Goal: Information Seeking & Learning: Learn about a topic

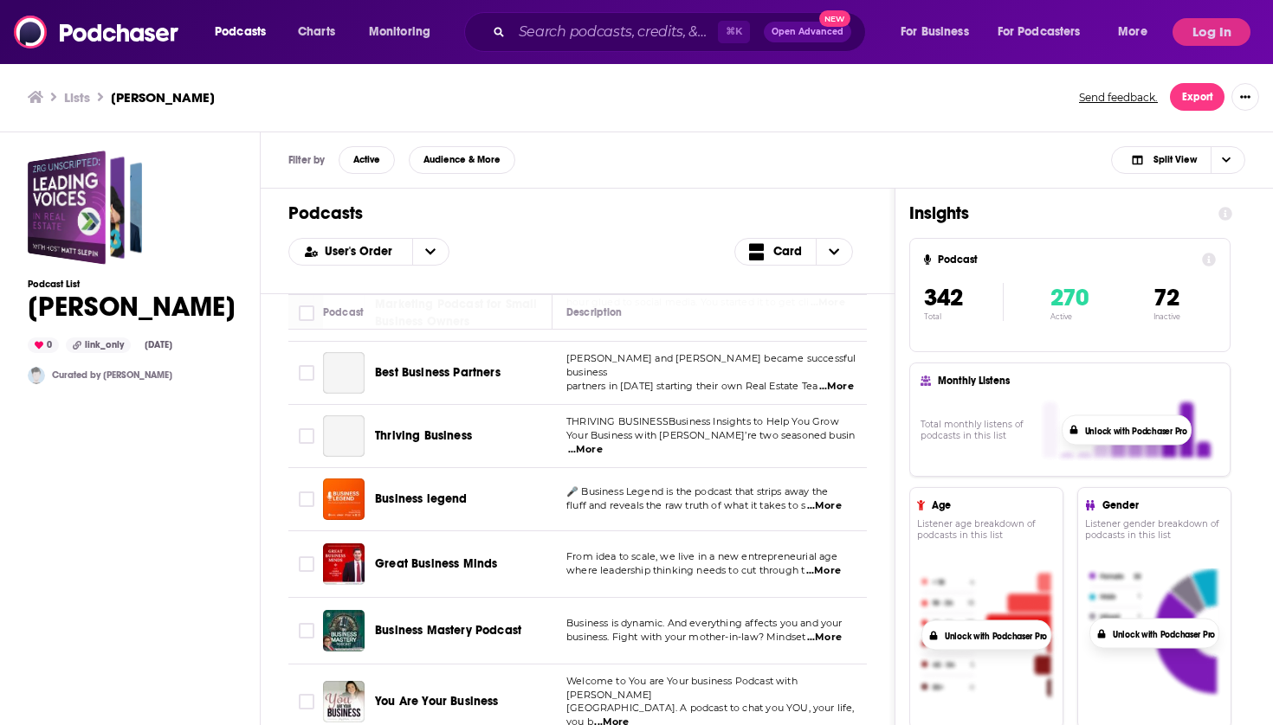
scroll to position [22248, 0]
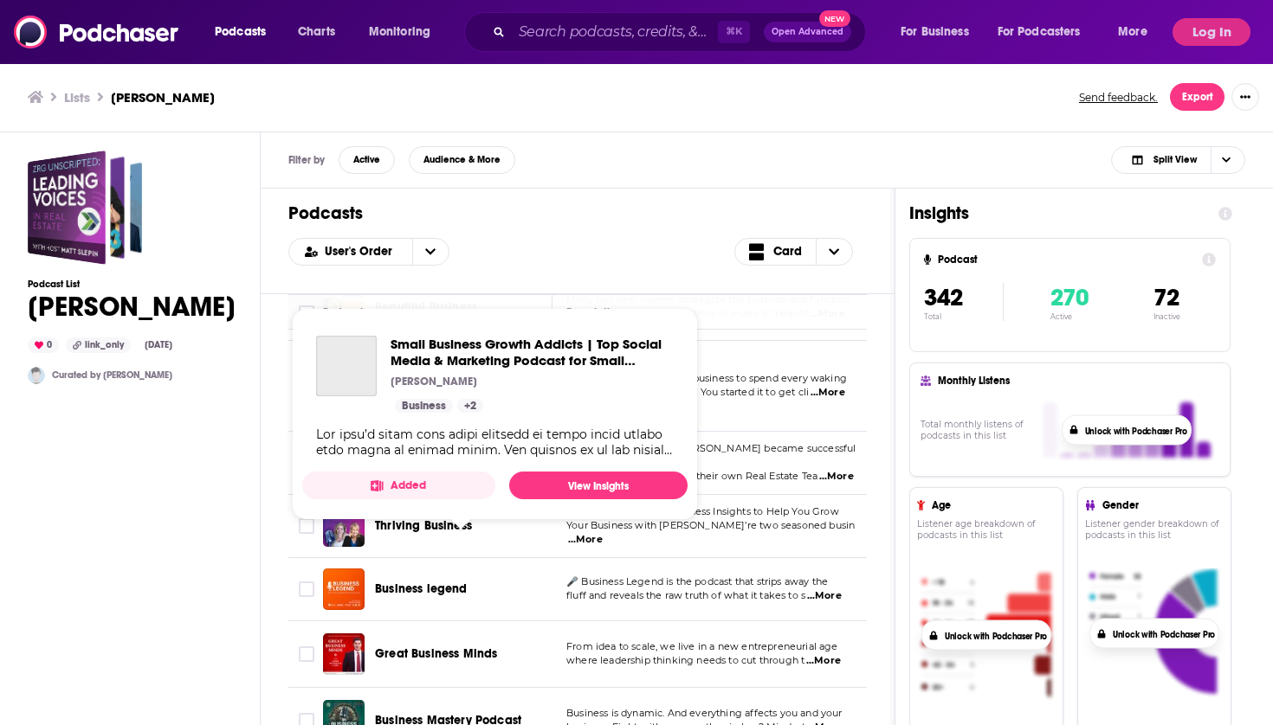
click at [469, 419] on span "Small Business Growth Addicts | Top Social Media & Marketing Podcast for Small …" at bounding box center [459, 385] width 168 height 67
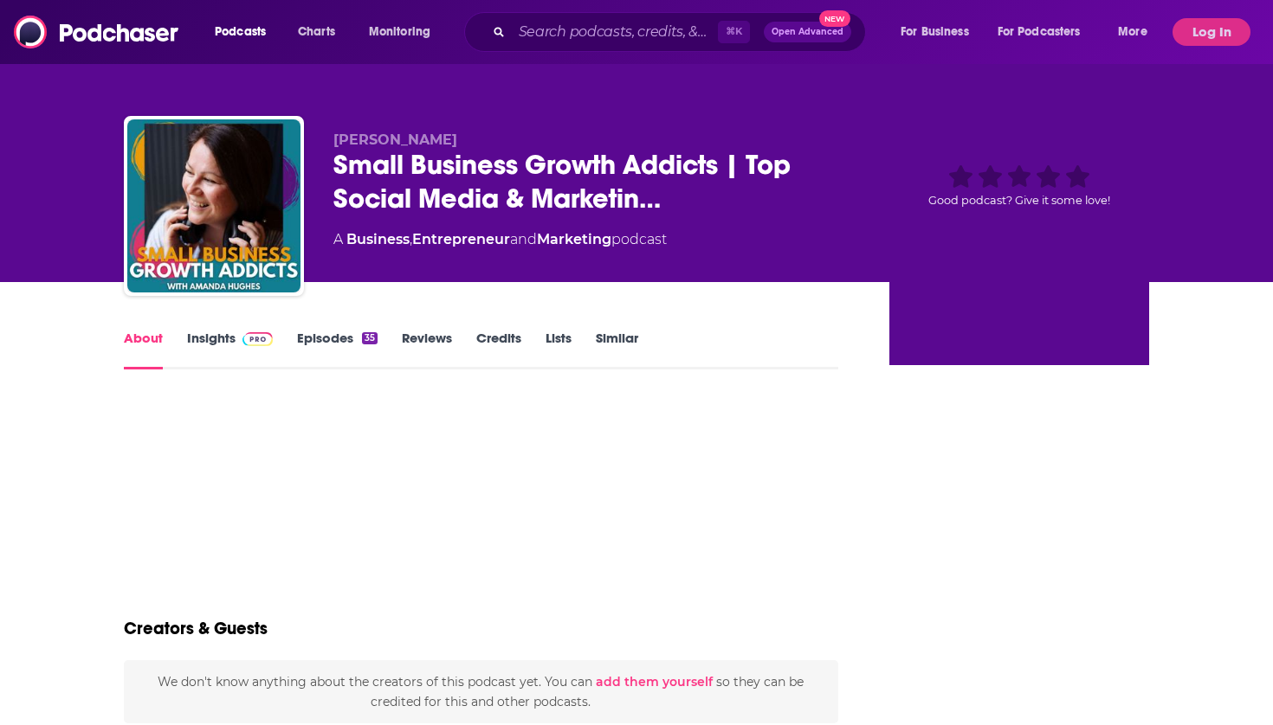
click at [445, 589] on div "Creators & Guests" at bounding box center [481, 619] width 714 height 84
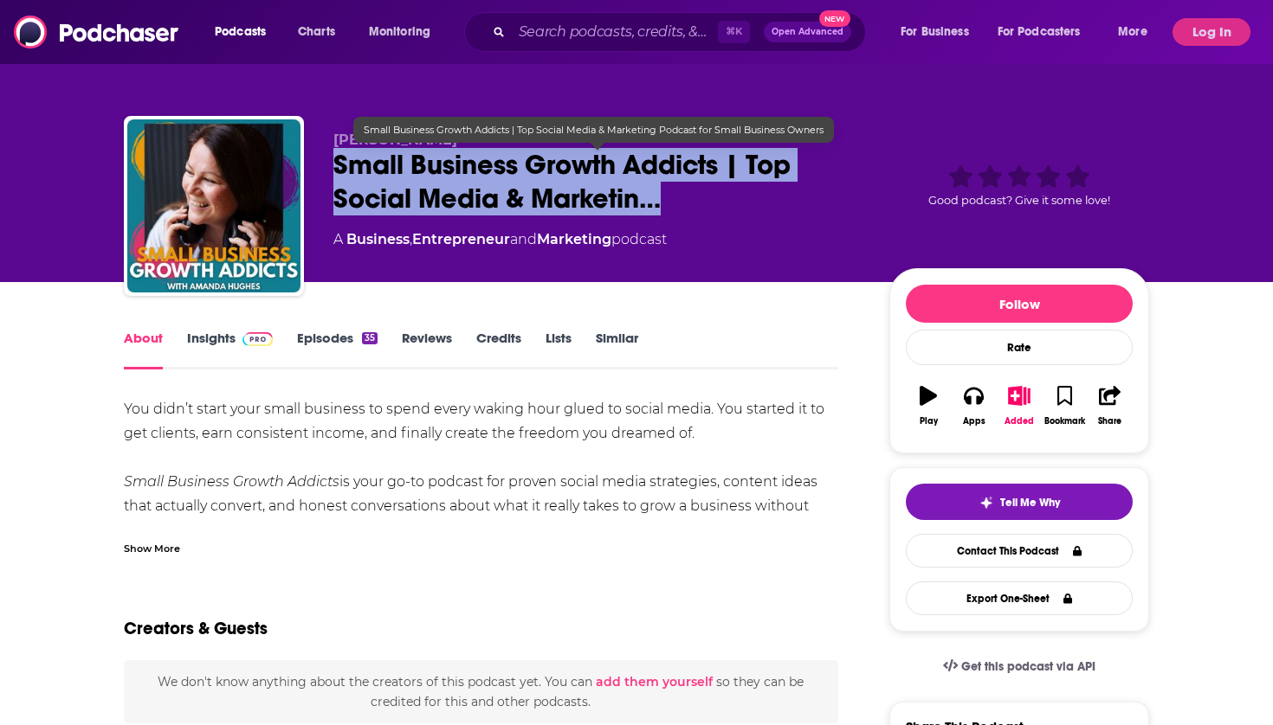
drag, startPoint x: 654, startPoint y: 211, endPoint x: 334, endPoint y: 167, distance: 322.5
click at [334, 167] on span "Small Business Growth Addicts | Top Social Media & Marketin…" at bounding box center [597, 182] width 528 height 68
copy h1 "Small Business Growth Addicts | Top Social Media & Marketin…"
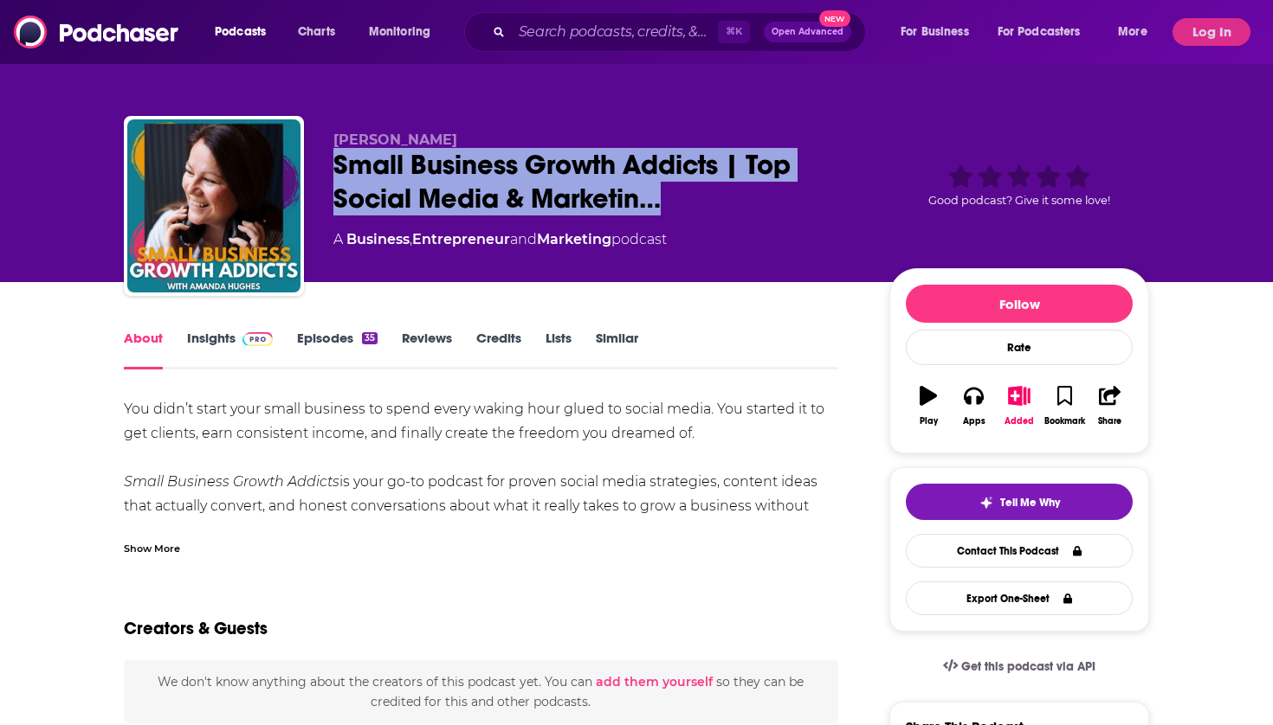
click at [231, 345] on link "Insights" at bounding box center [230, 350] width 86 height 40
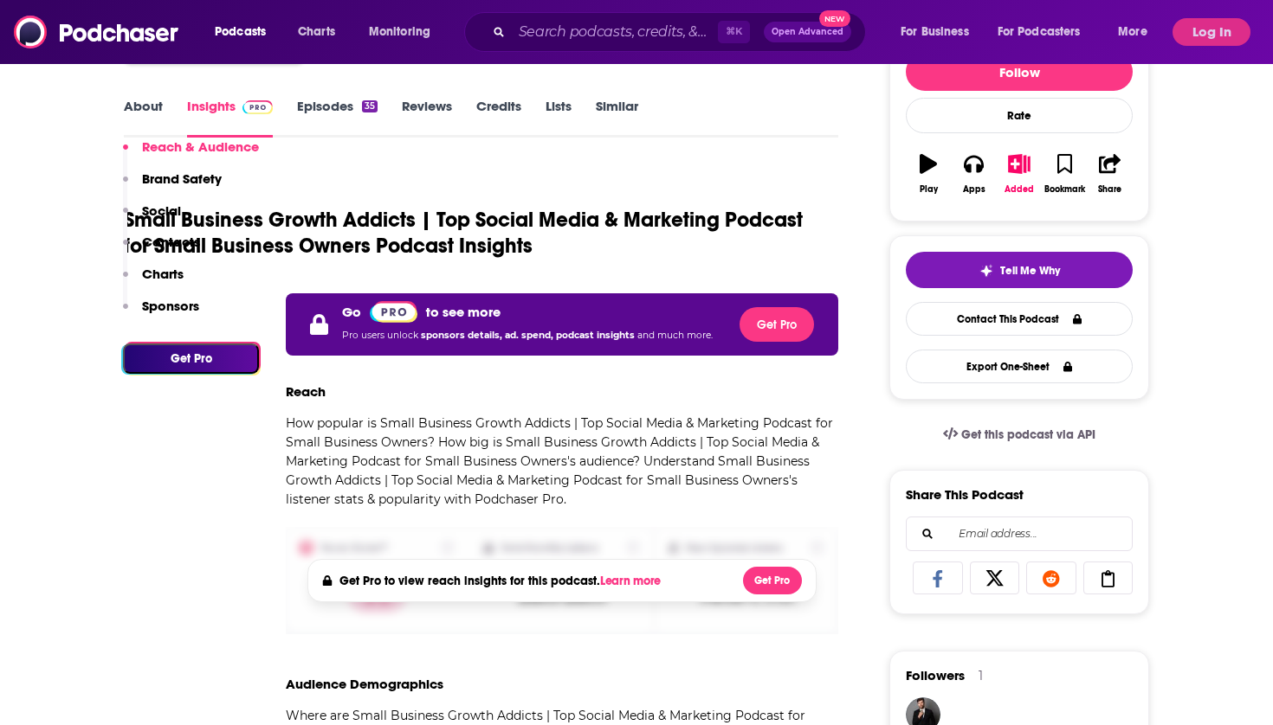
scroll to position [334, 0]
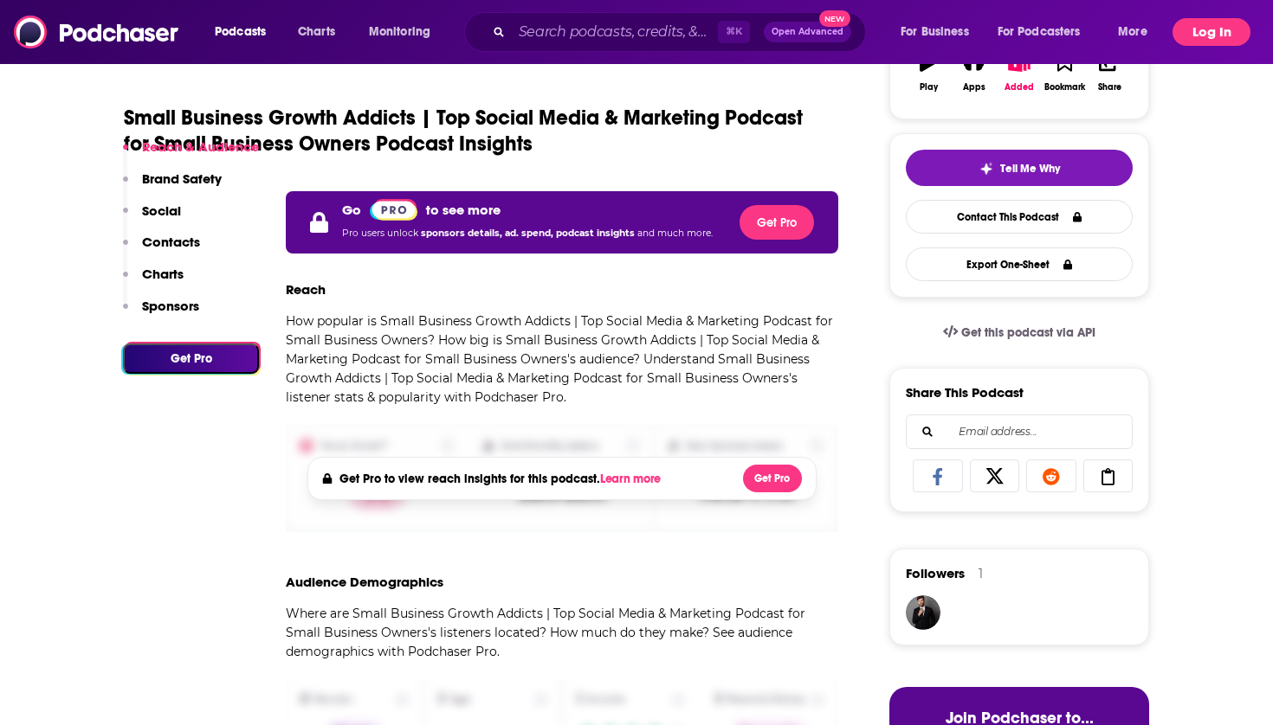
click at [1202, 41] on button "Log In" at bounding box center [1211, 32] width 78 height 28
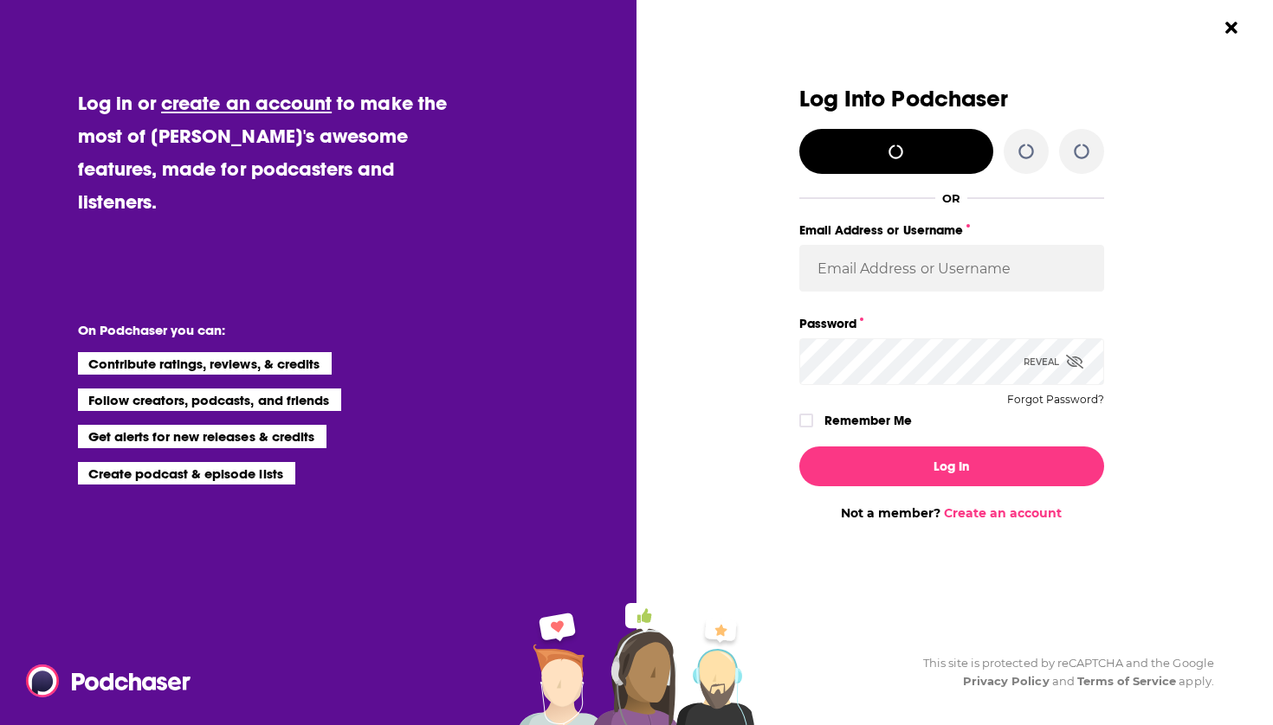
scroll to position [0, 0]
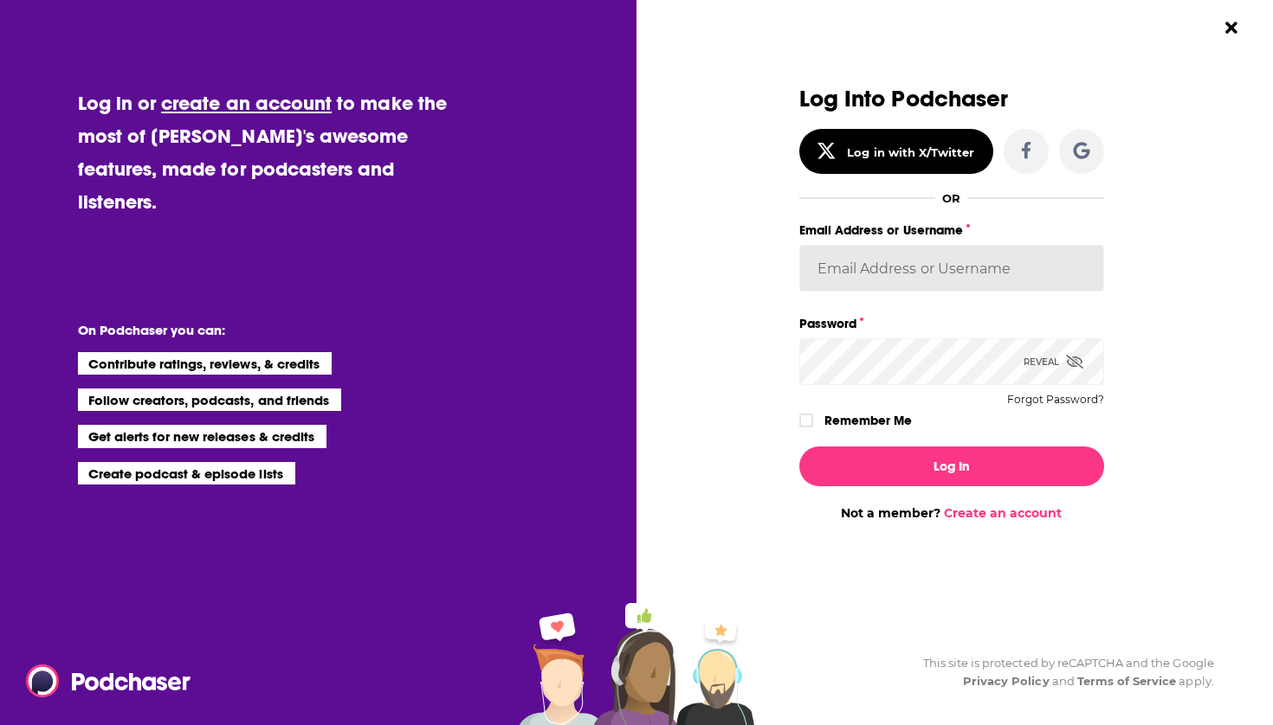
type input "mark.j.hayward@outlook.com"
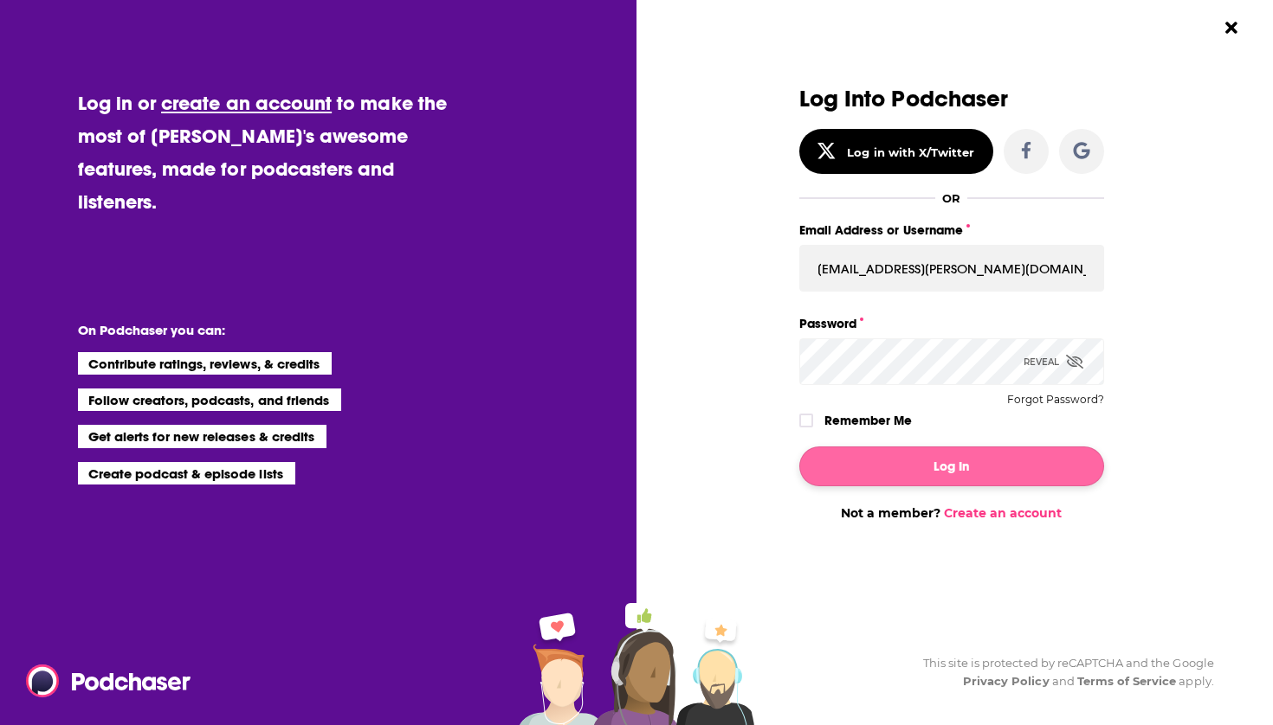
click at [903, 449] on button "Log In" at bounding box center [951, 467] width 305 height 40
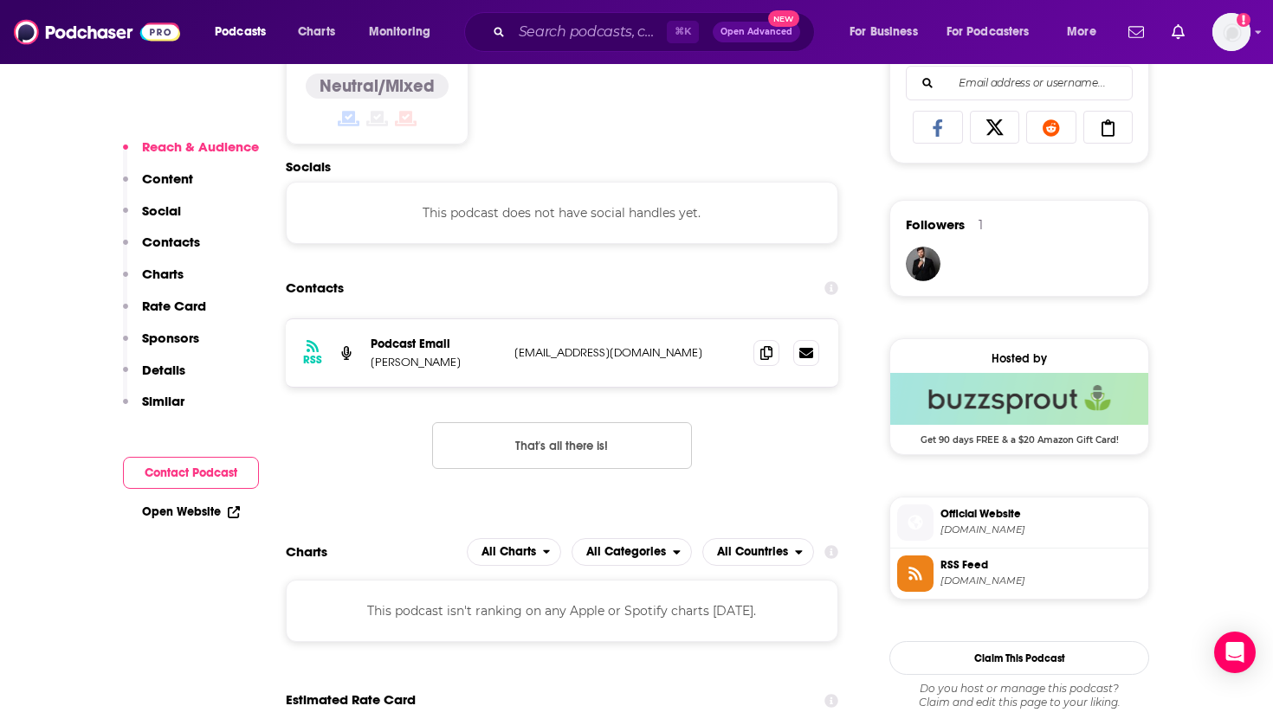
scroll to position [1321, 0]
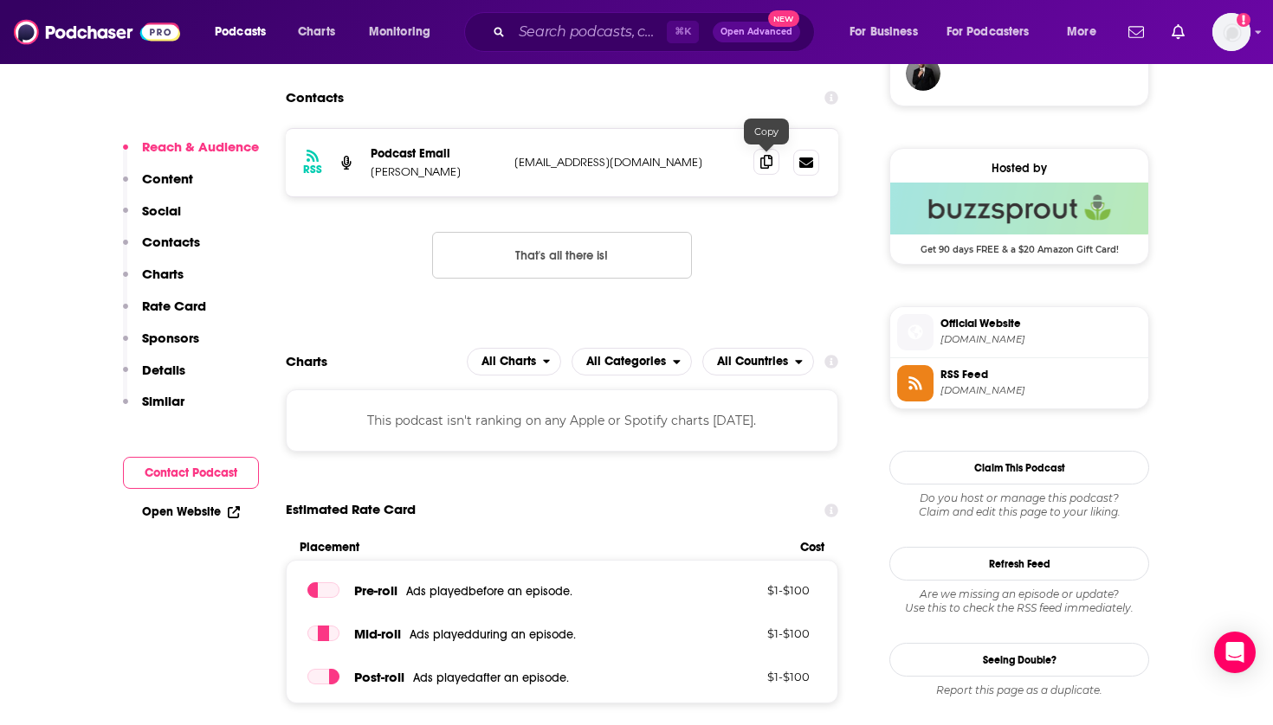
click at [768, 159] on icon at bounding box center [766, 162] width 12 height 14
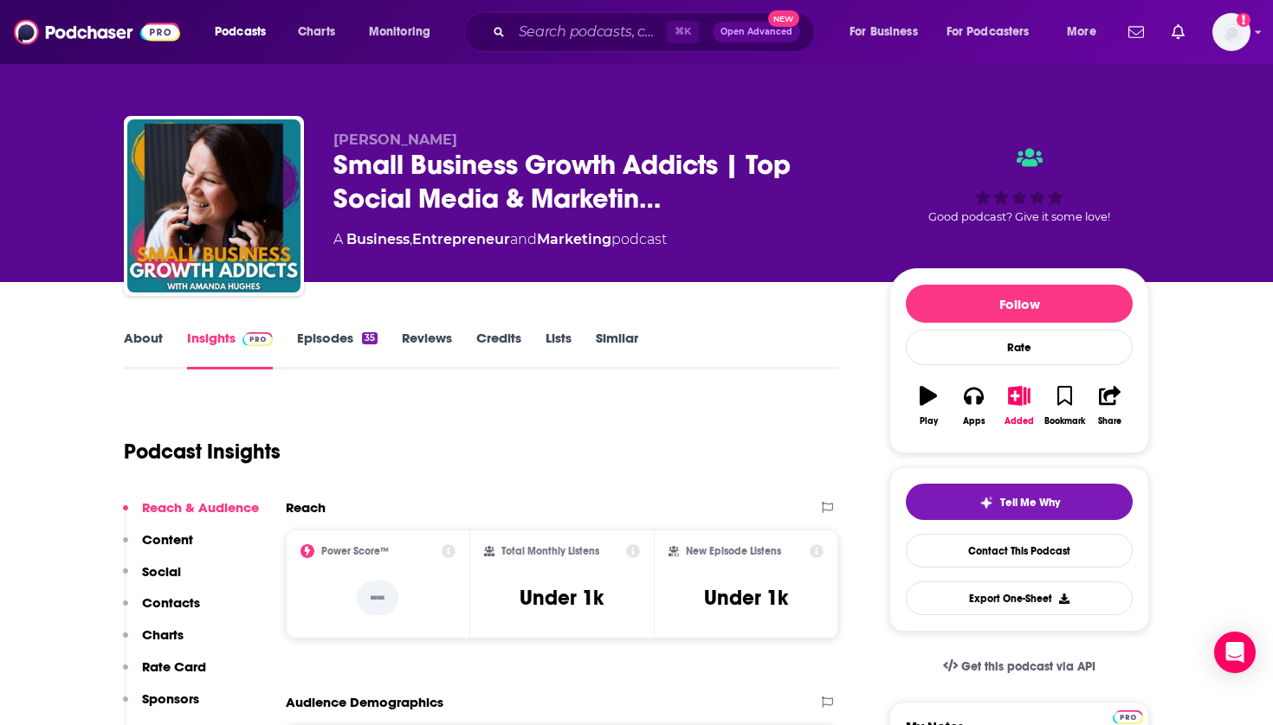
scroll to position [0, 0]
click at [118, 22] on img at bounding box center [97, 32] width 166 height 33
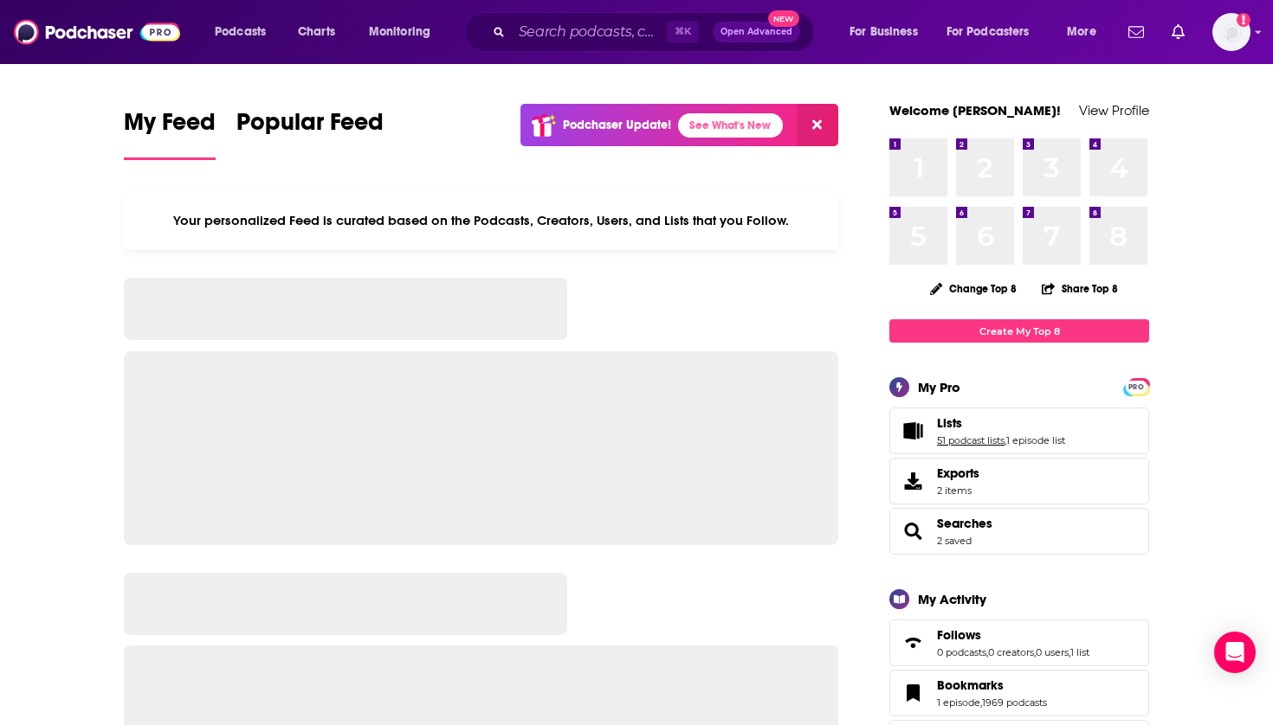
click at [972, 435] on link "51 podcast lists" at bounding box center [971, 441] width 68 height 12
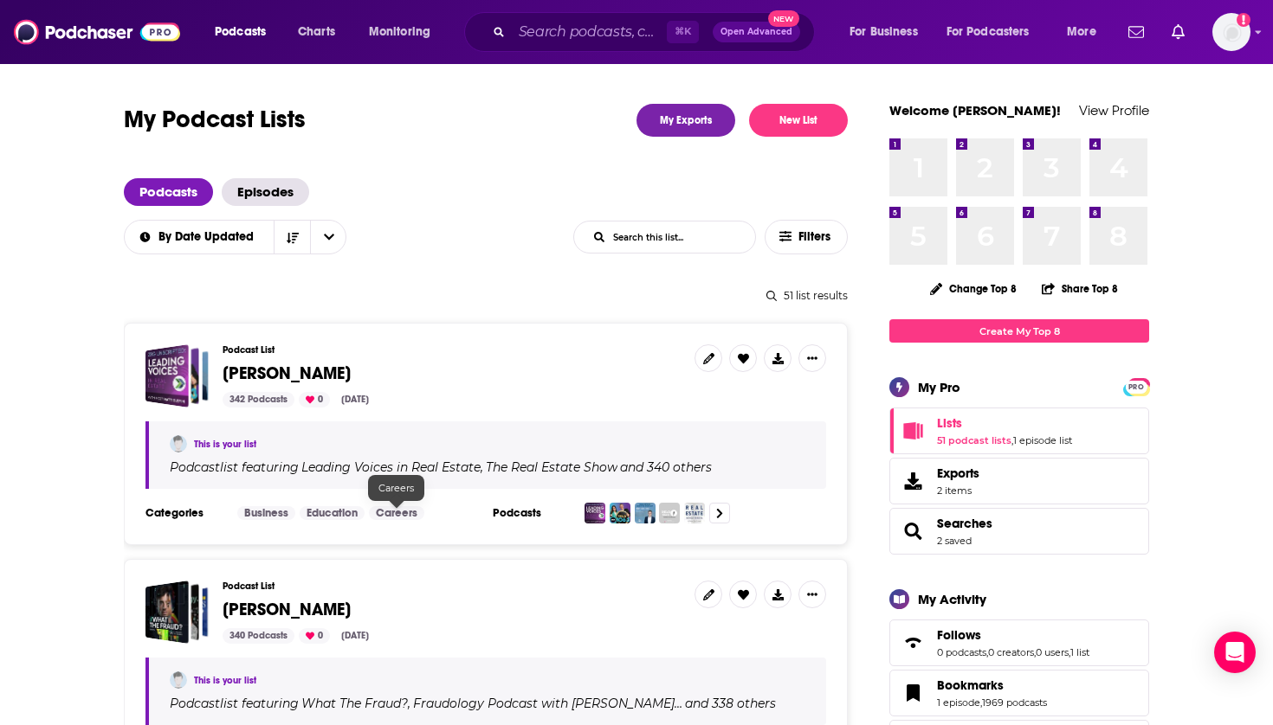
click at [272, 371] on span "Curt Moore" at bounding box center [286, 374] width 128 height 22
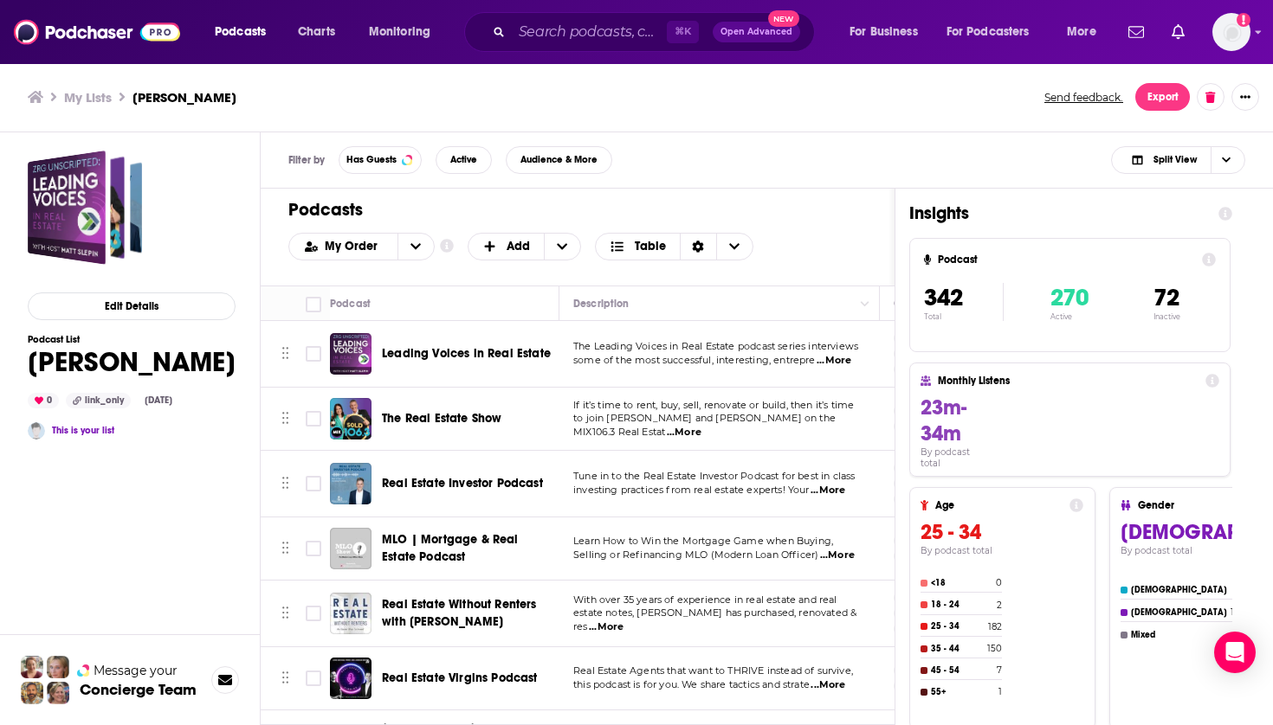
click at [232, 378] on div "Edit Details Podcast List Curt Moore 0 link_only Sep 10th, 2025 This is your li…" at bounding box center [130, 499] width 261 height 735
click at [259, 372] on div "Edit Details Podcast List Curt Moore 0 link_only Sep 10th, 2025 This is your li…" at bounding box center [130, 499] width 261 height 735
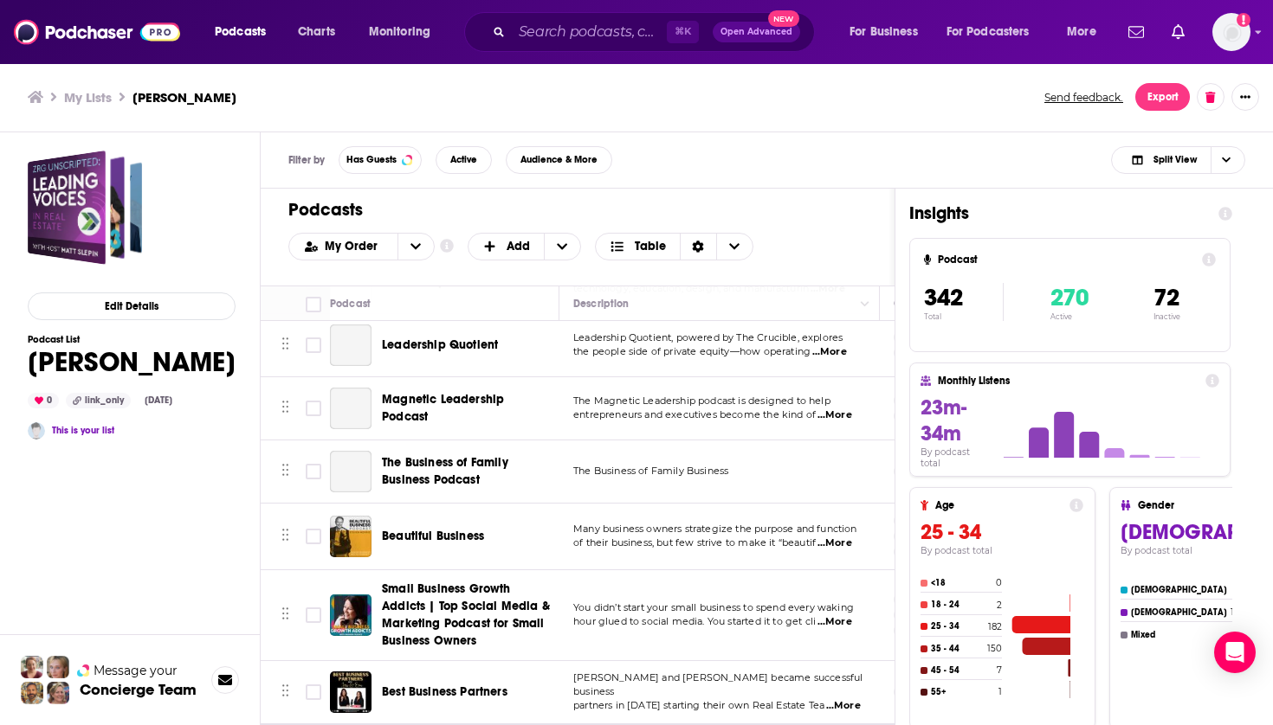
scroll to position [21978, 0]
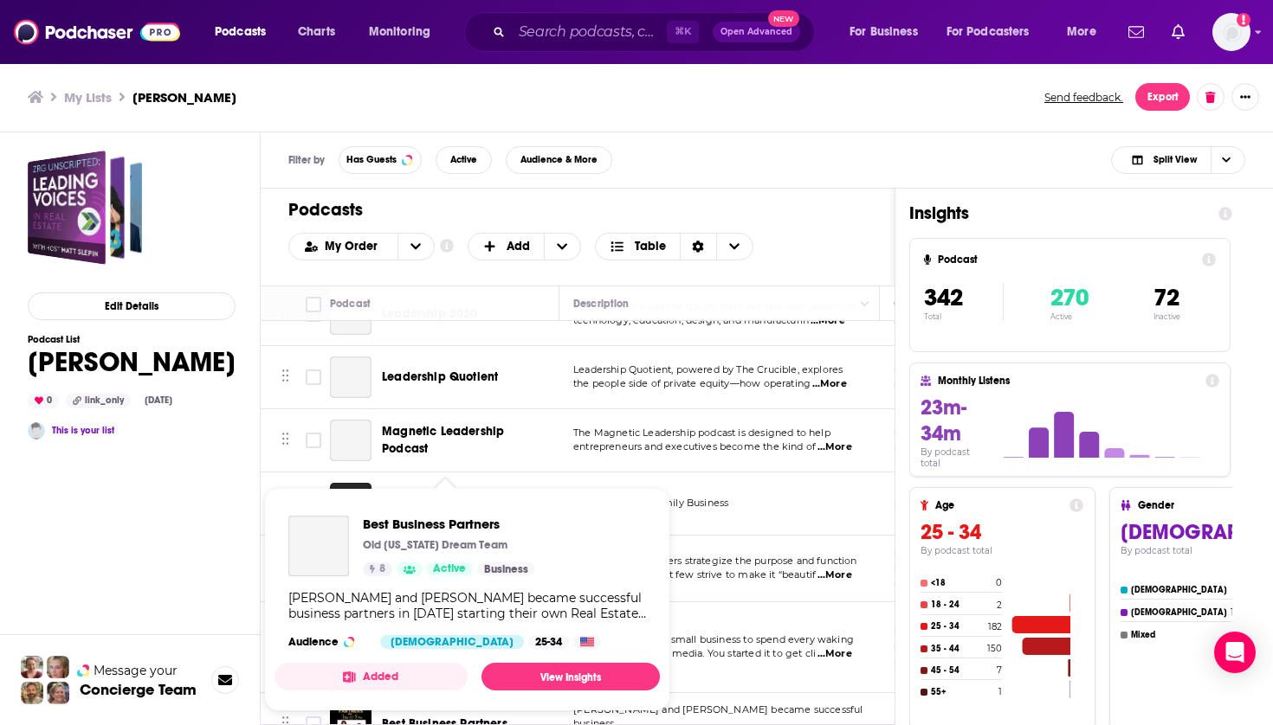
click at [437, 515] on div "Best Business Partners Old Florida Dream Team 8 Active Business Jessica Nolan a…" at bounding box center [466, 582] width 385 height 161
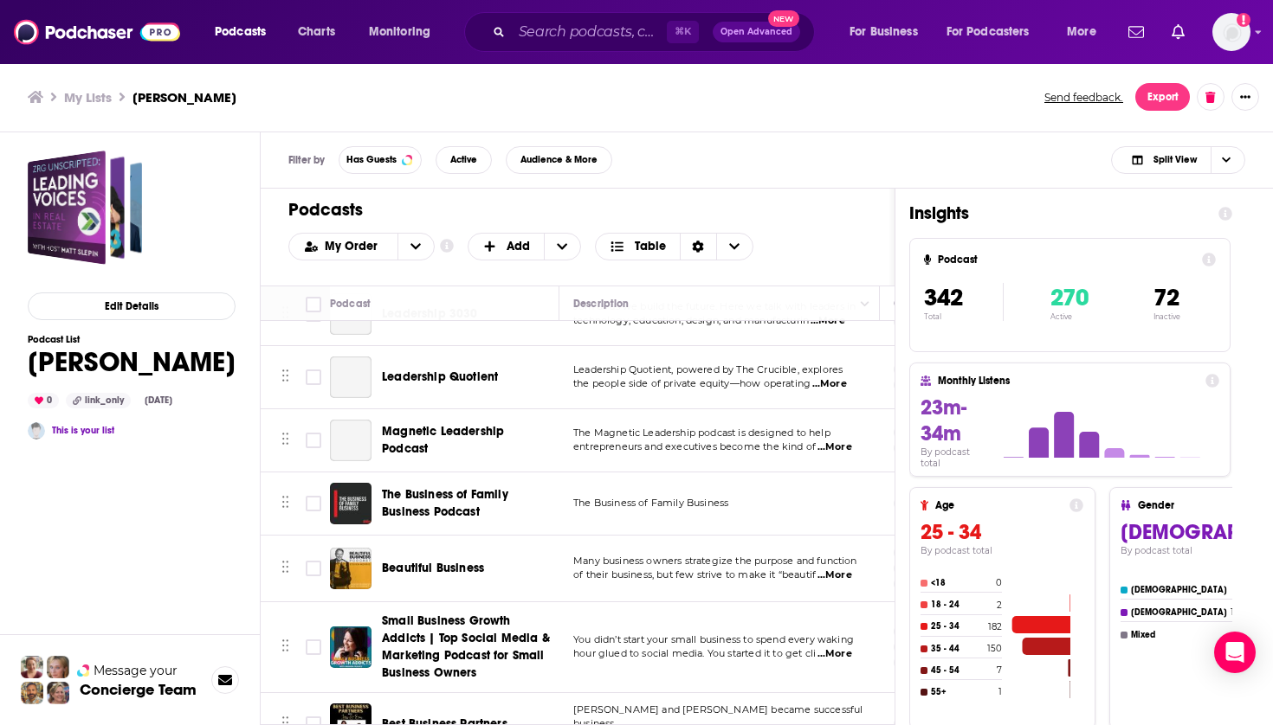
click at [503, 717] on span "Best Business Partners" at bounding box center [445, 724] width 126 height 15
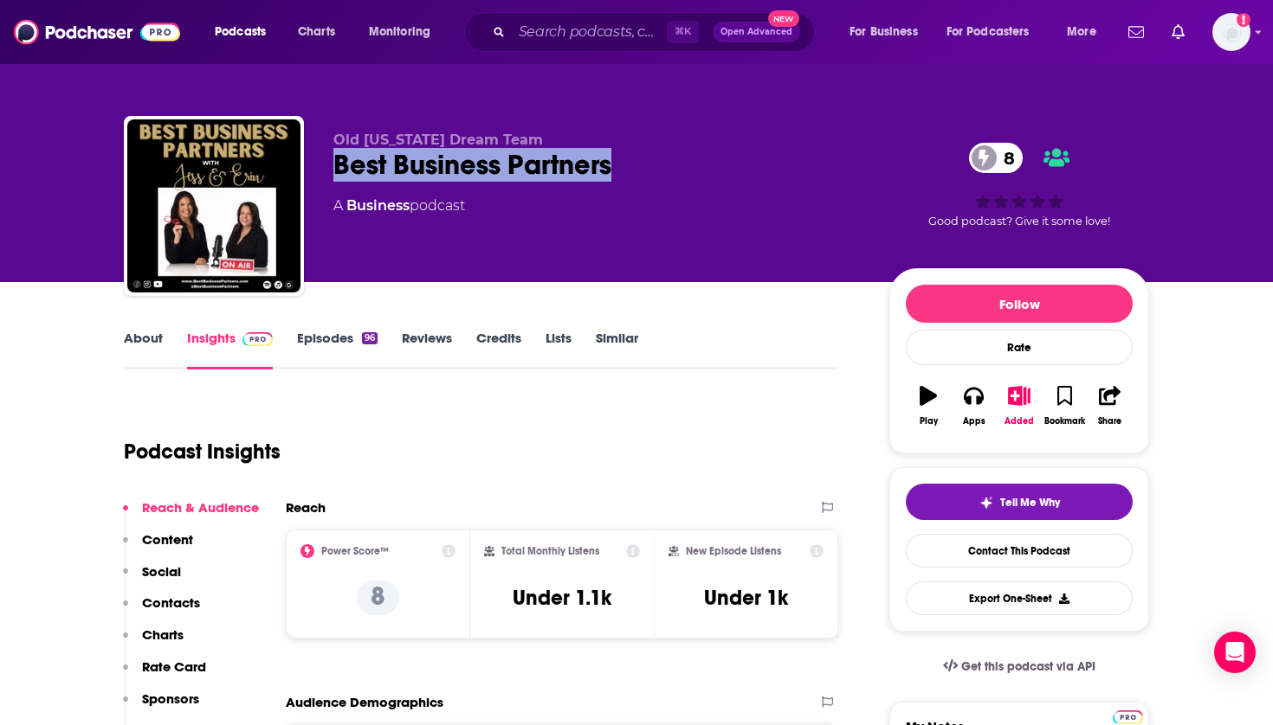
drag, startPoint x: 631, startPoint y: 174, endPoint x: 332, endPoint y: 159, distance: 299.9
click at [332, 159] on div "Old Florida Dream Team Best Business Partners 8 A Business podcast 8 Good podca…" at bounding box center [636, 209] width 1025 height 187
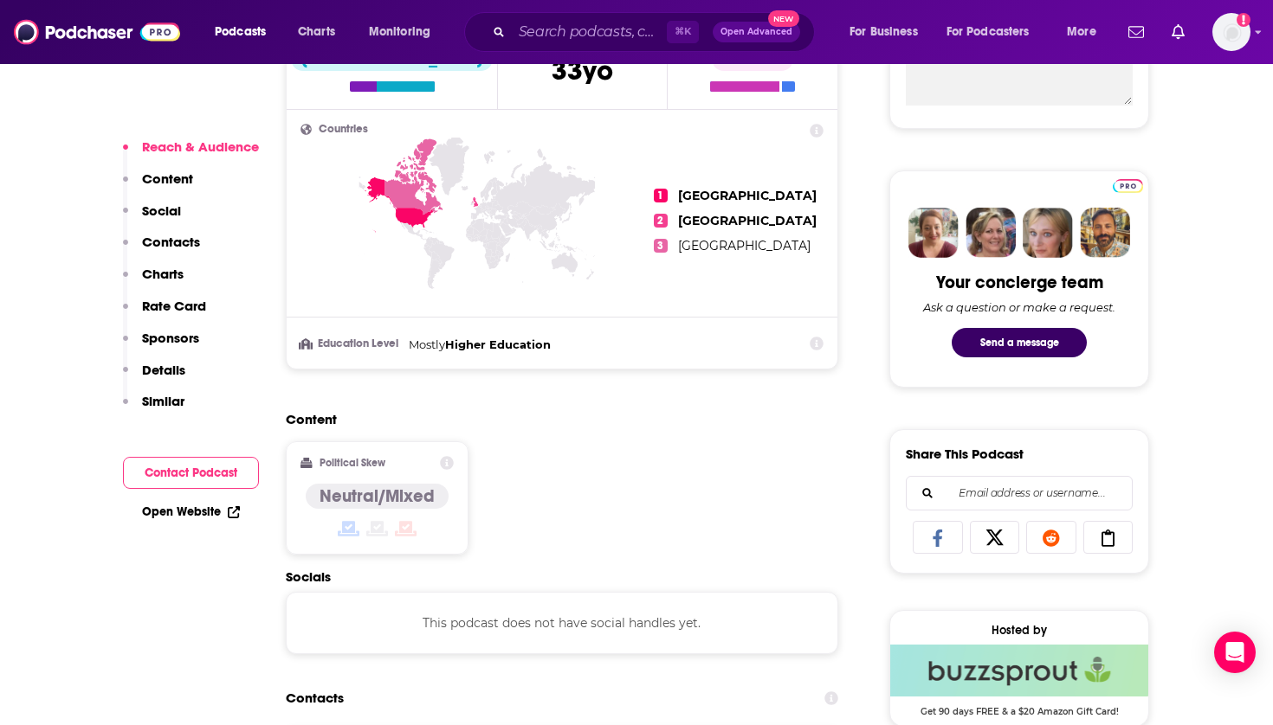
scroll to position [983, 0]
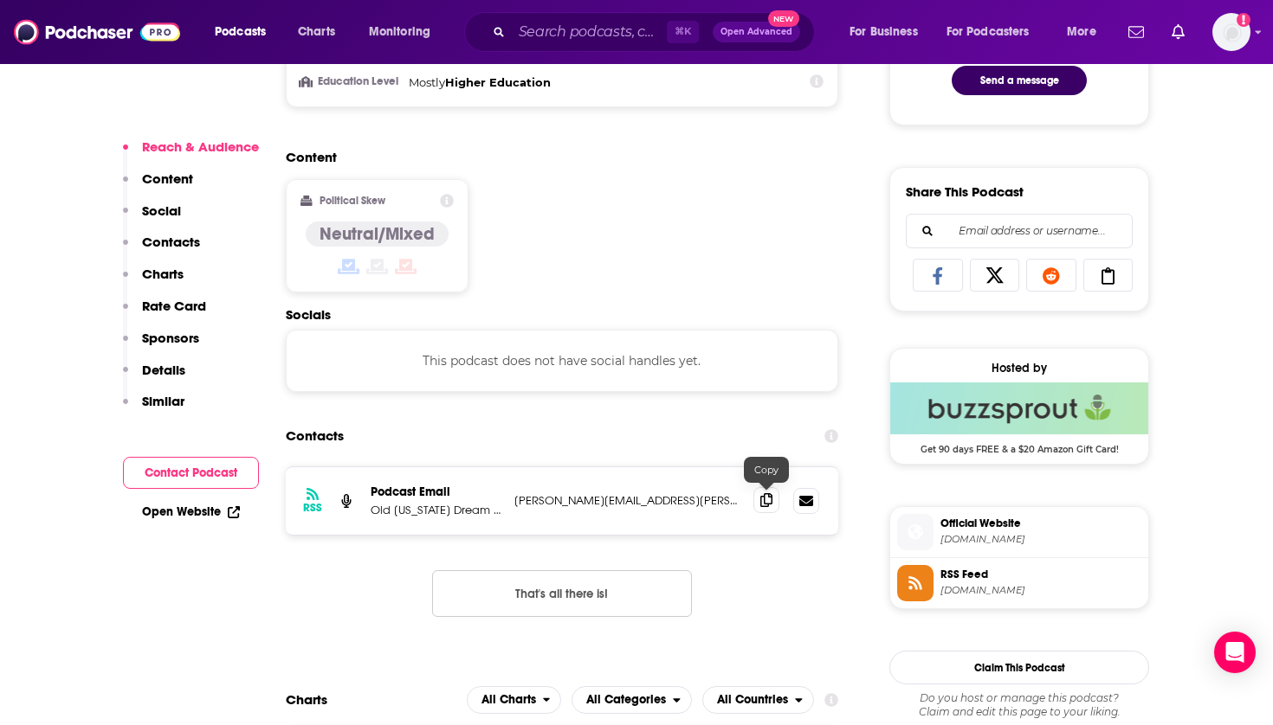
click at [770, 504] on icon at bounding box center [766, 500] width 12 height 14
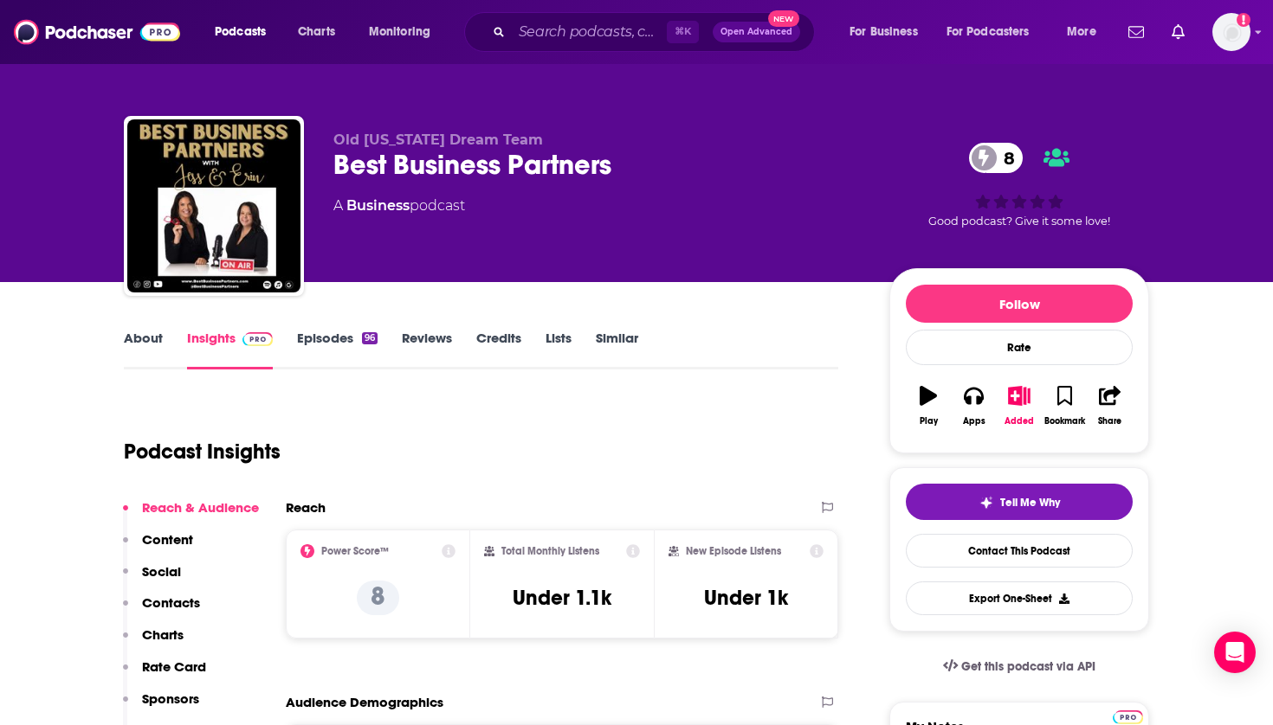
scroll to position [0, 0]
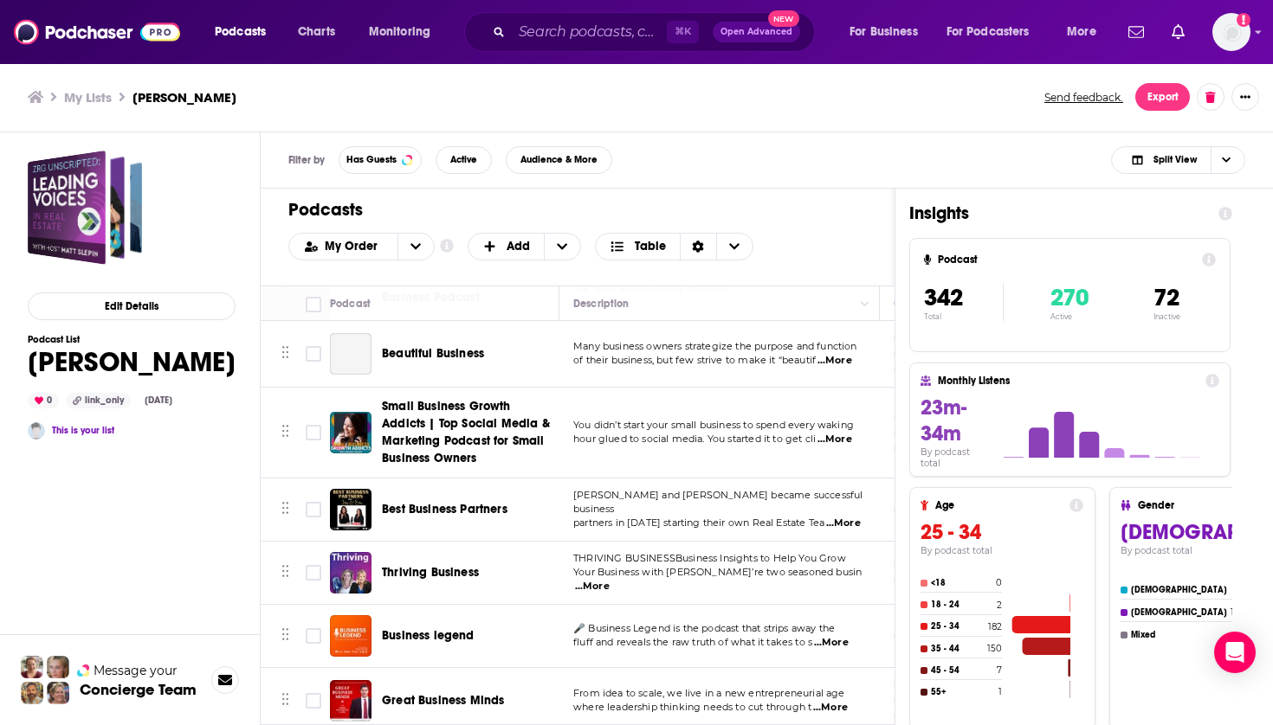
scroll to position [22119, 0]
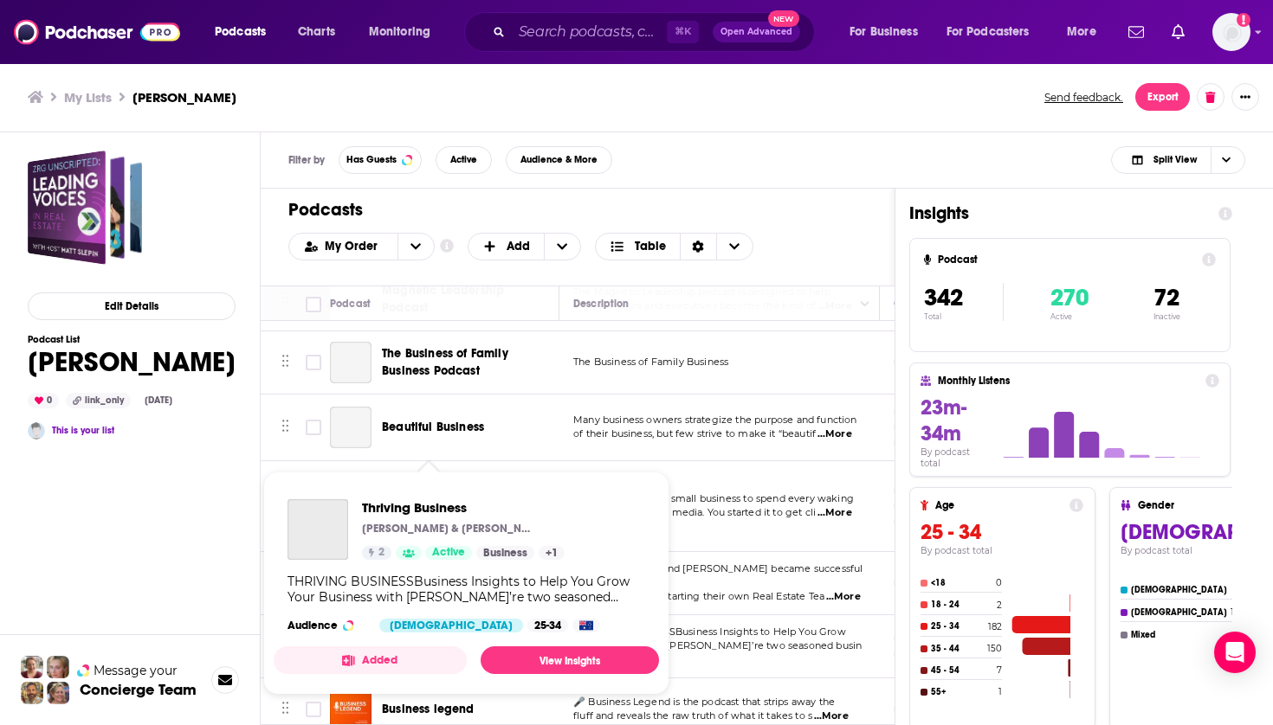
click at [425, 639] on span "Thriving Business" at bounding box center [430, 646] width 97 height 15
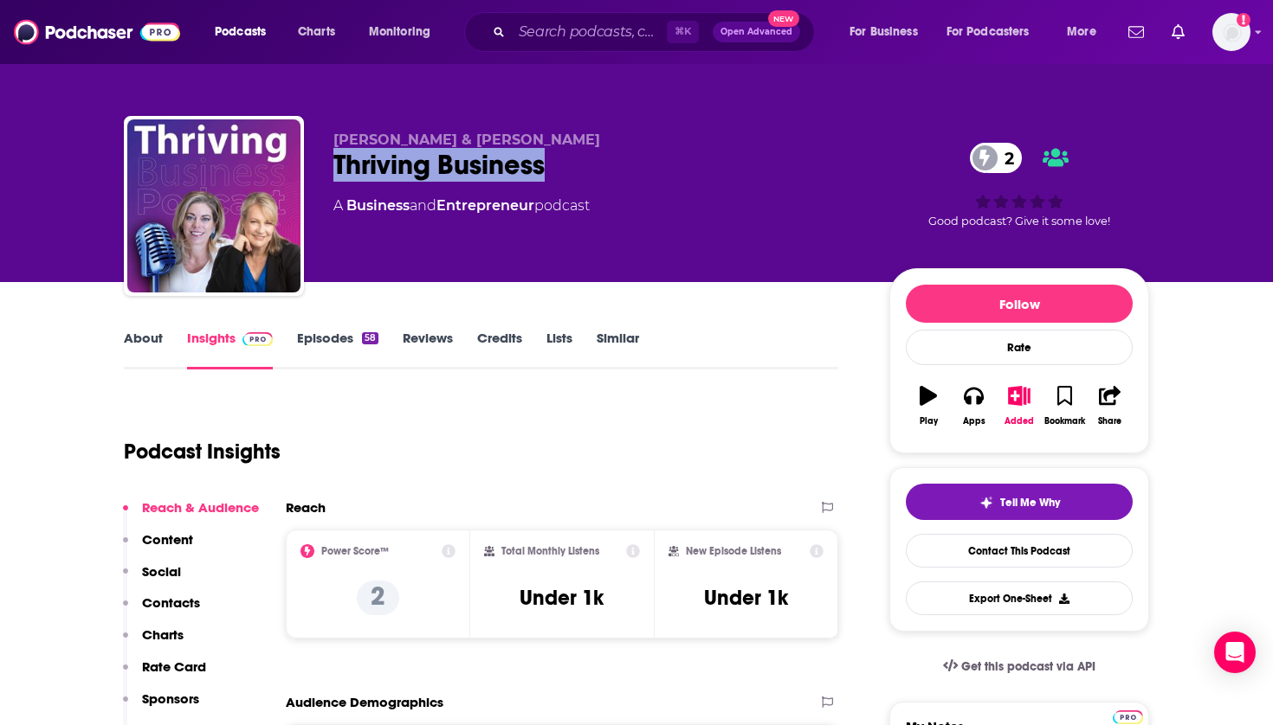
drag, startPoint x: 546, startPoint y: 171, endPoint x: 331, endPoint y: 164, distance: 215.7
click at [331, 164] on div "Dr Kate De Jong & Sam Morris Thriving Business 2 A Business and Entrepreneur po…" at bounding box center [636, 209] width 1025 height 187
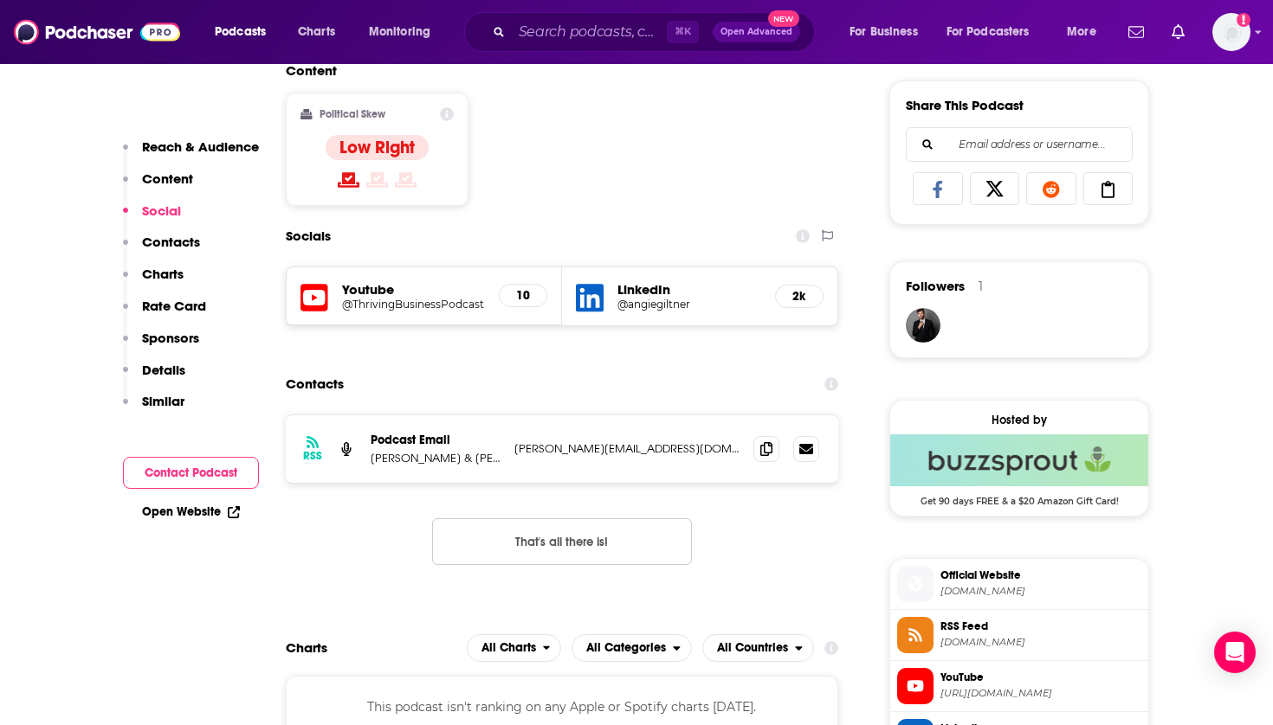
scroll to position [1074, 0]
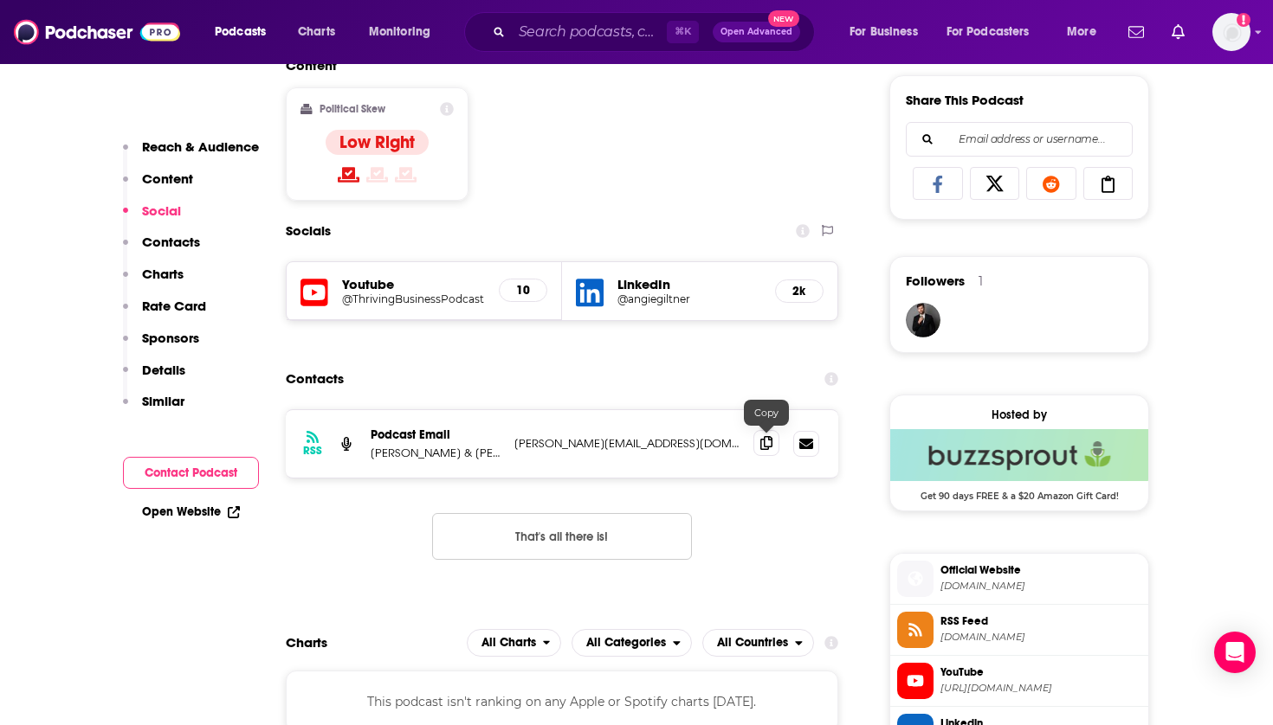
click at [764, 439] on icon at bounding box center [766, 443] width 12 height 14
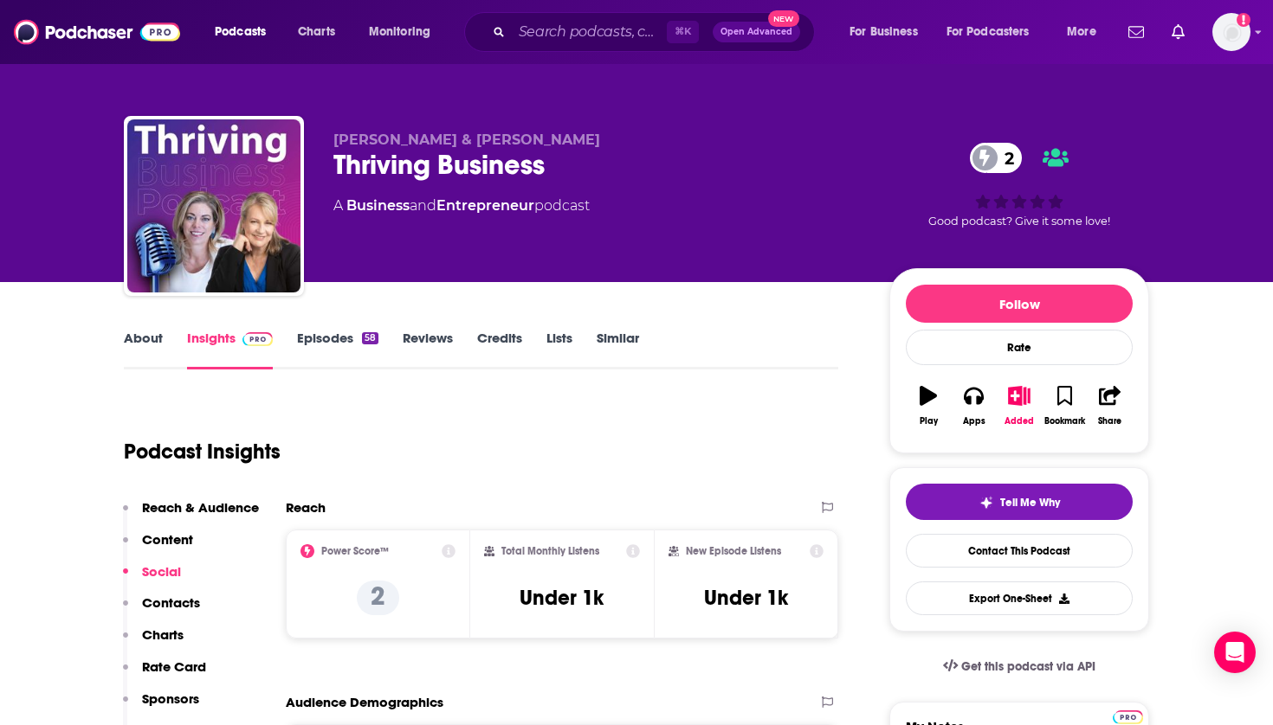
scroll to position [0, 0]
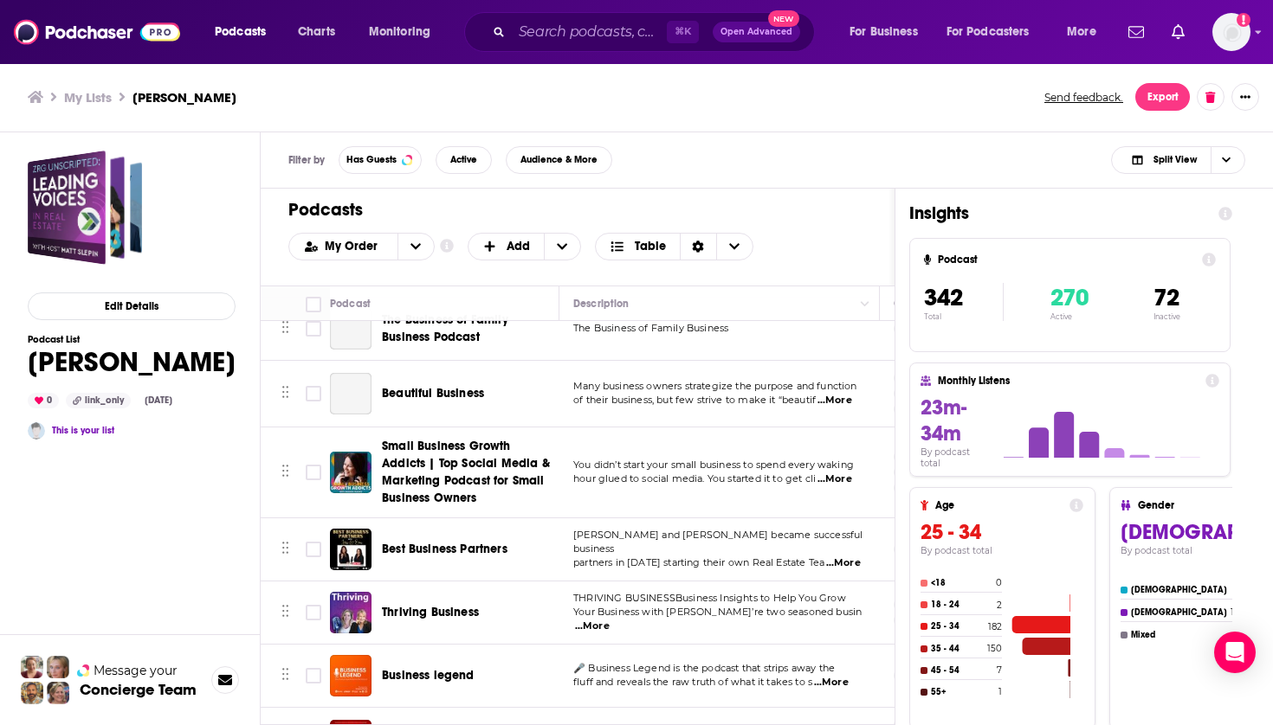
scroll to position [22150, 0]
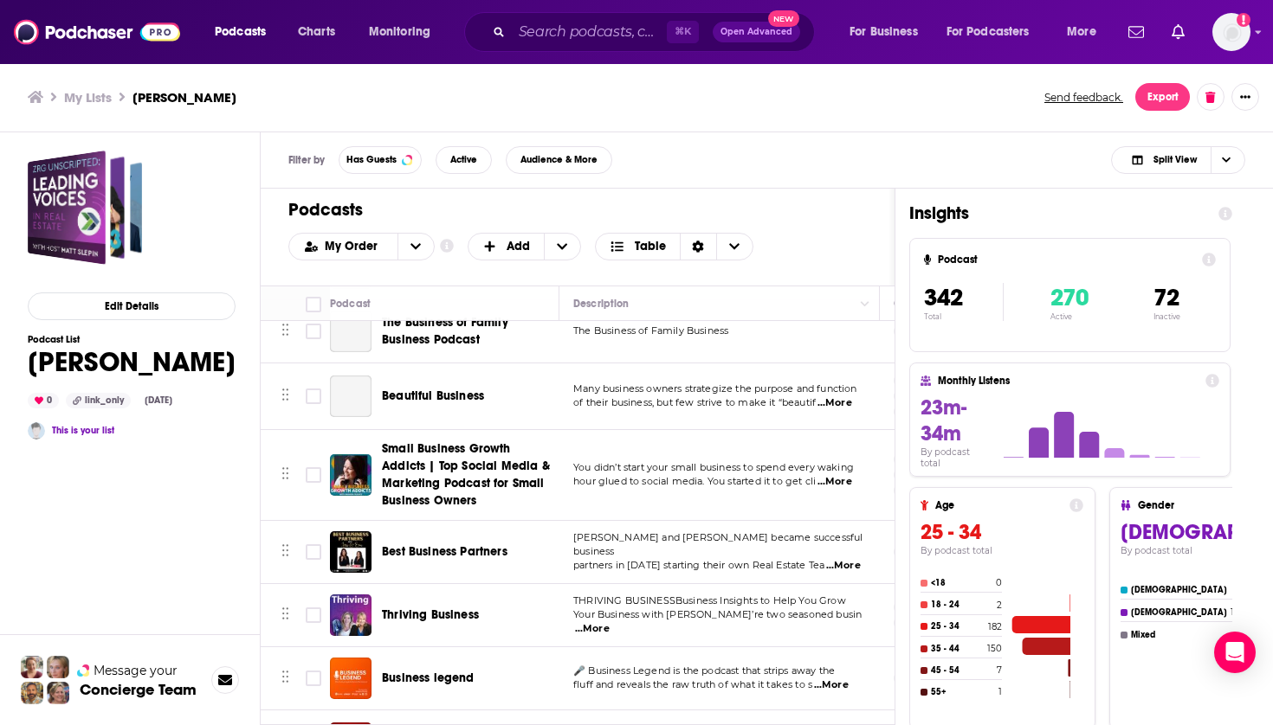
click at [420, 658] on div "Business legend" at bounding box center [472, 679] width 180 height 42
click at [422, 671] on span "Business legend" at bounding box center [428, 678] width 93 height 15
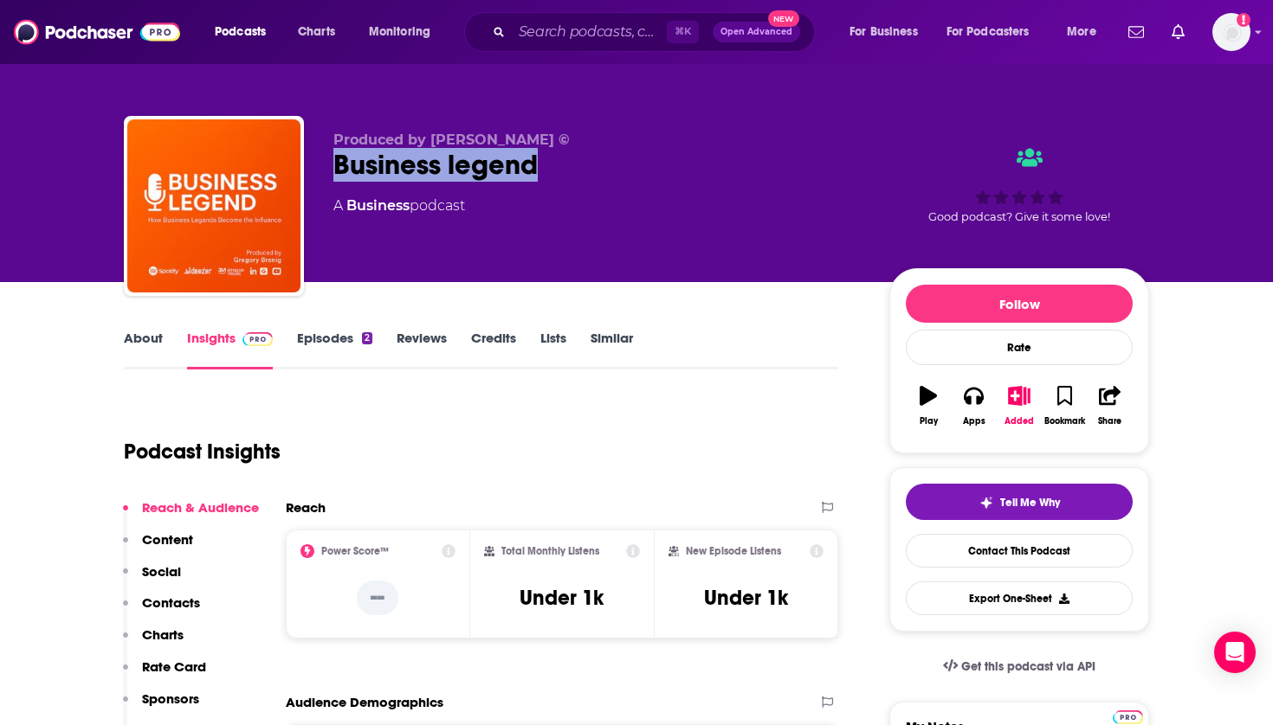
drag, startPoint x: 568, startPoint y: 177, endPoint x: 322, endPoint y: 169, distance: 246.0
click at [322, 169] on div "Produced by Gregory Brenig © Business legend A Business podcast Good podcast? G…" at bounding box center [636, 209] width 1025 height 187
copy h2 "Business legend"
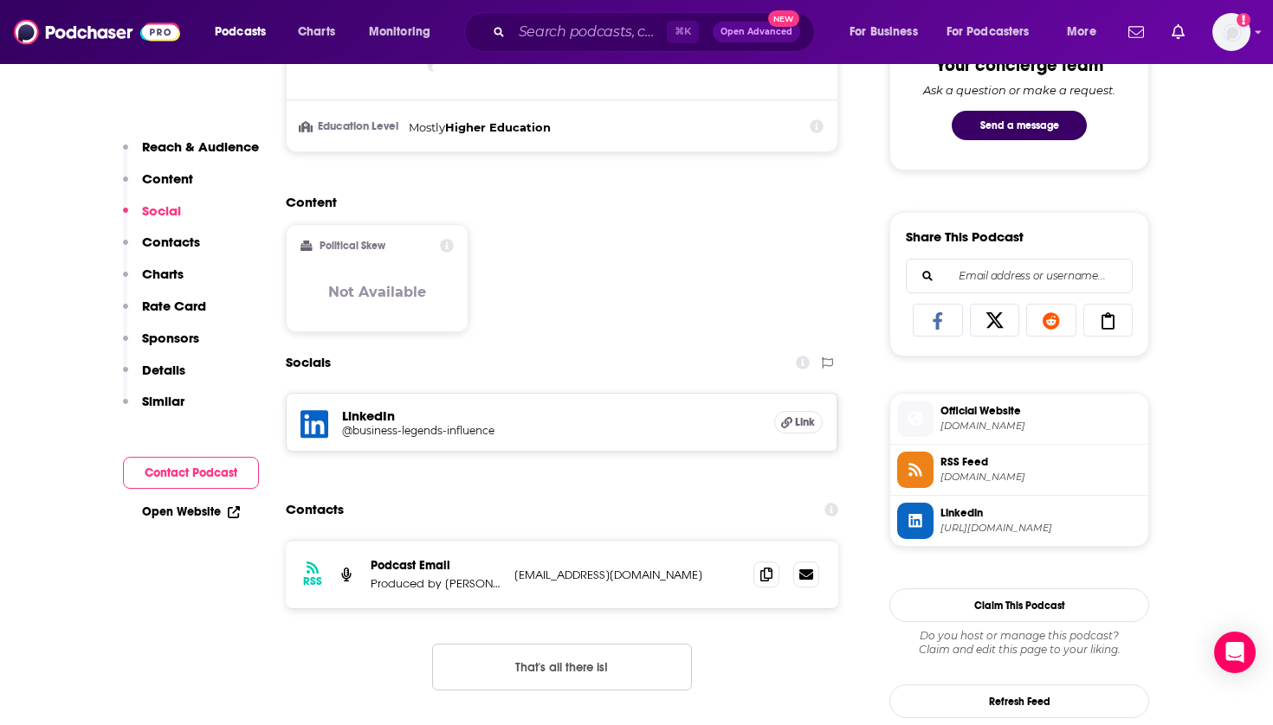
scroll to position [982, 0]
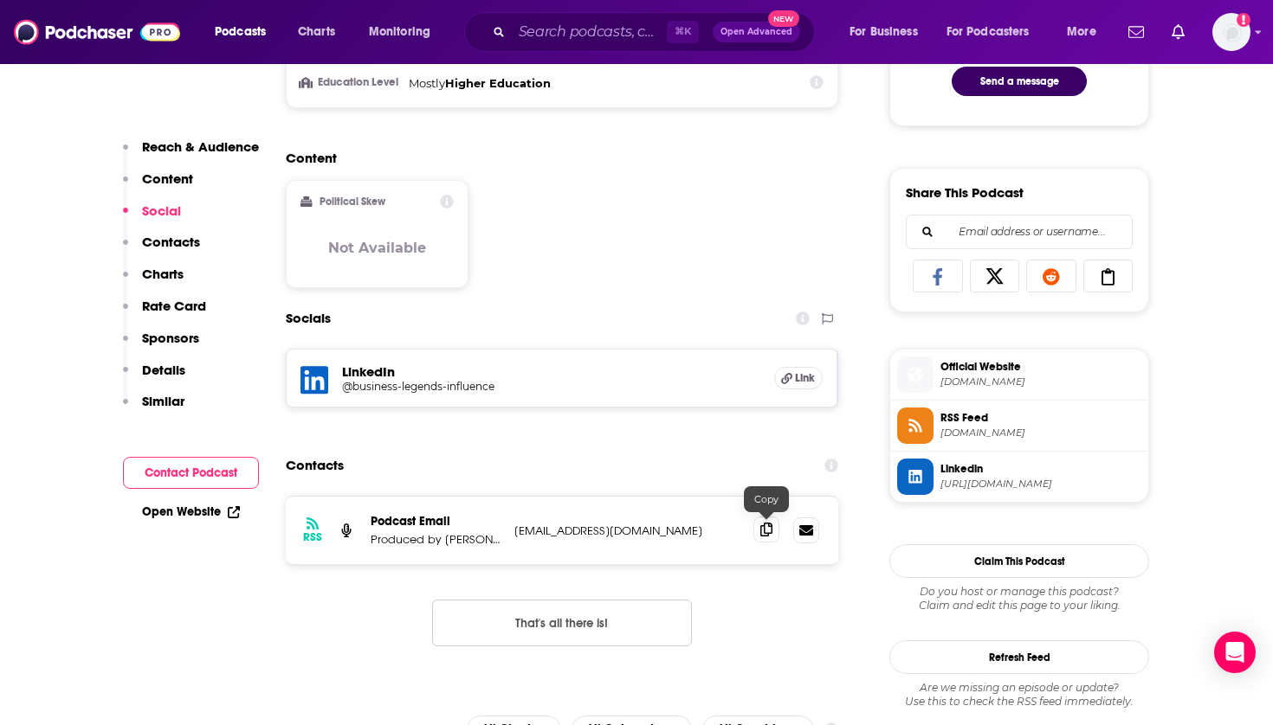
click at [766, 526] on icon at bounding box center [766, 530] width 12 height 14
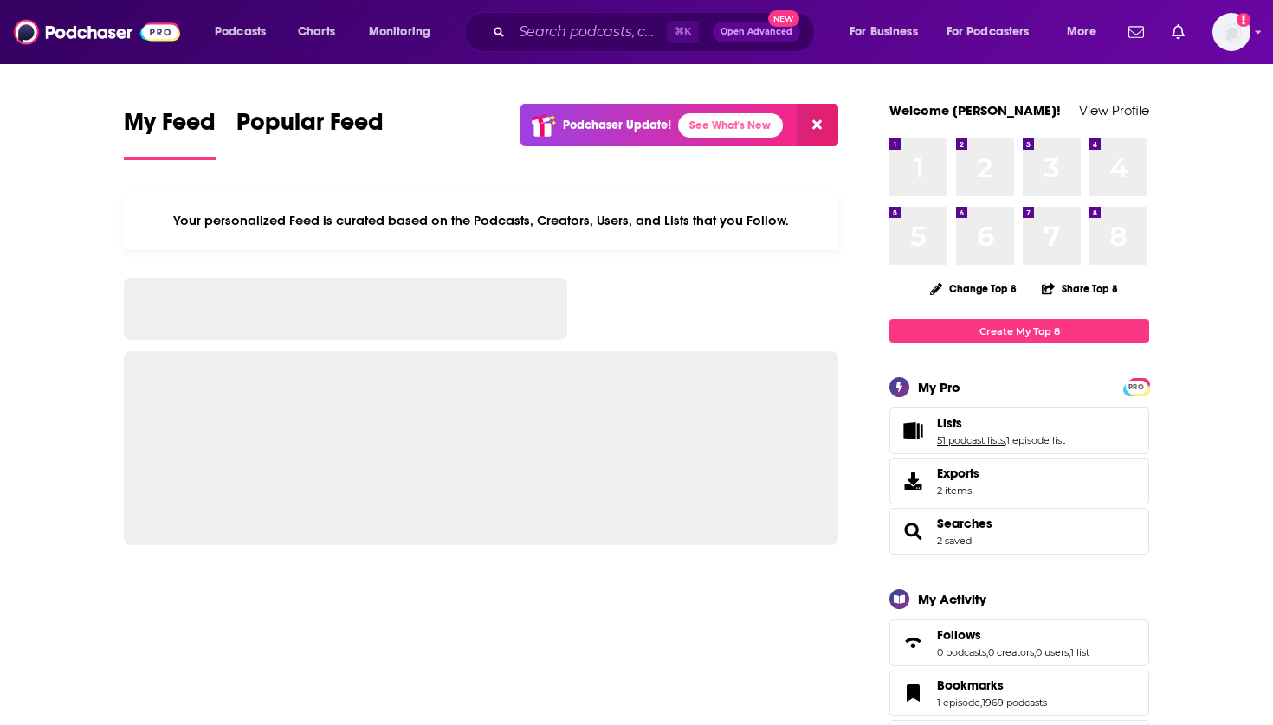
click at [944, 442] on link "51 podcast lists" at bounding box center [971, 441] width 68 height 12
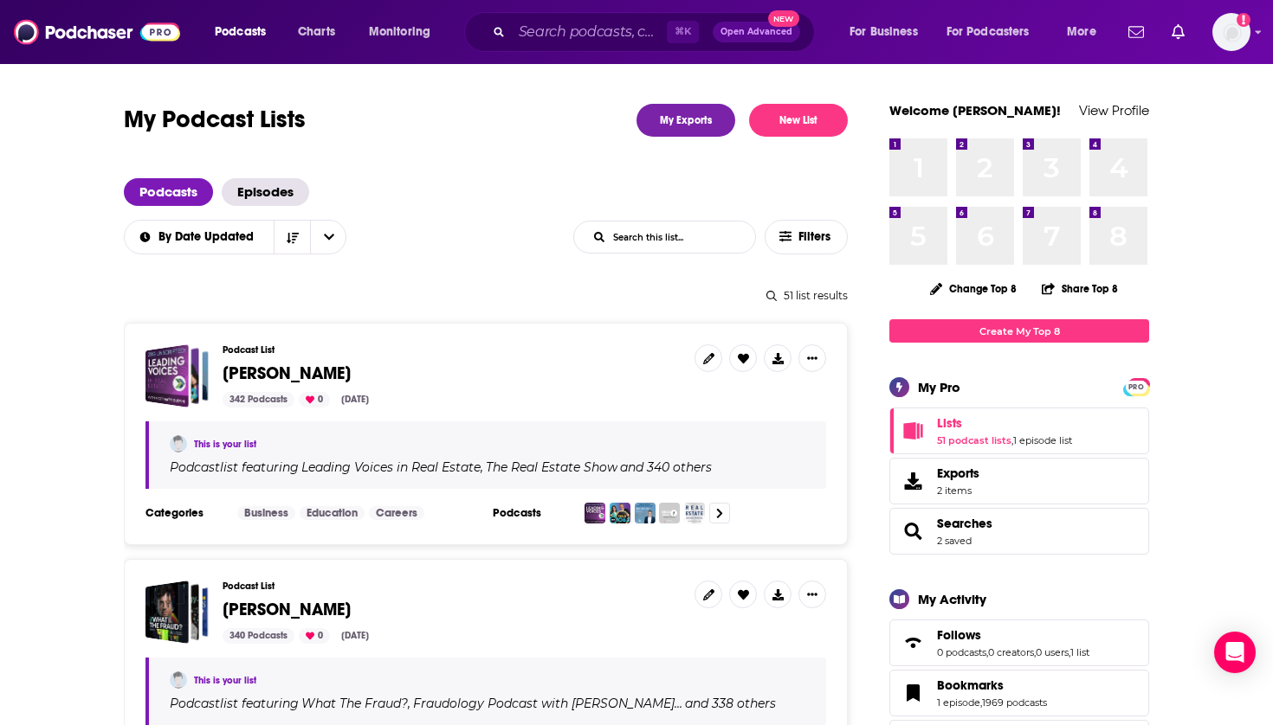
click at [261, 617] on span "[PERSON_NAME]" at bounding box center [286, 610] width 128 height 22
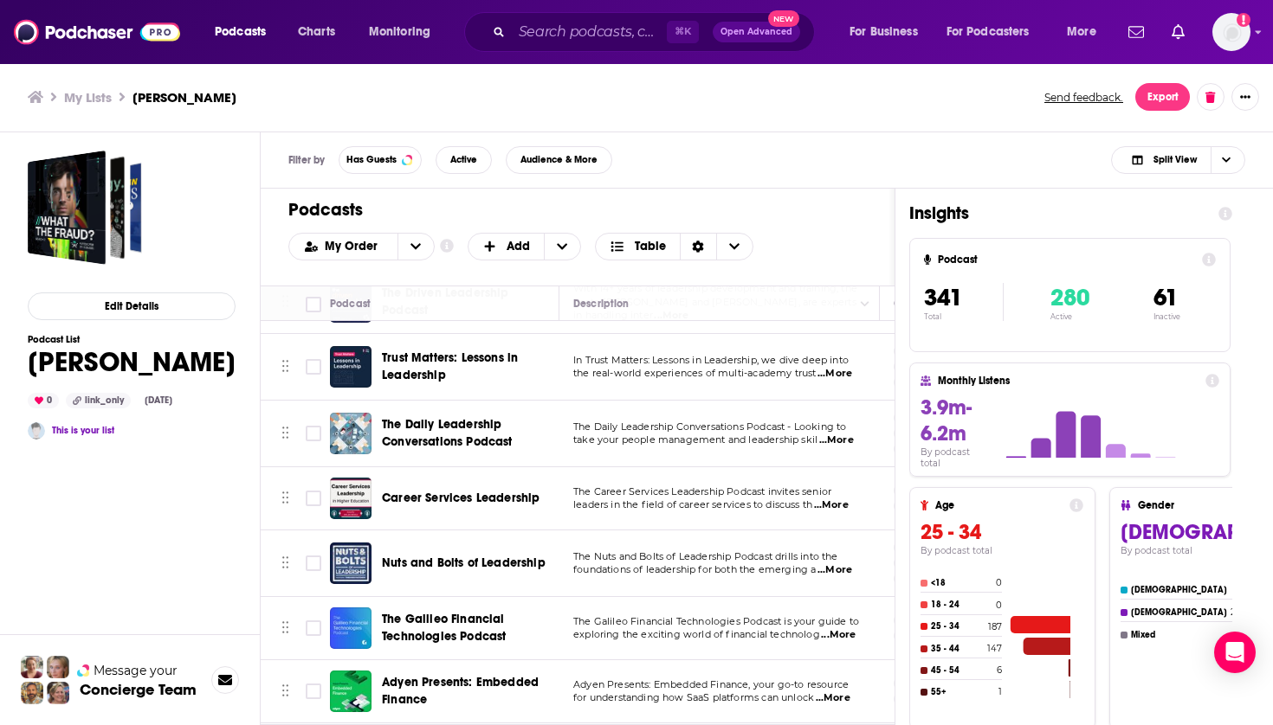
scroll to position [21297, 0]
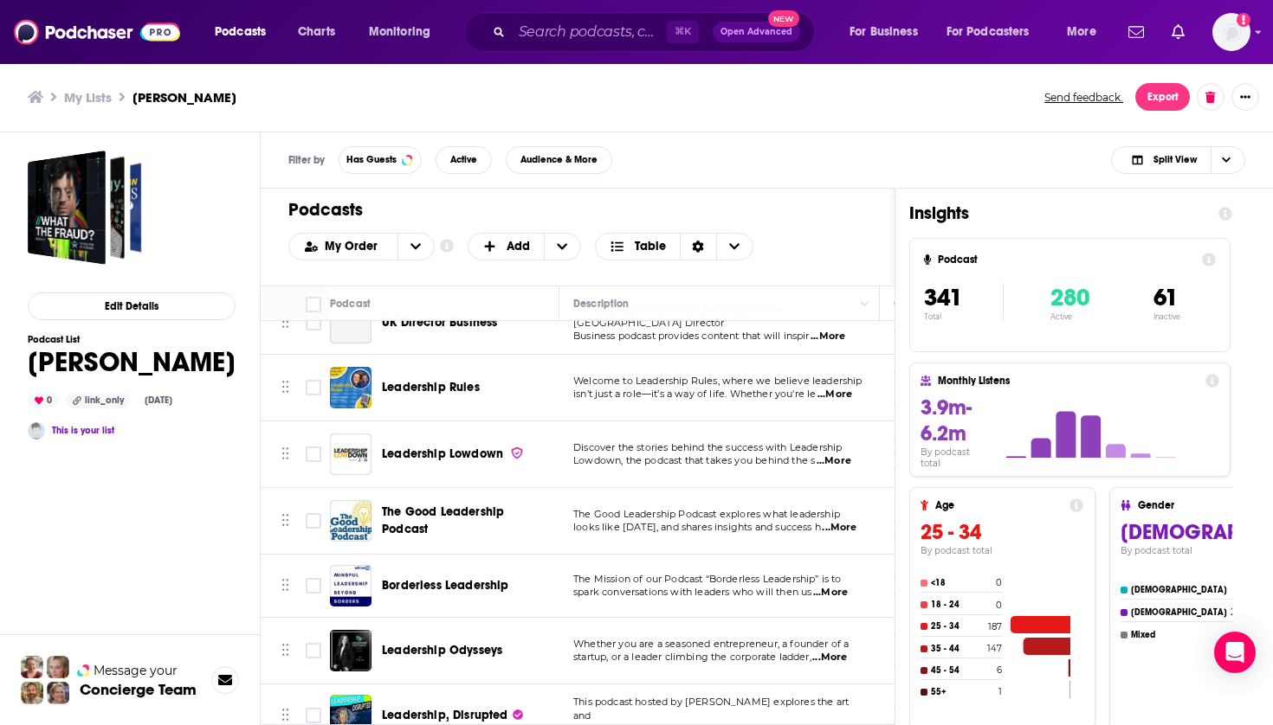
click at [448, 500] on div "The Good Leadership Podcast" at bounding box center [472, 521] width 180 height 42
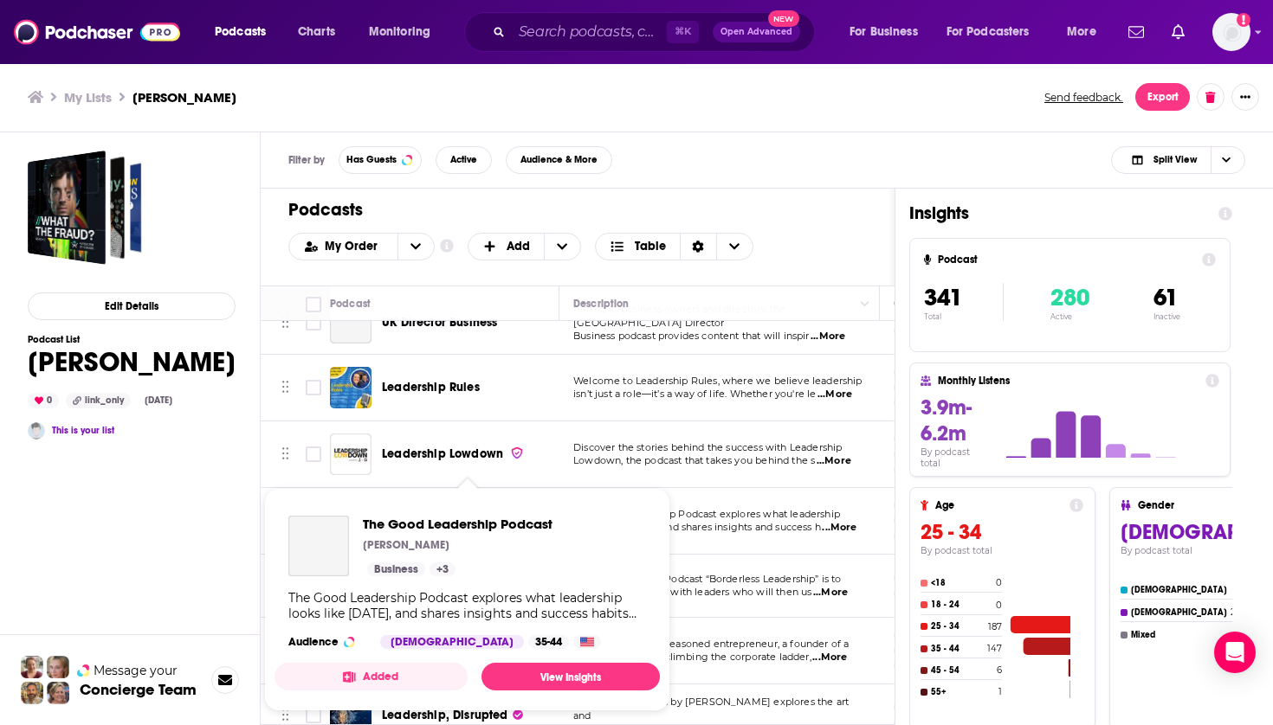
click at [463, 488] on td "The Good Leadership Podcast" at bounding box center [444, 521] width 229 height 67
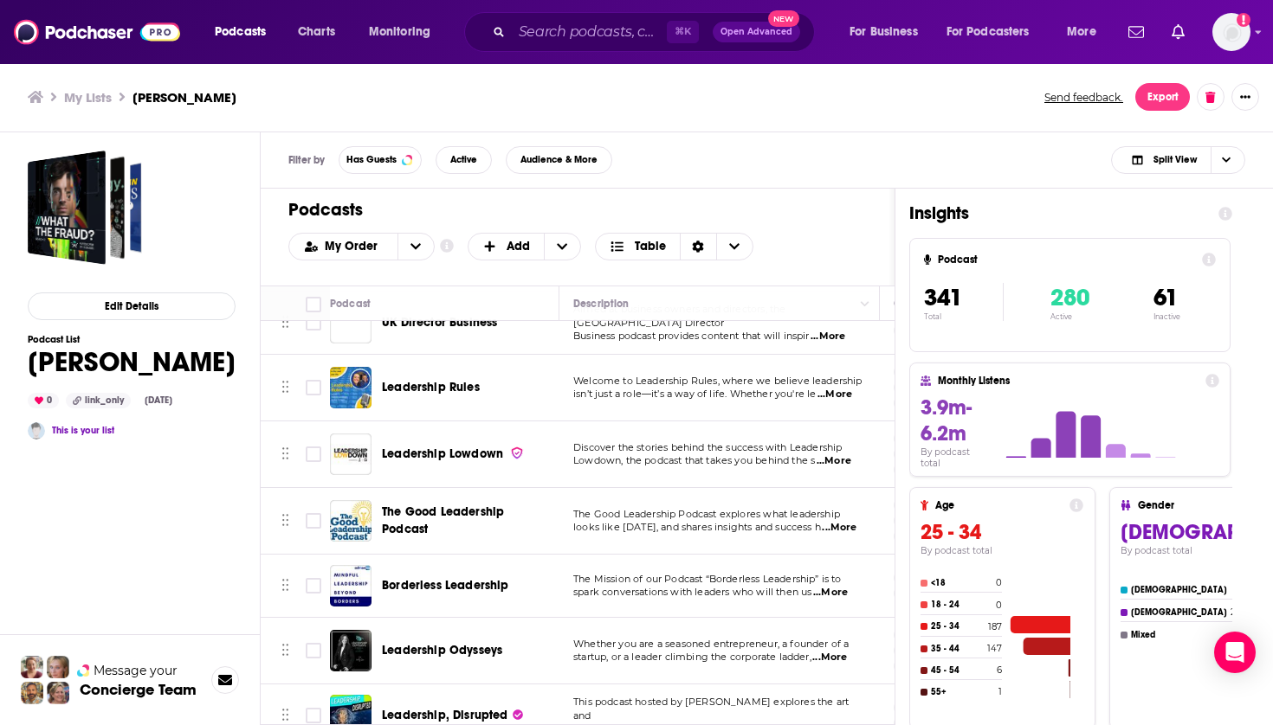
scroll to position [21250, 2]
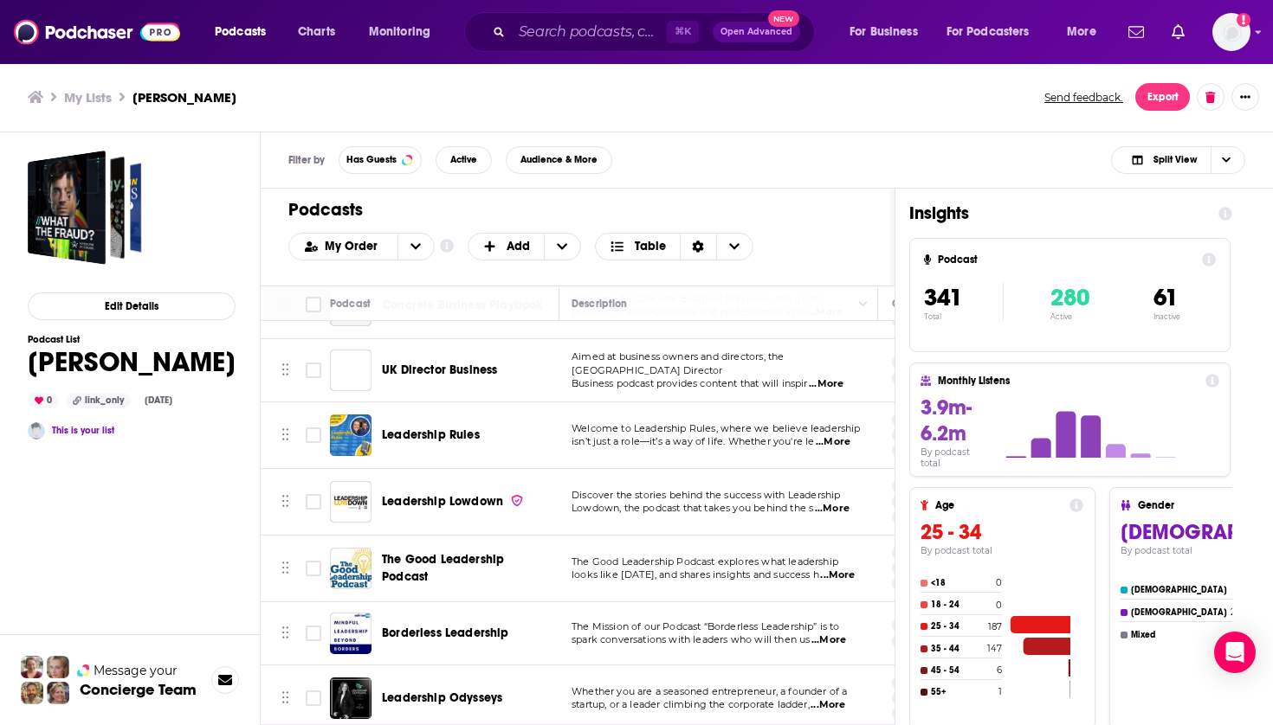
click at [464, 552] on span "The Good Leadership Podcast" at bounding box center [443, 568] width 122 height 32
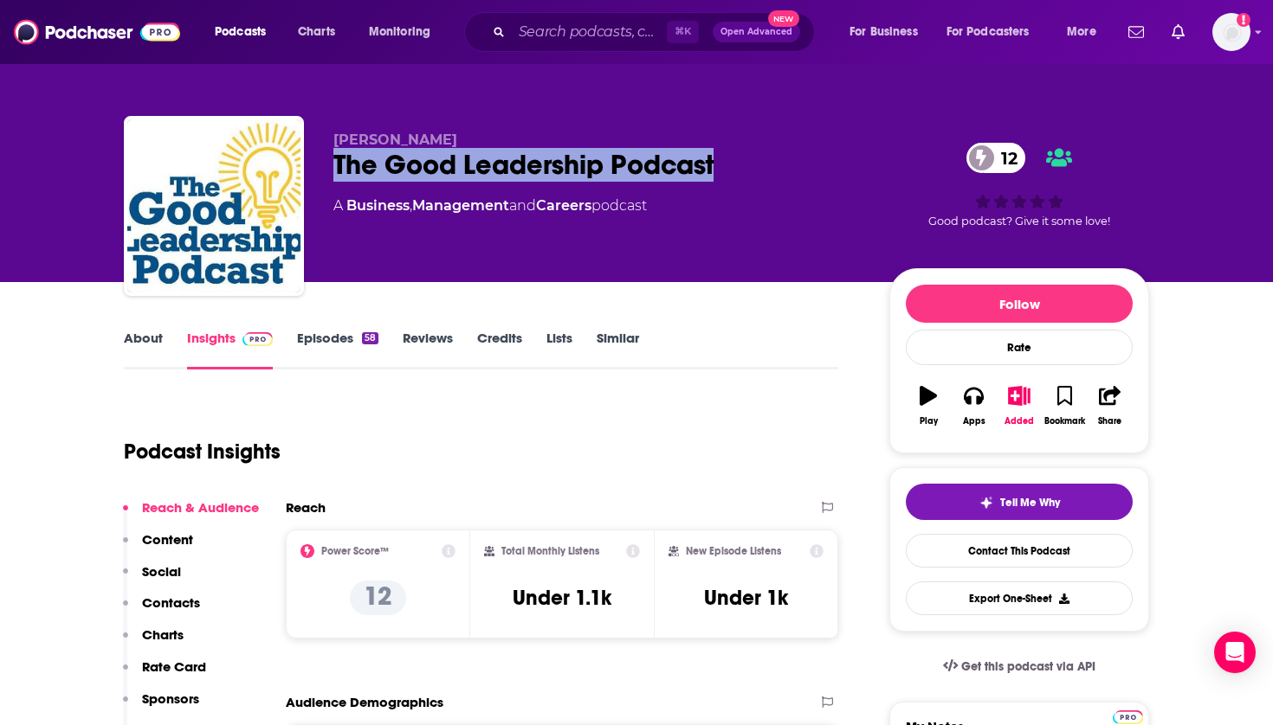
drag, startPoint x: 744, startPoint y: 170, endPoint x: 338, endPoint y: 163, distance: 406.1
click at [338, 163] on div "The Good Leadership Podcast 12" at bounding box center [597, 165] width 528 height 34
copy h2 "The Good Leadership Podcast"
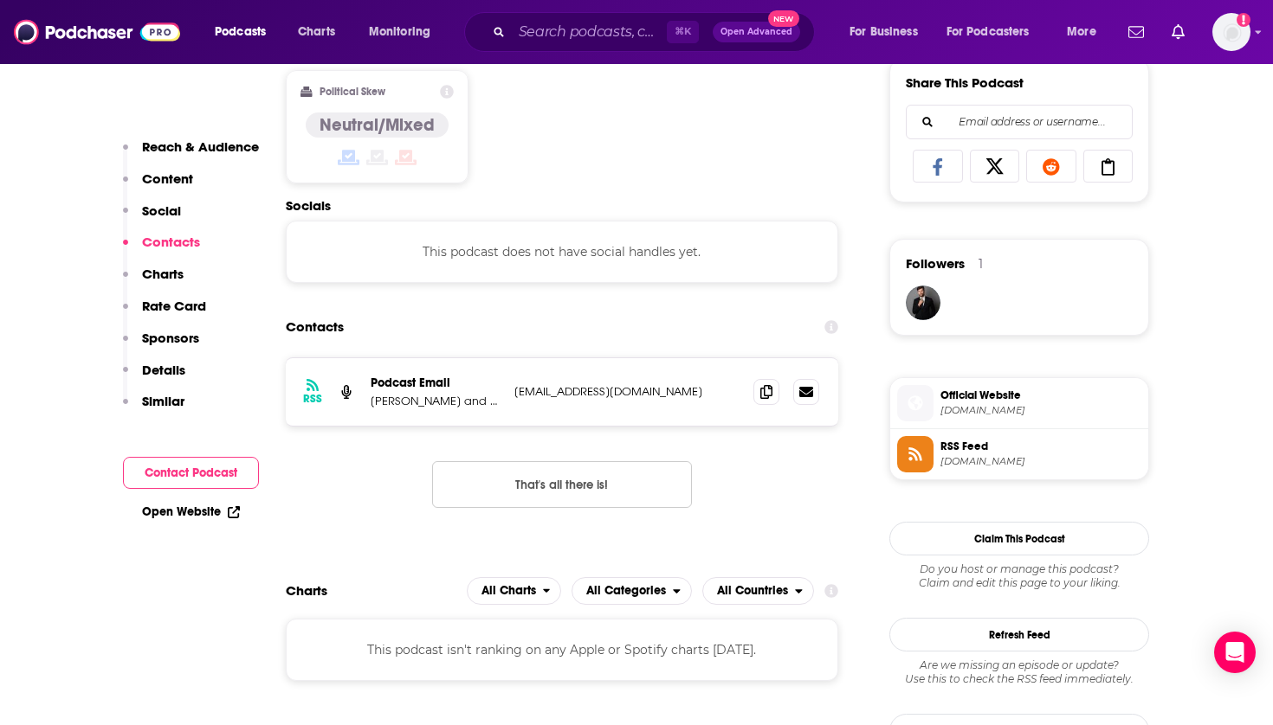
scroll to position [1106, 0]
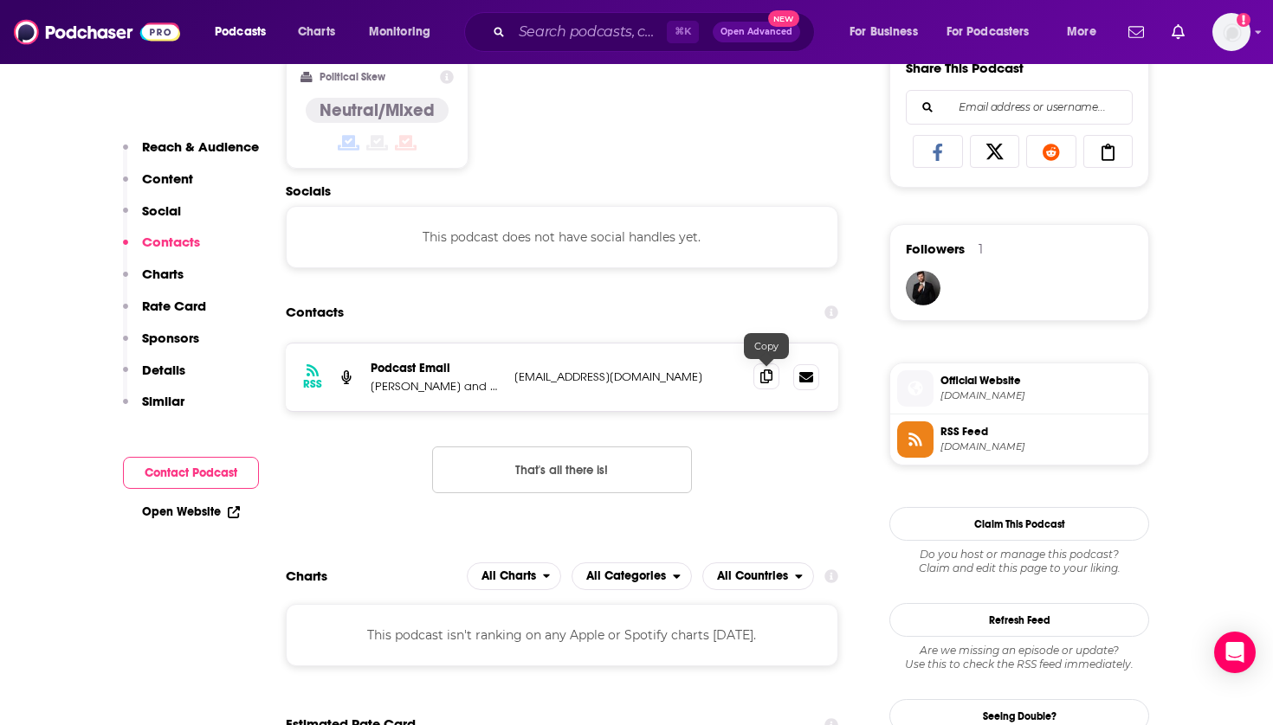
click at [763, 385] on span at bounding box center [766, 377] width 26 height 26
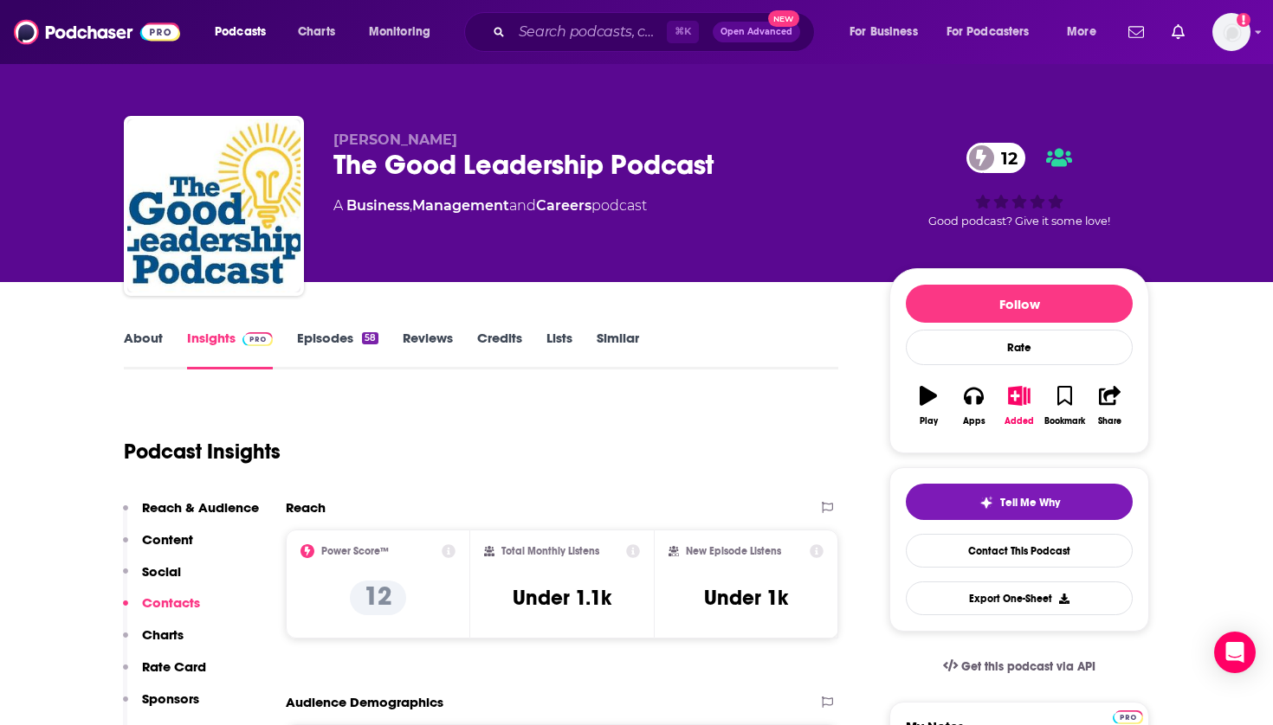
scroll to position [0, 0]
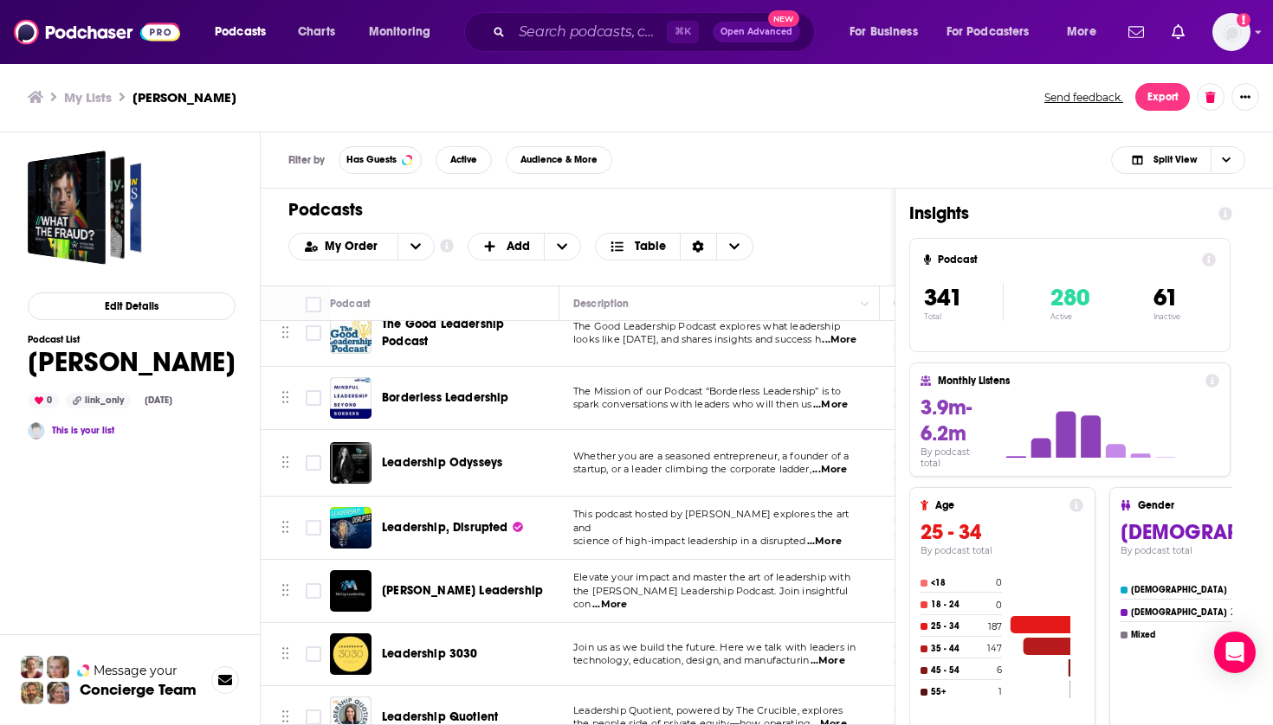
scroll to position [21344, 0]
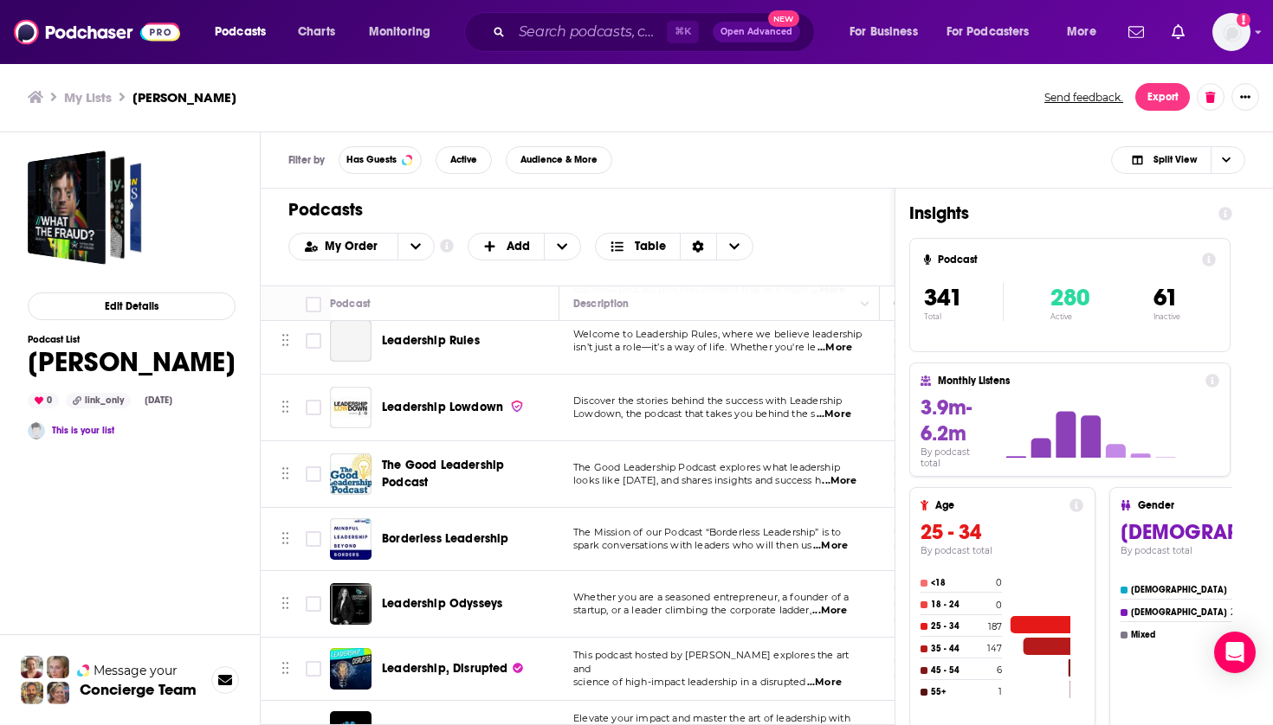
click at [483, 532] on span "Borderless Leadership" at bounding box center [445, 539] width 127 height 15
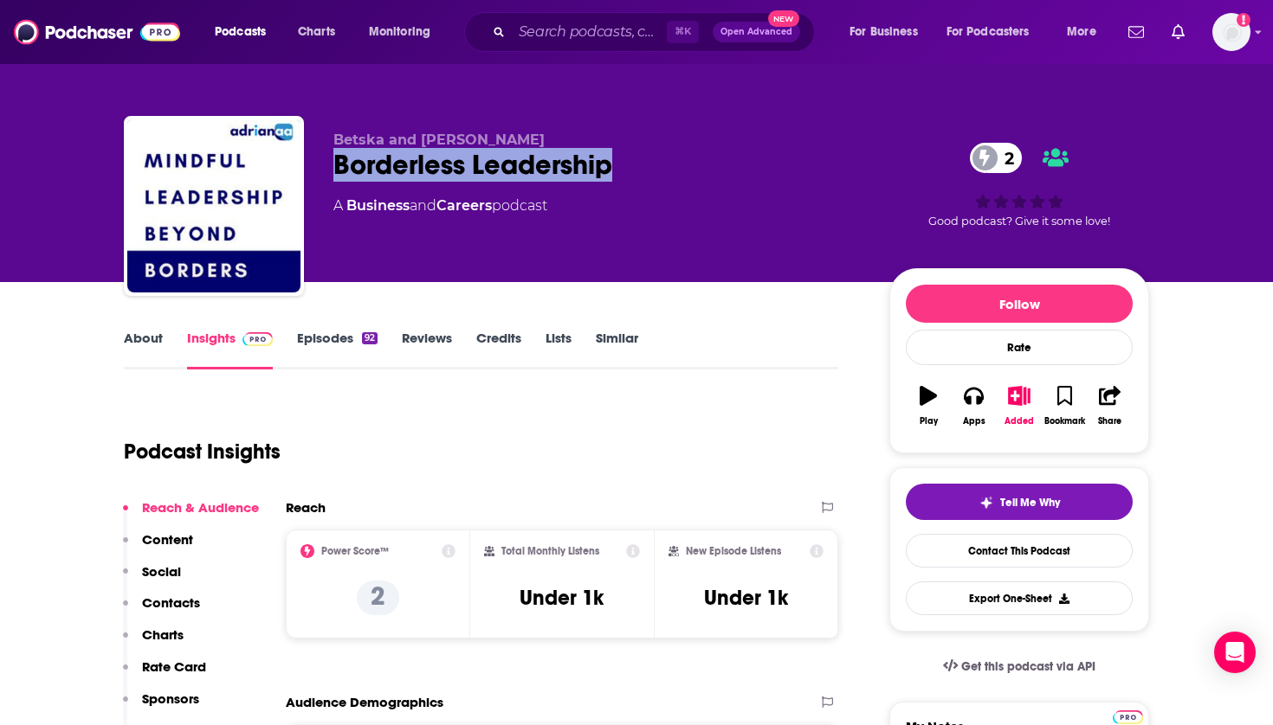
drag, startPoint x: 617, startPoint y: 169, endPoint x: 334, endPoint y: 168, distance: 283.1
click at [334, 168] on div "Borderless Leadership 2" at bounding box center [597, 165] width 528 height 34
copy h2 "Borderless Leadership"
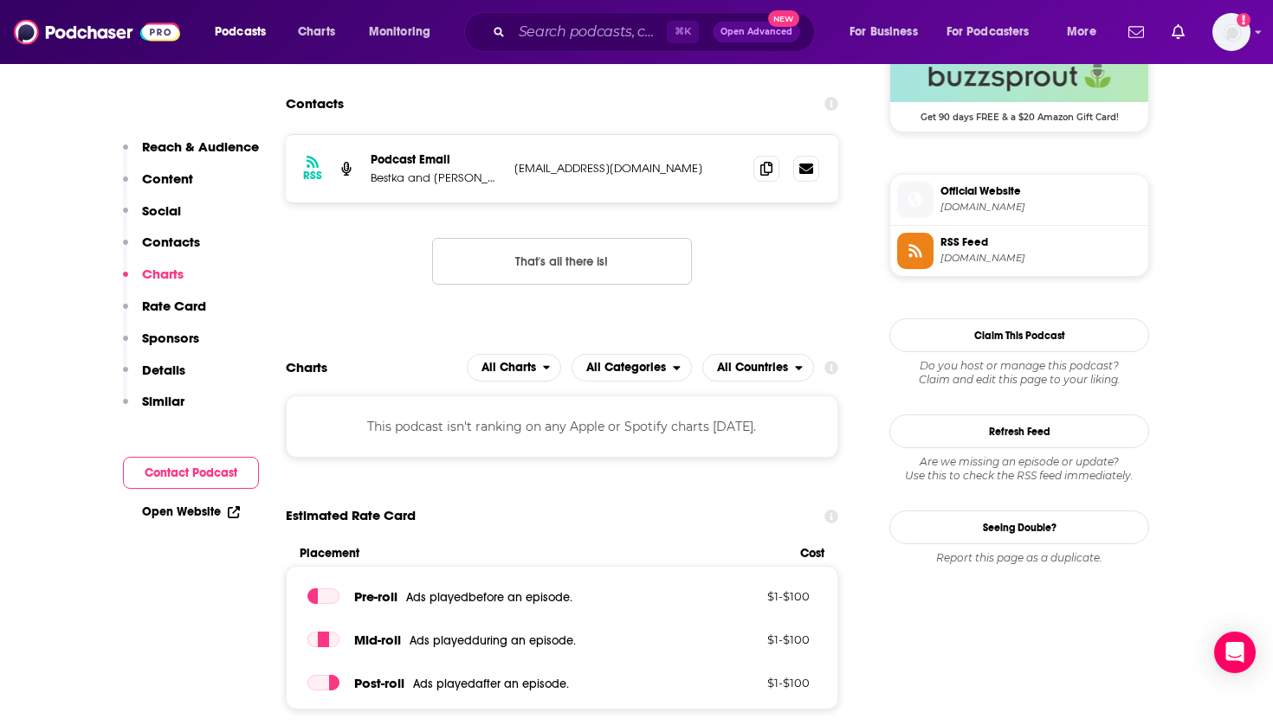
scroll to position [1345, 0]
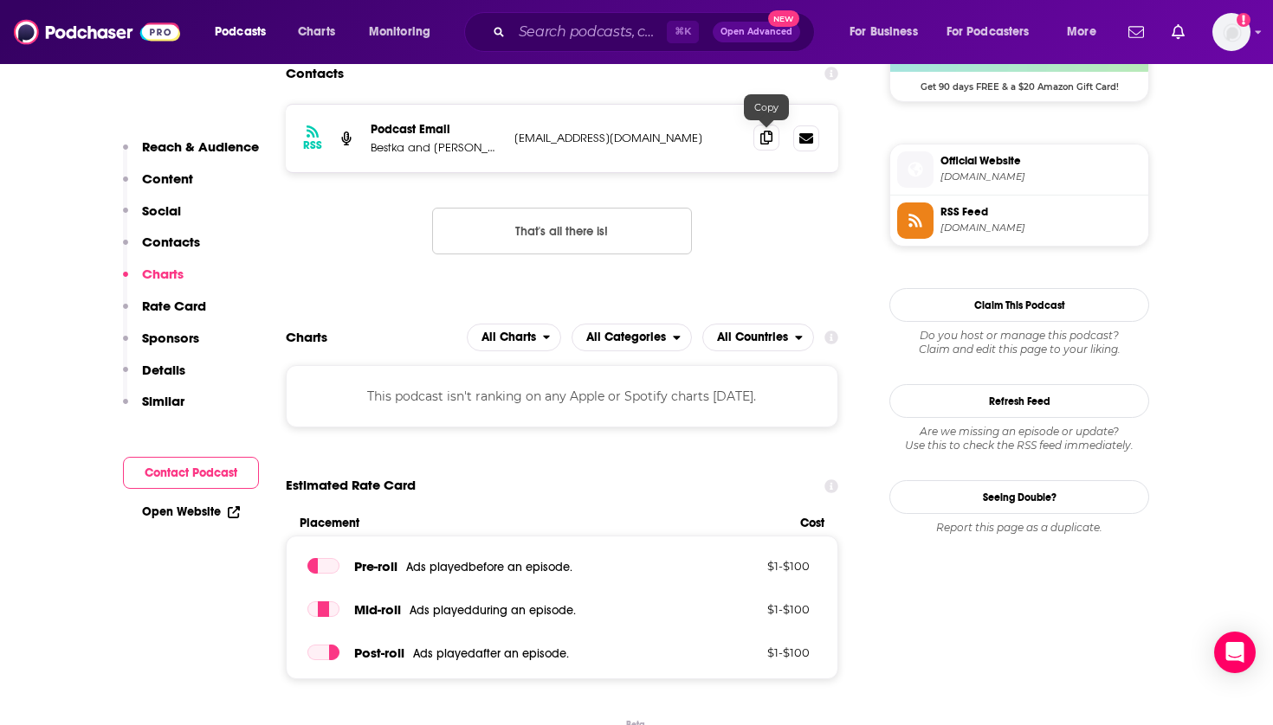
click at [764, 132] on icon at bounding box center [766, 138] width 12 height 14
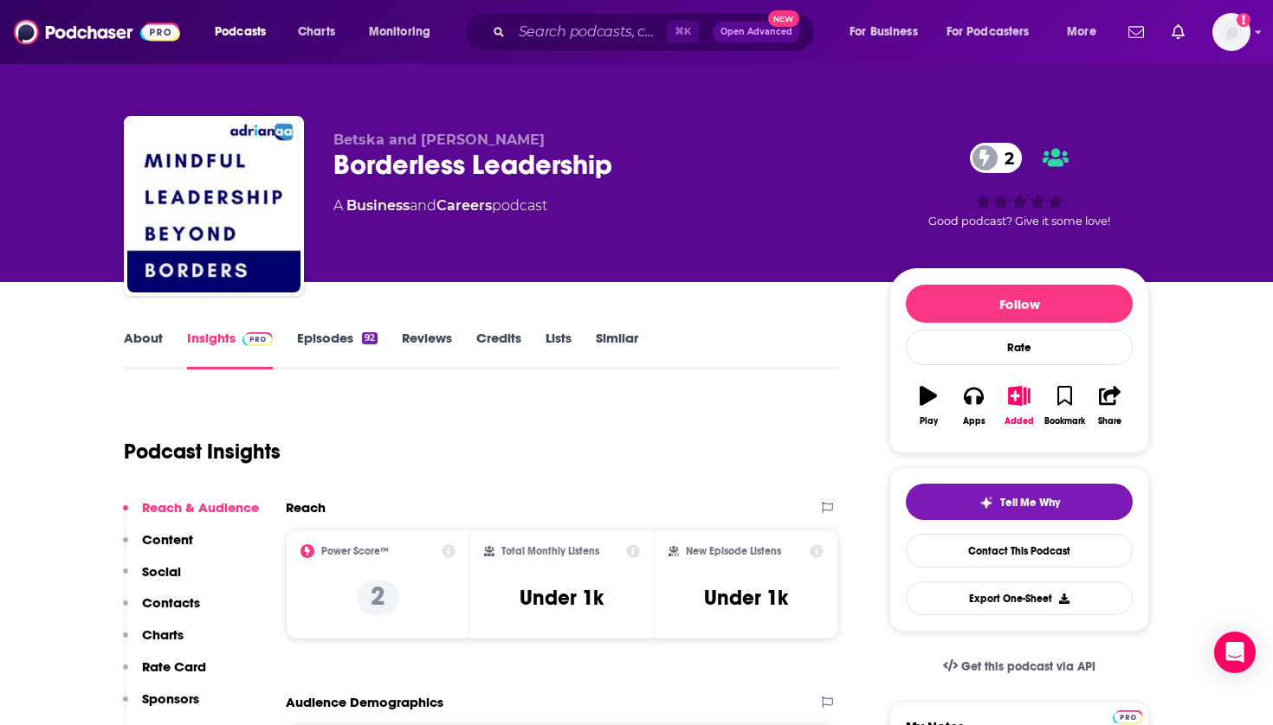
scroll to position [0, 0]
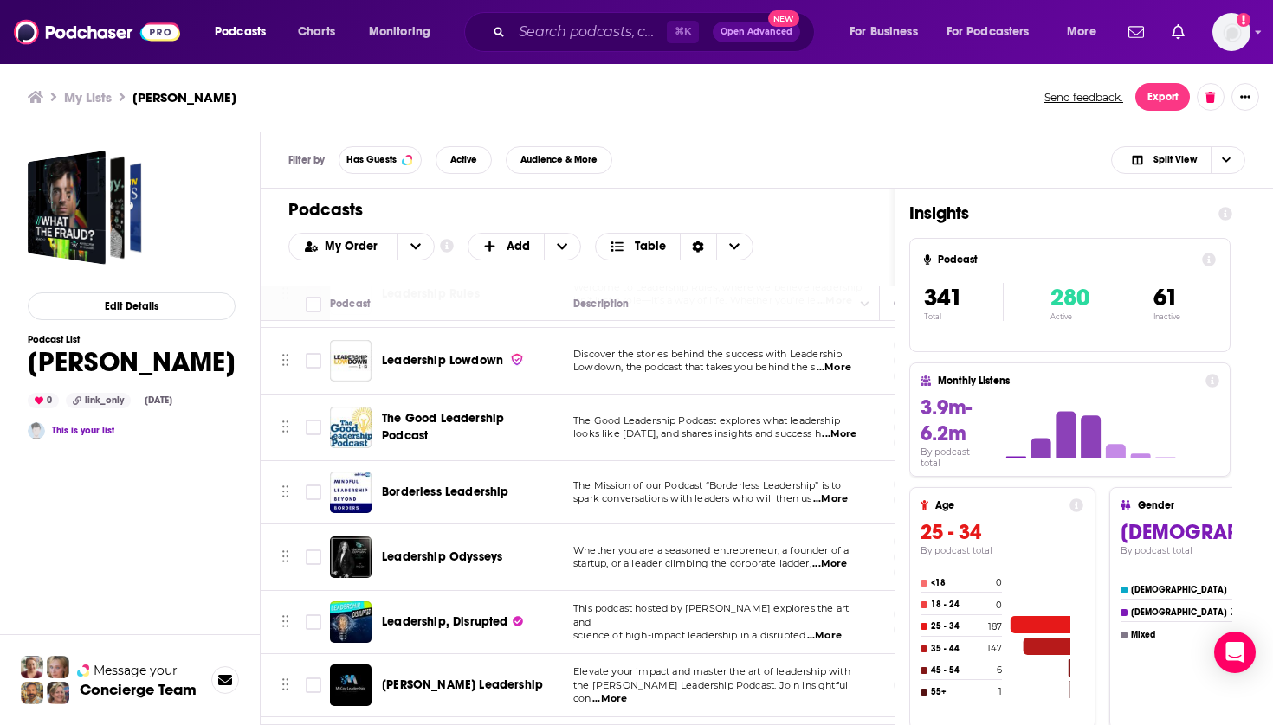
scroll to position [21372, 0]
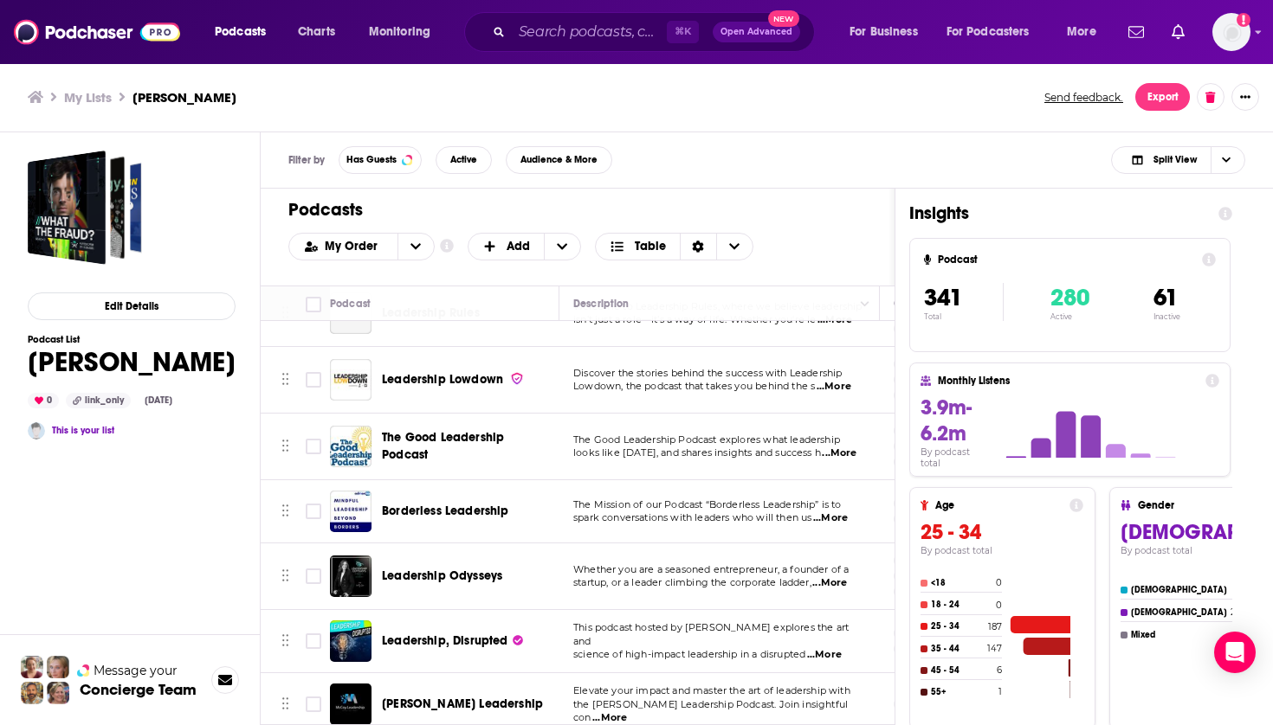
click at [438, 569] on span "Leadership Odysseys" at bounding box center [442, 576] width 120 height 15
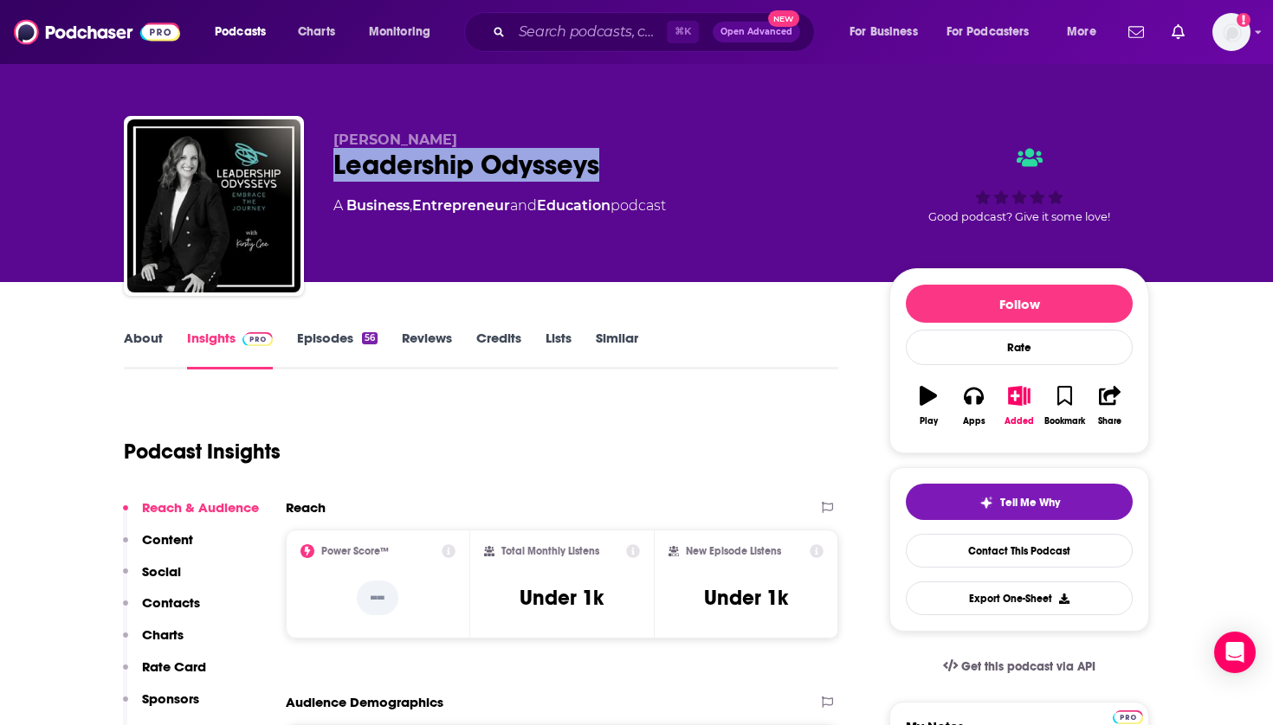
drag, startPoint x: 614, startPoint y: 155, endPoint x: 331, endPoint y: 159, distance: 283.1
click at [331, 159] on div "Kirsty Gee Leadership Odysseys A Business , Entrepreneur and Education podcast …" at bounding box center [636, 209] width 1025 height 187
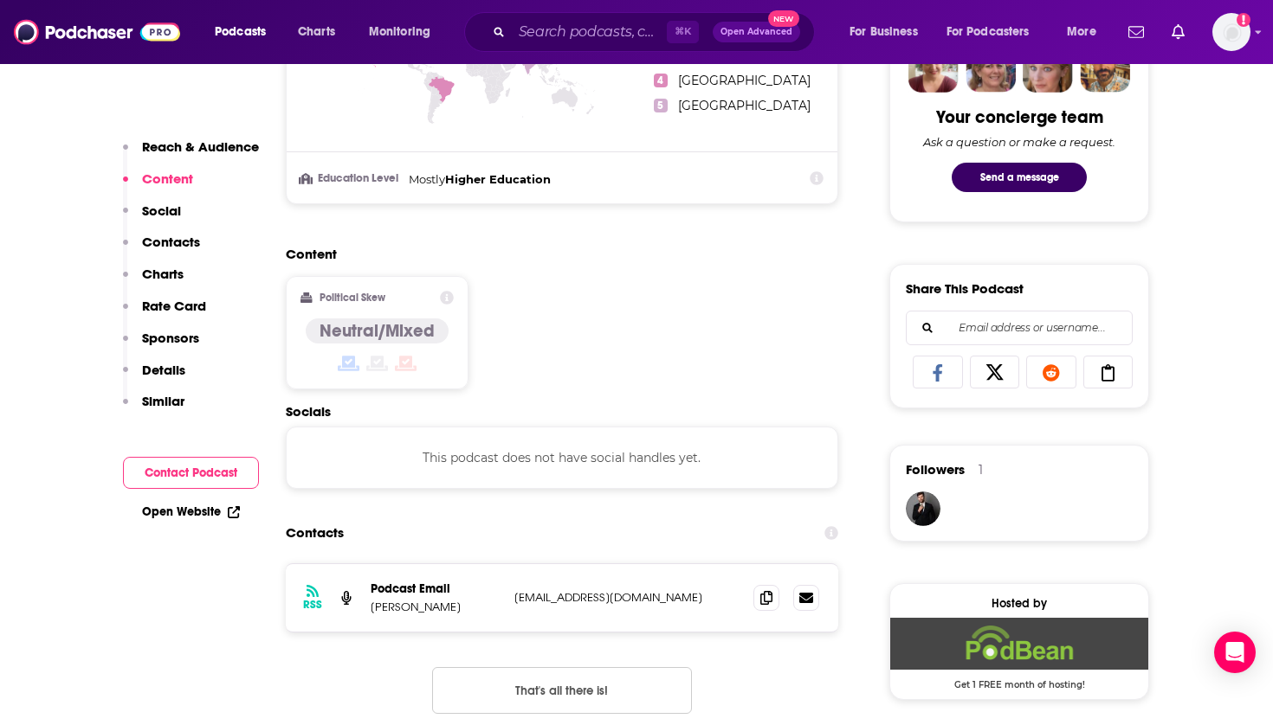
scroll to position [917, 0]
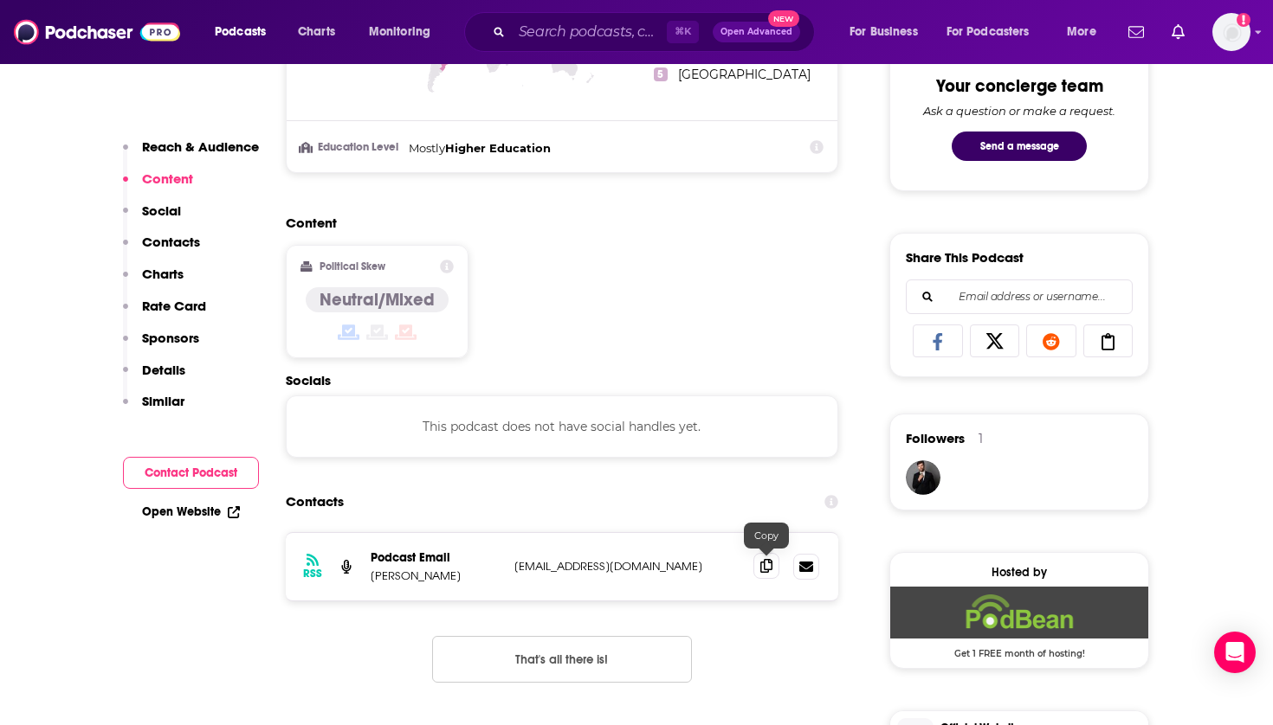
click at [768, 566] on icon at bounding box center [766, 566] width 12 height 14
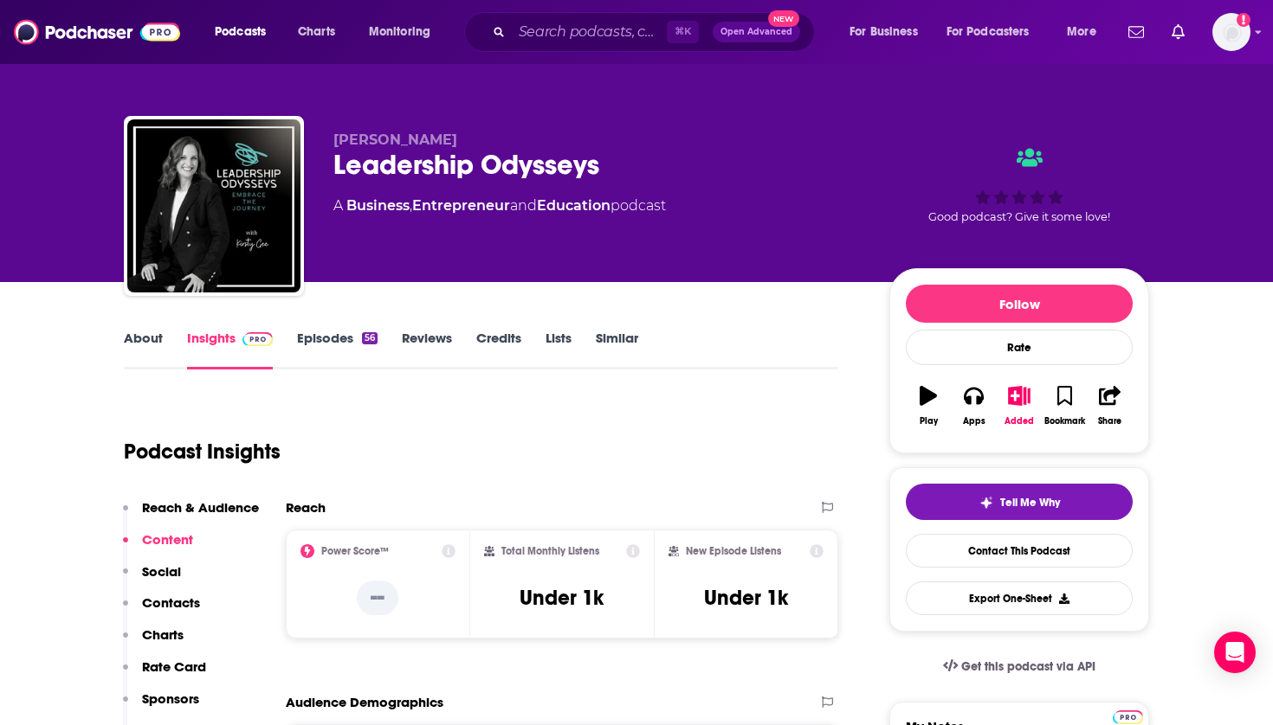
scroll to position [0, 0]
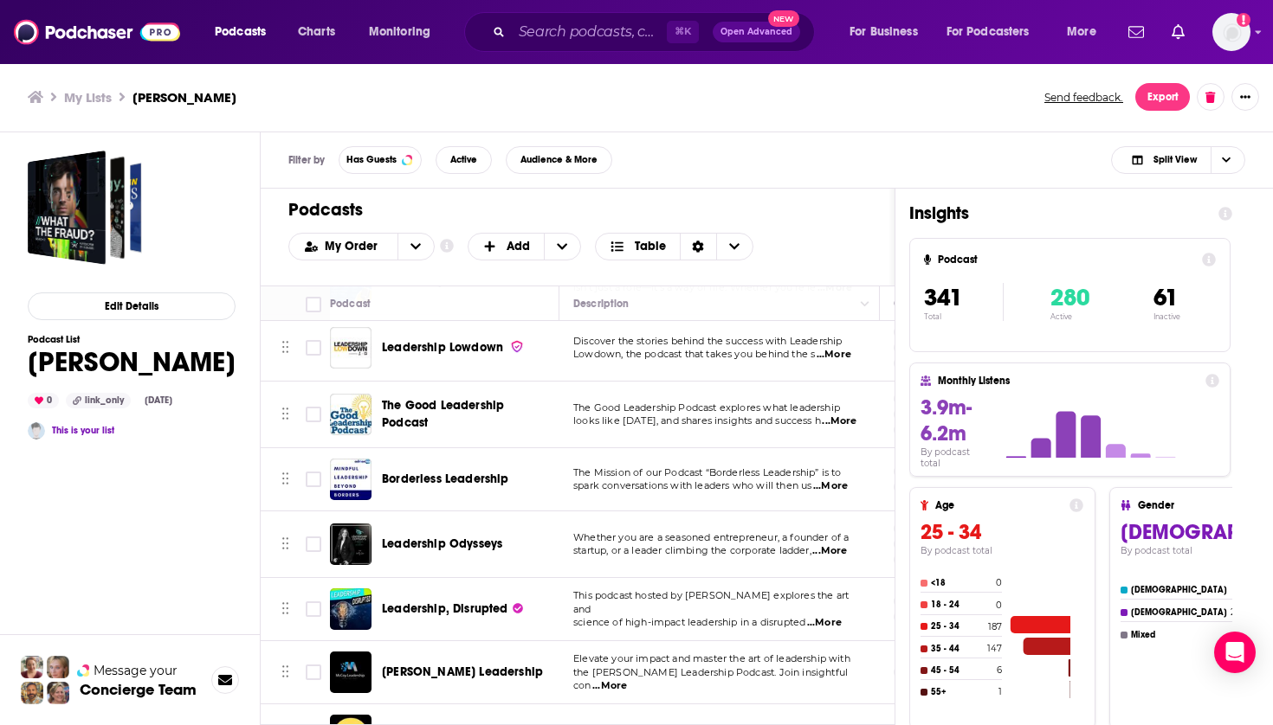
scroll to position [21383, 0]
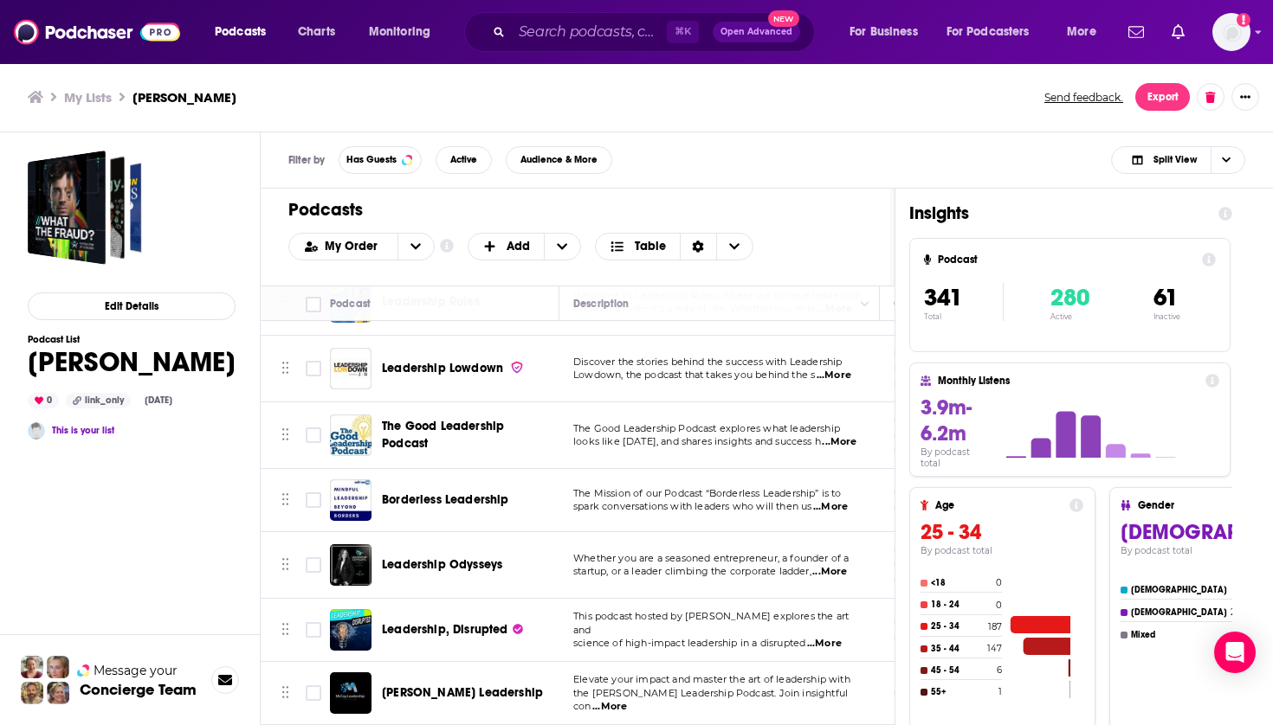
click at [416, 622] on span "Leadership, Disrupted" at bounding box center [445, 629] width 126 height 15
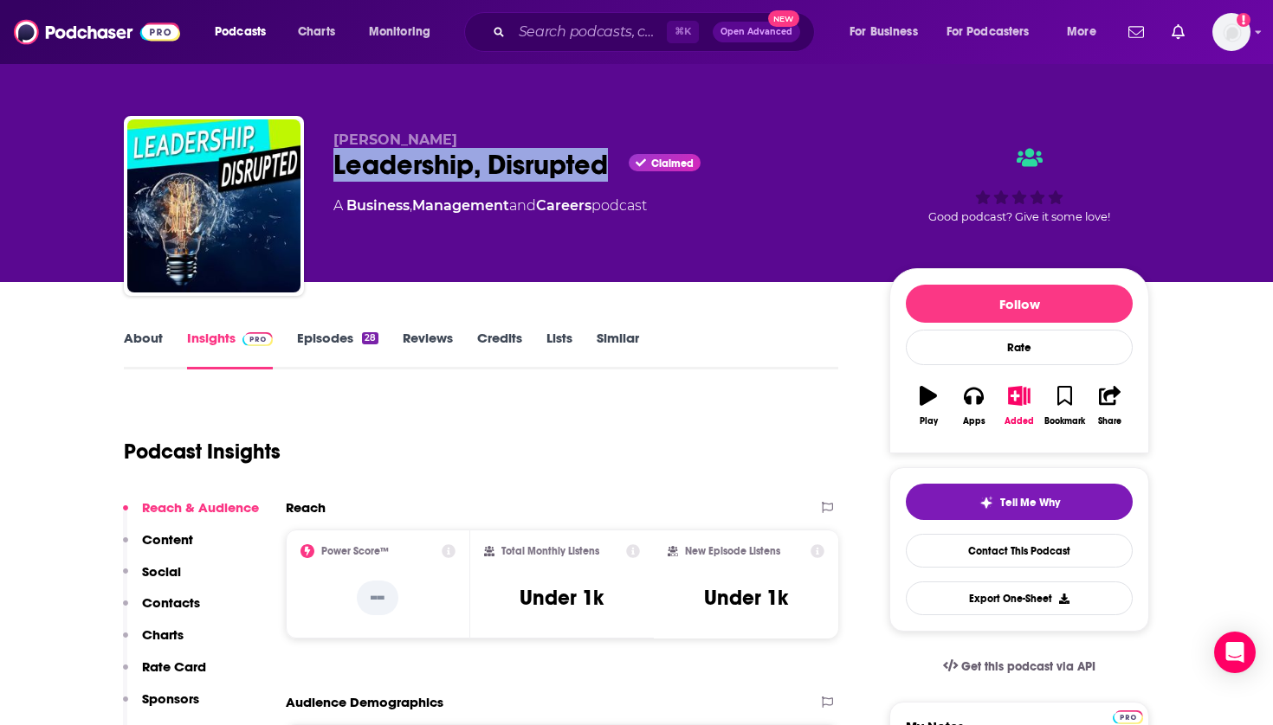
drag, startPoint x: 615, startPoint y: 175, endPoint x: 336, endPoint y: 172, distance: 278.8
click at [336, 172] on div "Leadership, Disrupted Claimed" at bounding box center [597, 165] width 528 height 34
copy h2 "Leadership, Disrupted"
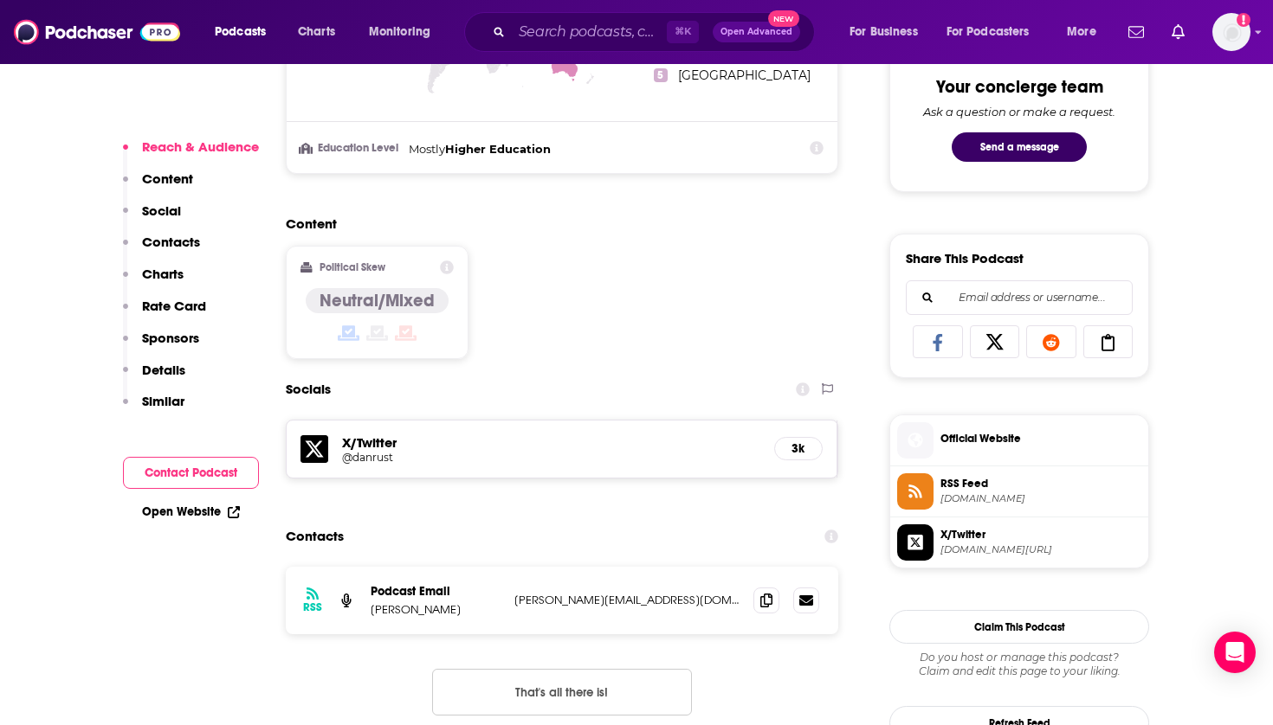
scroll to position [942, 0]
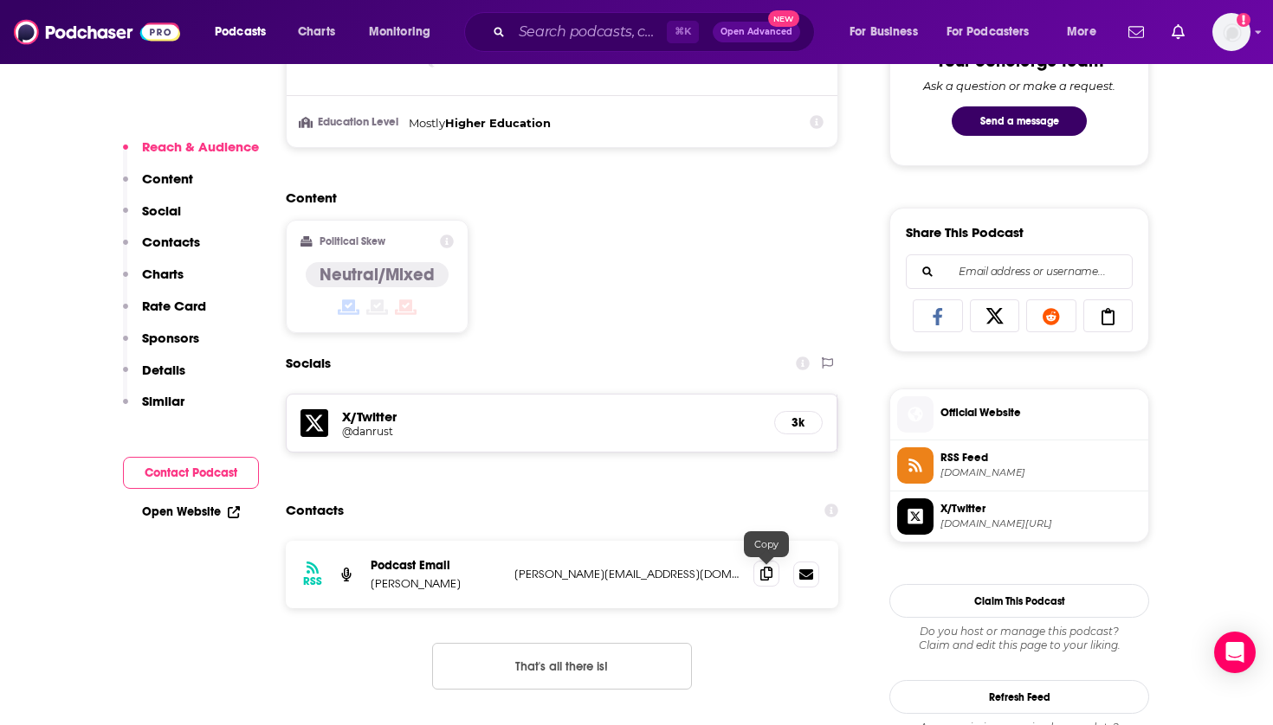
click at [769, 572] on icon at bounding box center [766, 574] width 12 height 14
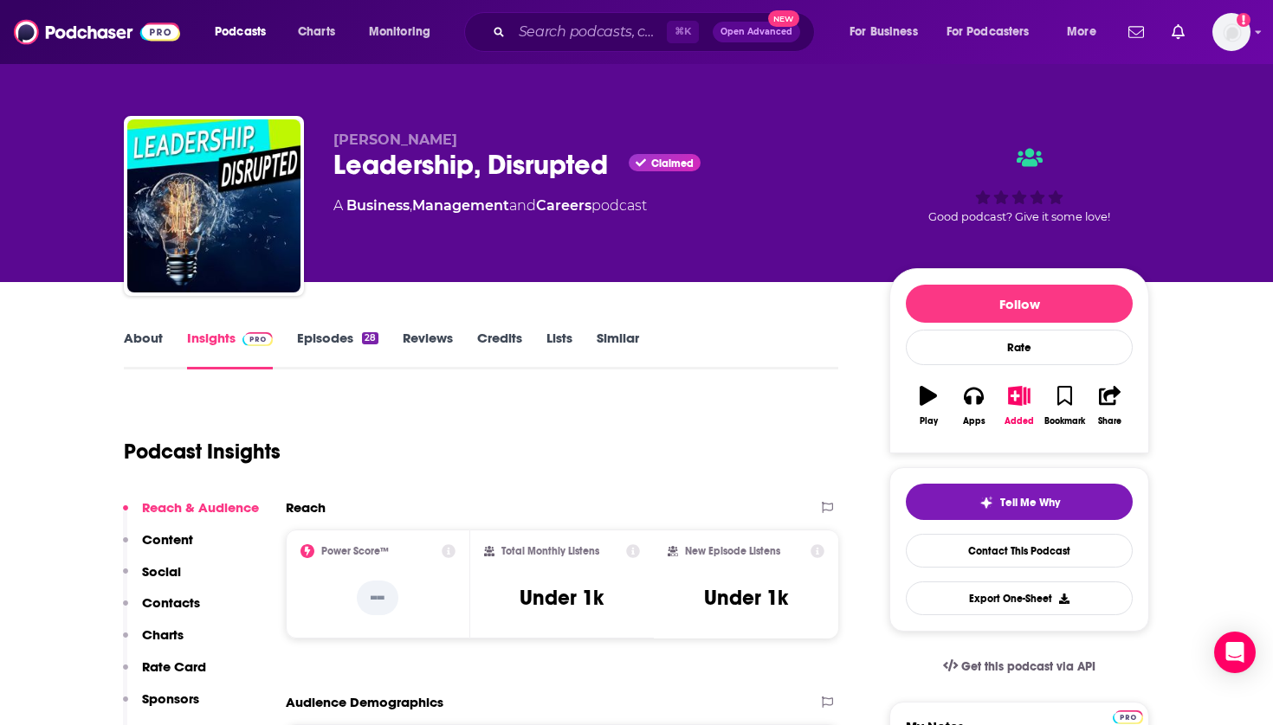
scroll to position [0, 0]
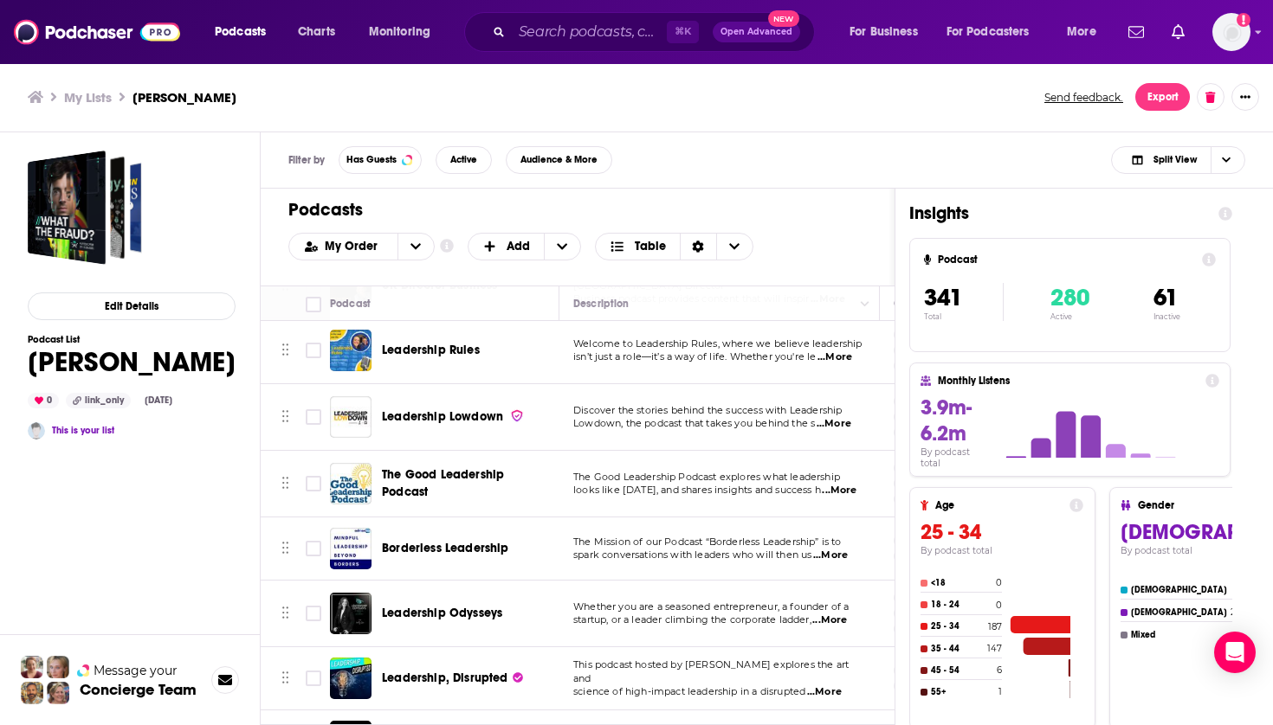
scroll to position [21452, 0]
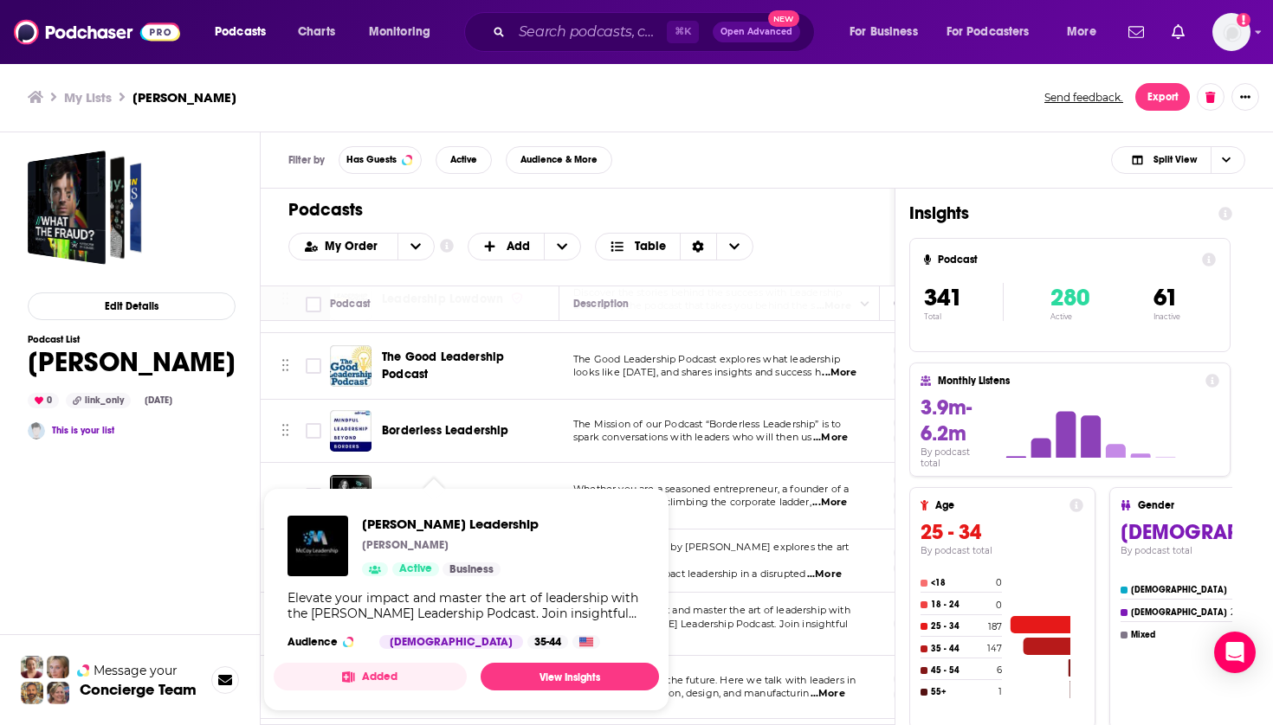
click at [416, 539] on div "Podcasts Charts Monitoring ⌘ K Open Advanced New For Business For Podcasters Mo…" at bounding box center [636, 362] width 1273 height 725
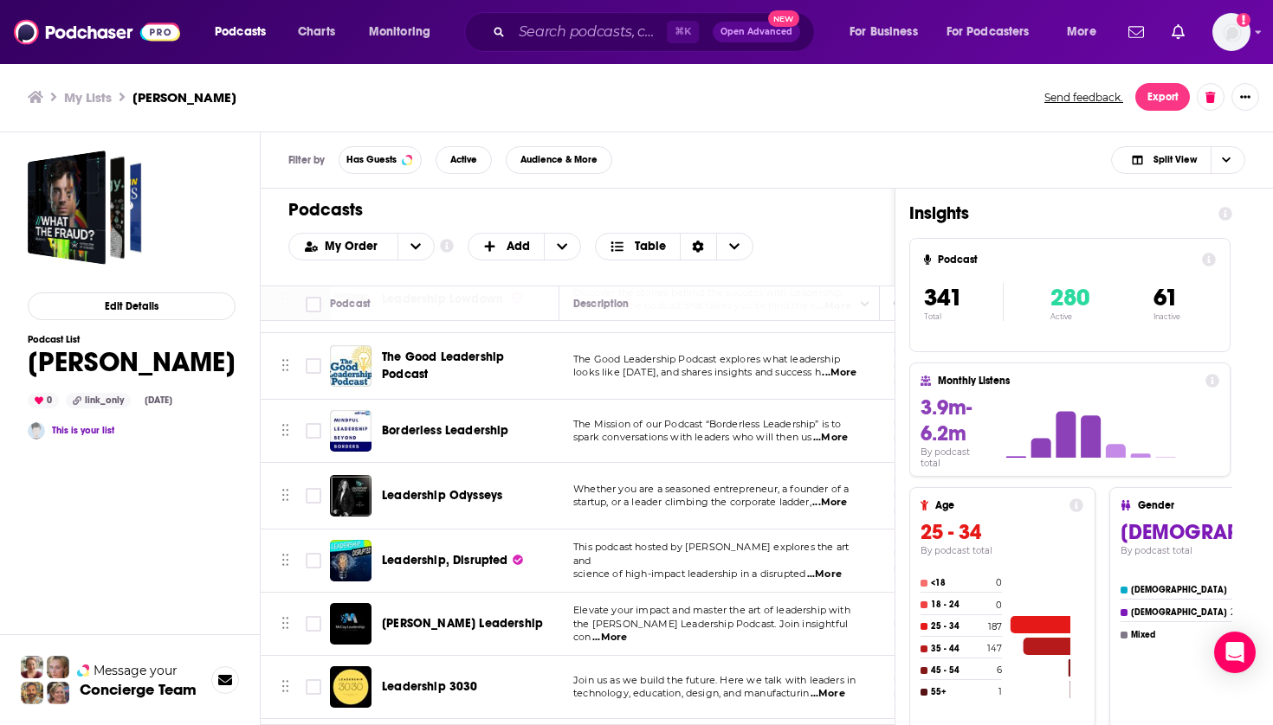
click at [460, 538] on div "Podcasts Charts Monitoring ⌘ K Open Advanced New For Business For Podcasters Mo…" at bounding box center [636, 362] width 1273 height 725
click at [467, 616] on span "[PERSON_NAME] Leadership" at bounding box center [462, 623] width 161 height 15
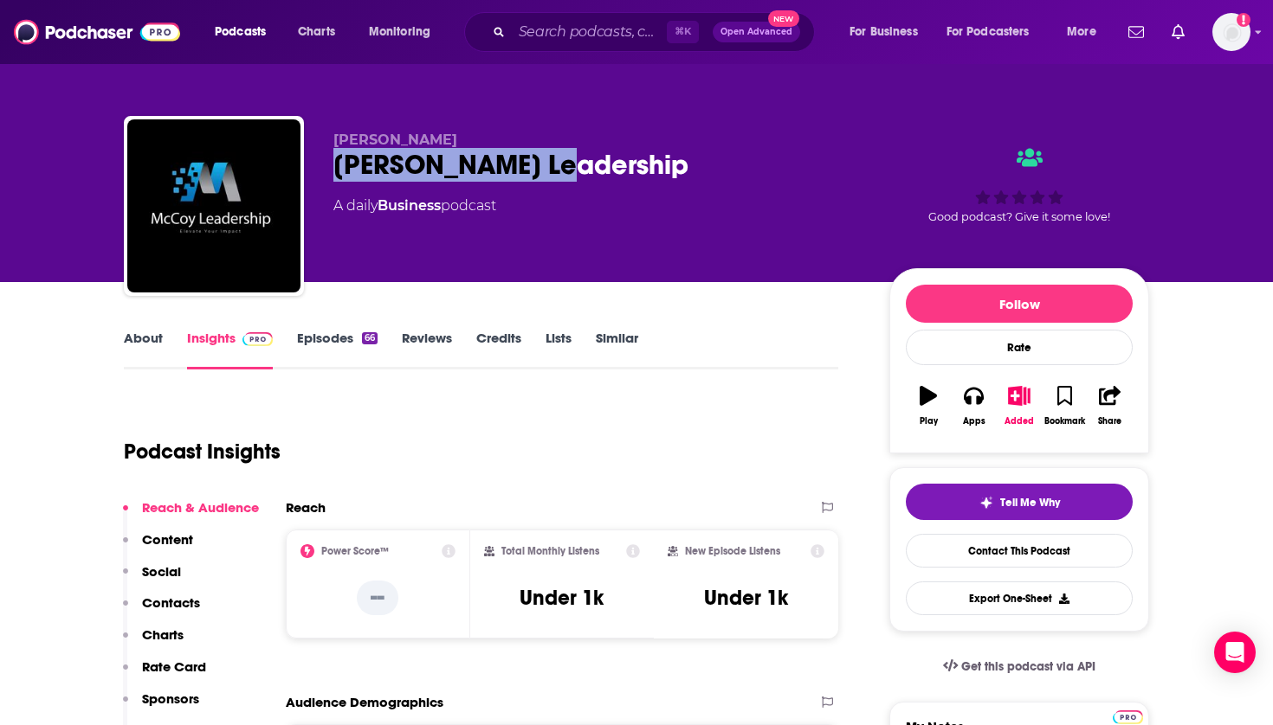
drag, startPoint x: 616, startPoint y: 178, endPoint x: 330, endPoint y: 166, distance: 285.9
click at [330, 166] on div "[PERSON_NAME] Leadership A daily Business podcast Good podcast? Give it some lo…" at bounding box center [636, 209] width 1025 height 187
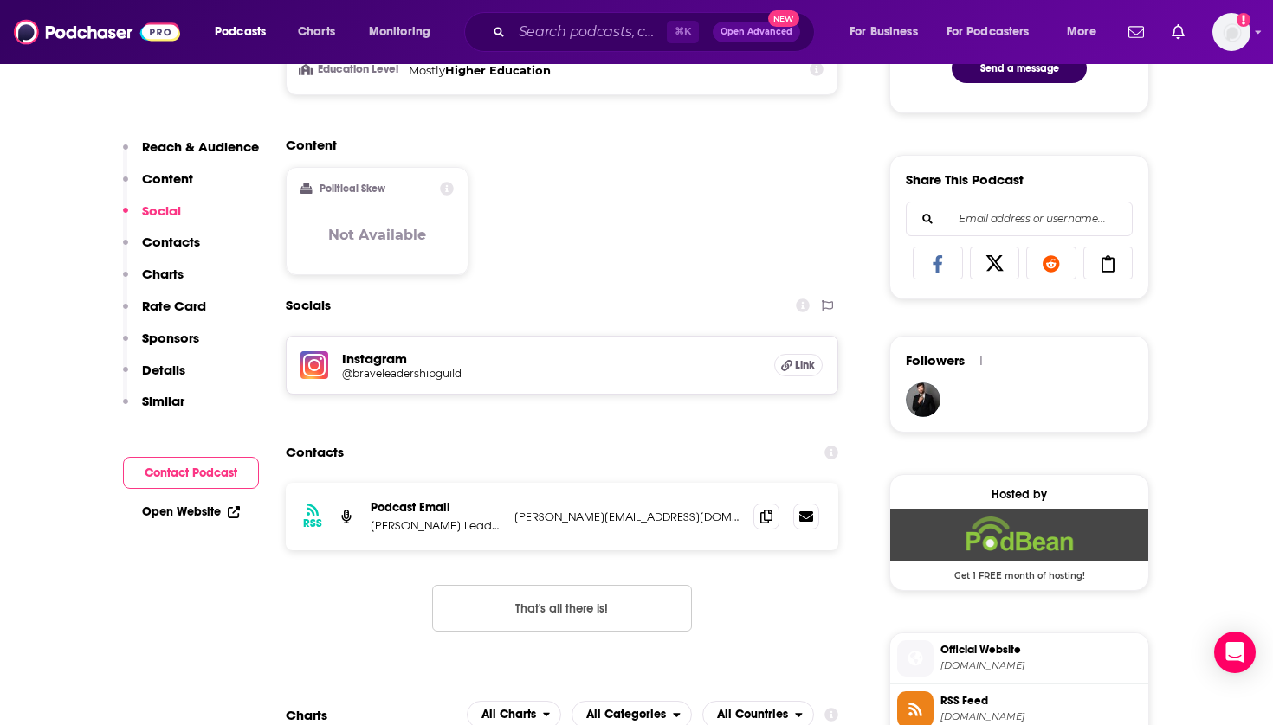
scroll to position [1002, 0]
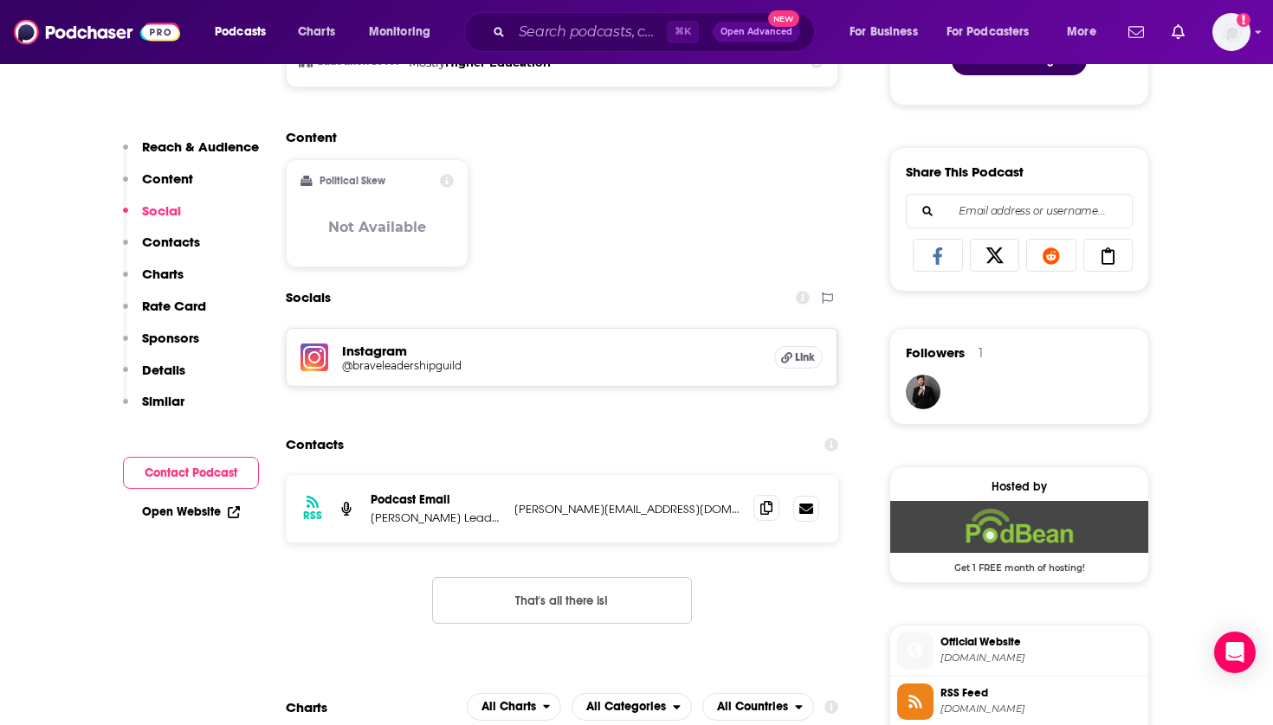
click at [766, 508] on icon at bounding box center [766, 508] width 12 height 14
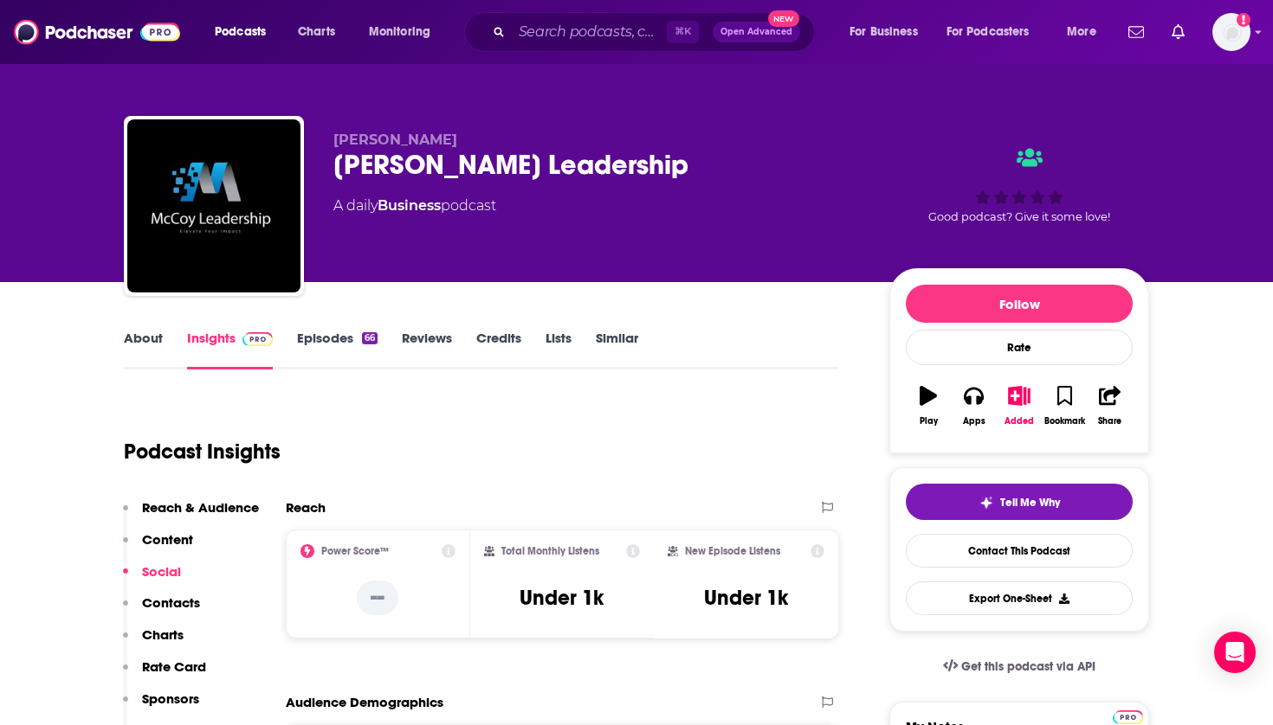
scroll to position [0, 0]
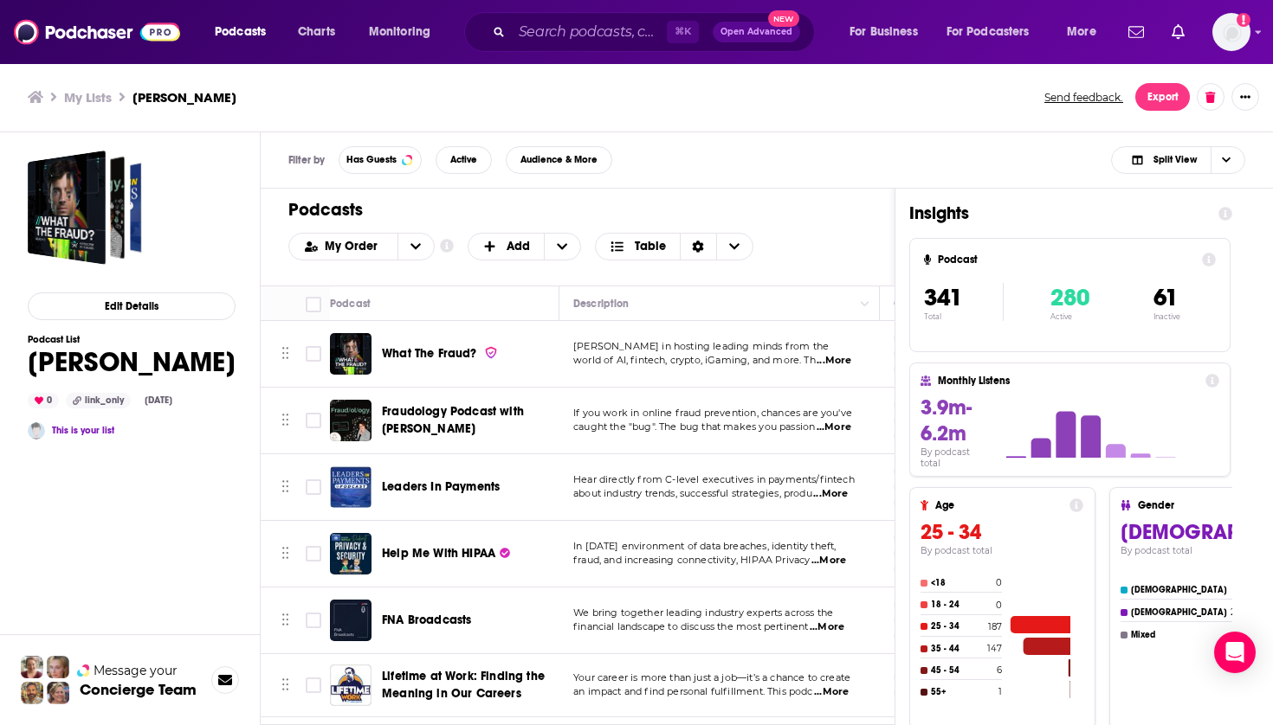
scroll to position [21593, 0]
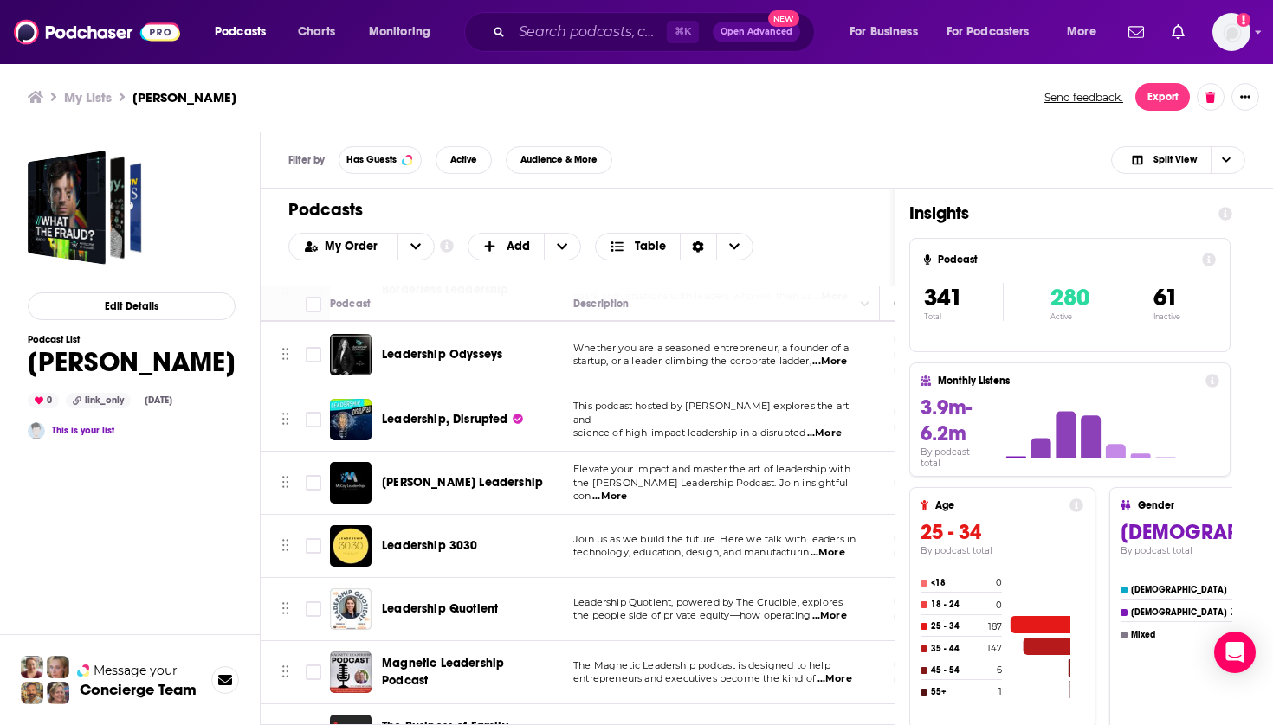
click at [432, 525] on div "Leadership 3030" at bounding box center [472, 546] width 180 height 42
click at [429, 538] on span "Leadership 3030" at bounding box center [430, 545] width 96 height 15
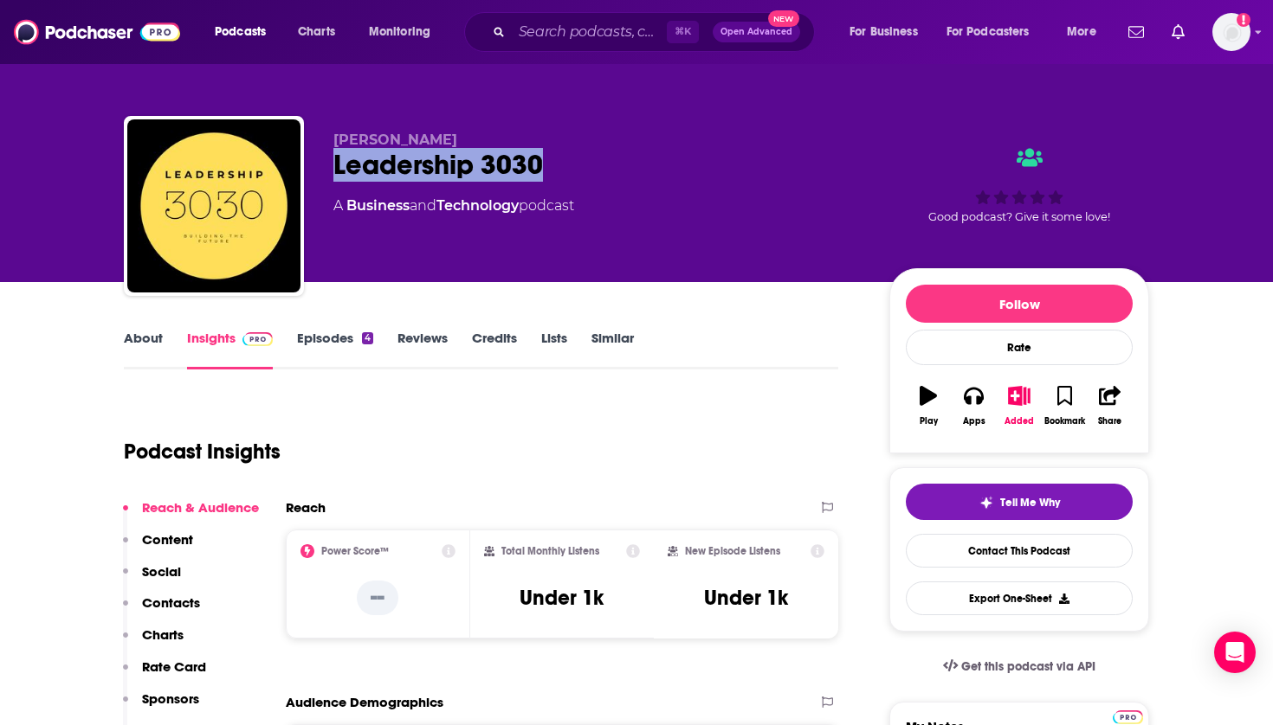
drag, startPoint x: 516, startPoint y: 162, endPoint x: 333, endPoint y: 160, distance: 182.7
click at [333, 160] on div "Leadership 3030" at bounding box center [597, 165] width 528 height 34
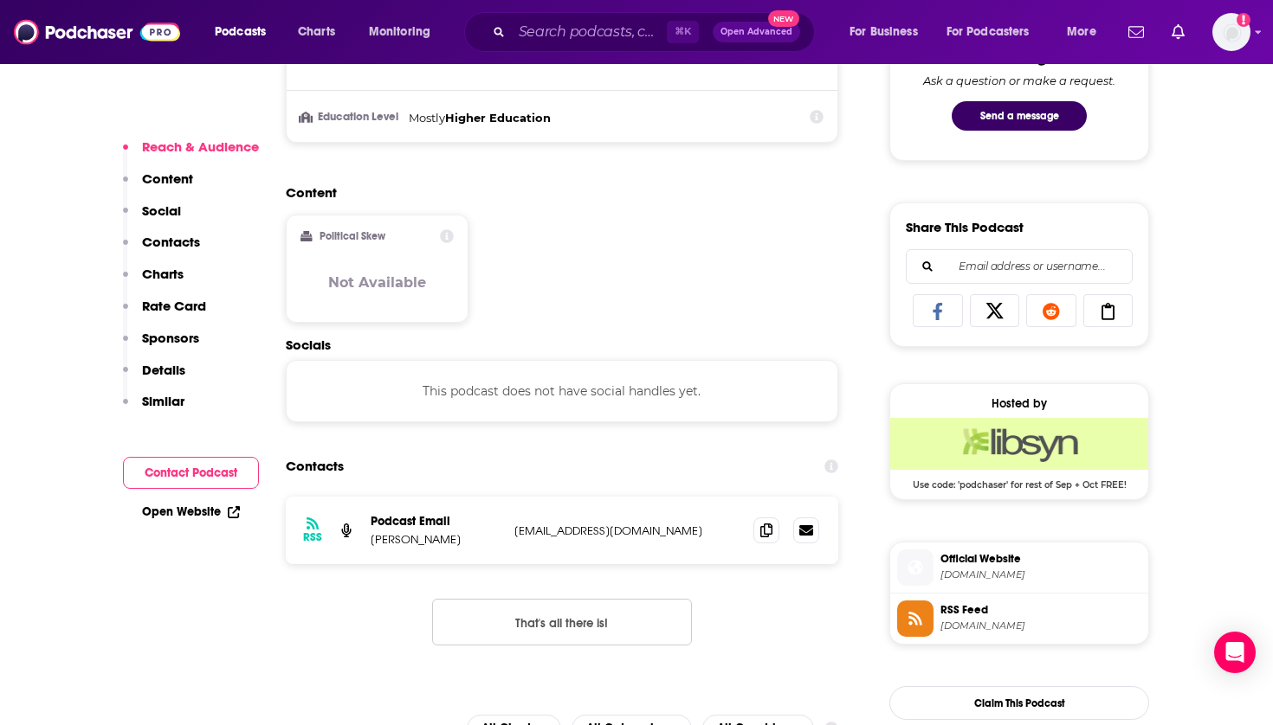
scroll to position [961, 0]
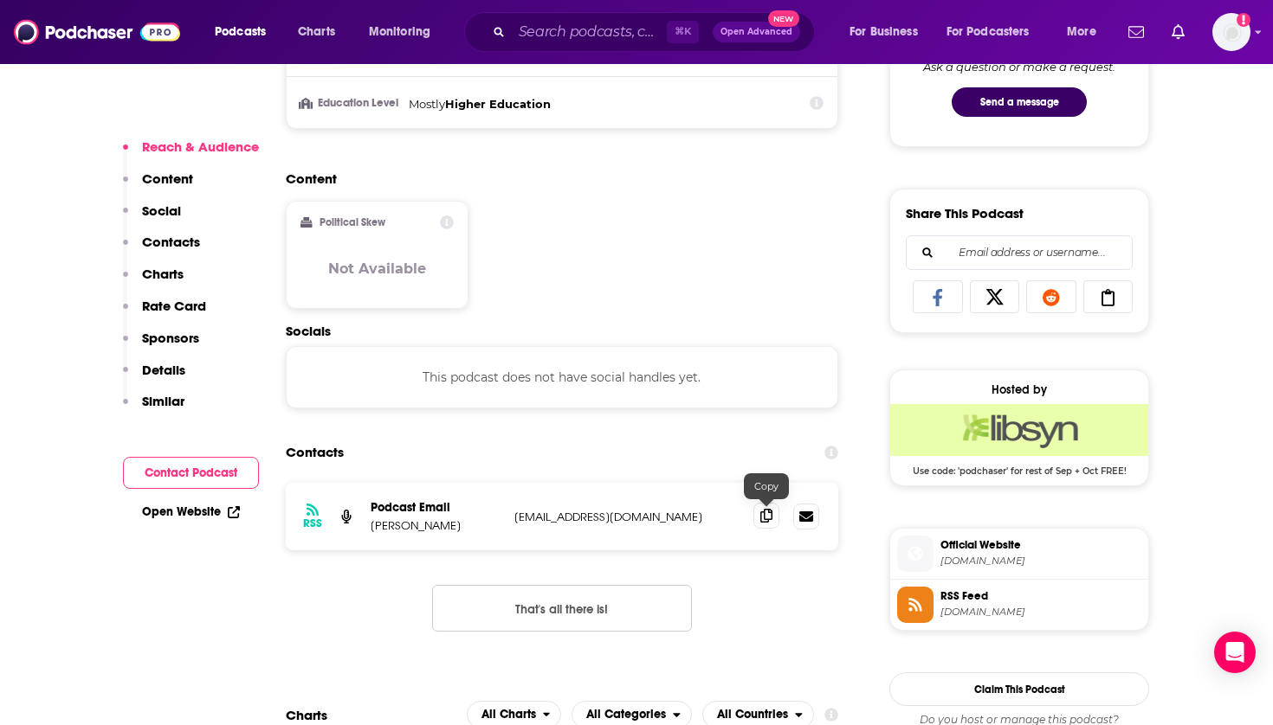
click at [770, 510] on icon at bounding box center [766, 516] width 12 height 14
click at [615, 0] on div "Podcasts Charts Monitoring ⌘ K Open Advanced New For Business For Podcasters Mo…" at bounding box center [636, 32] width 1273 height 64
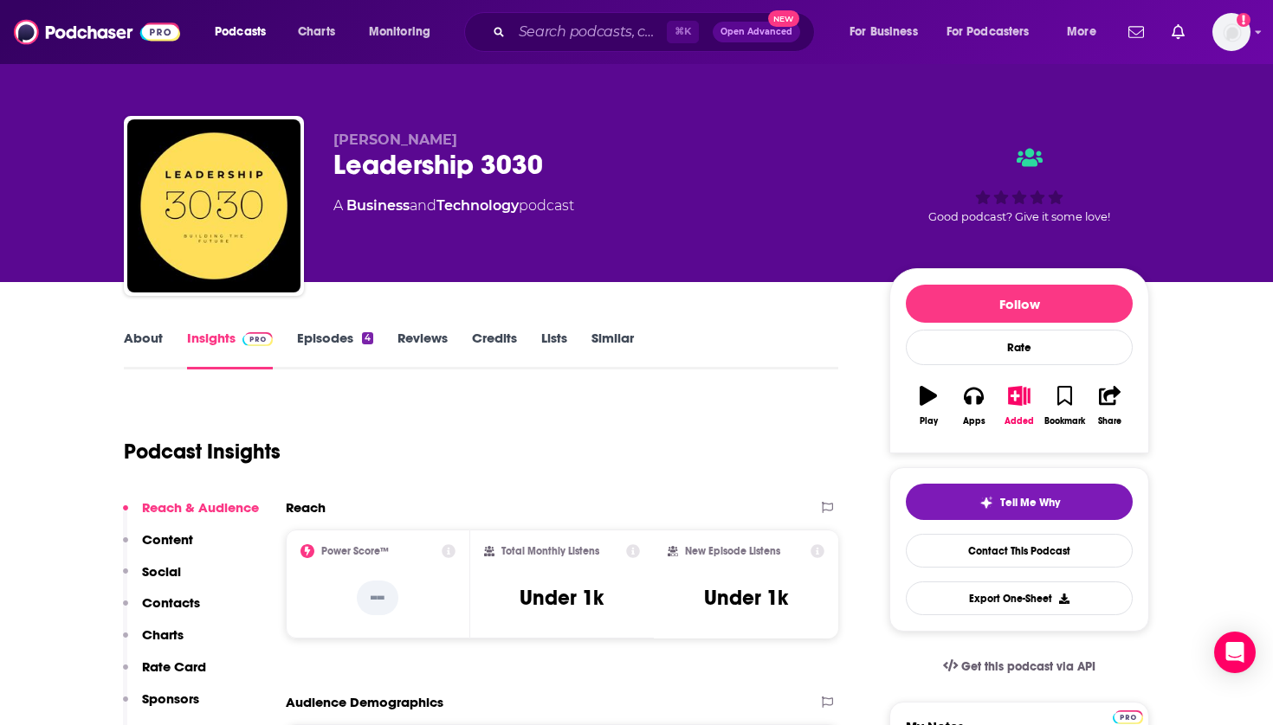
scroll to position [0, 0]
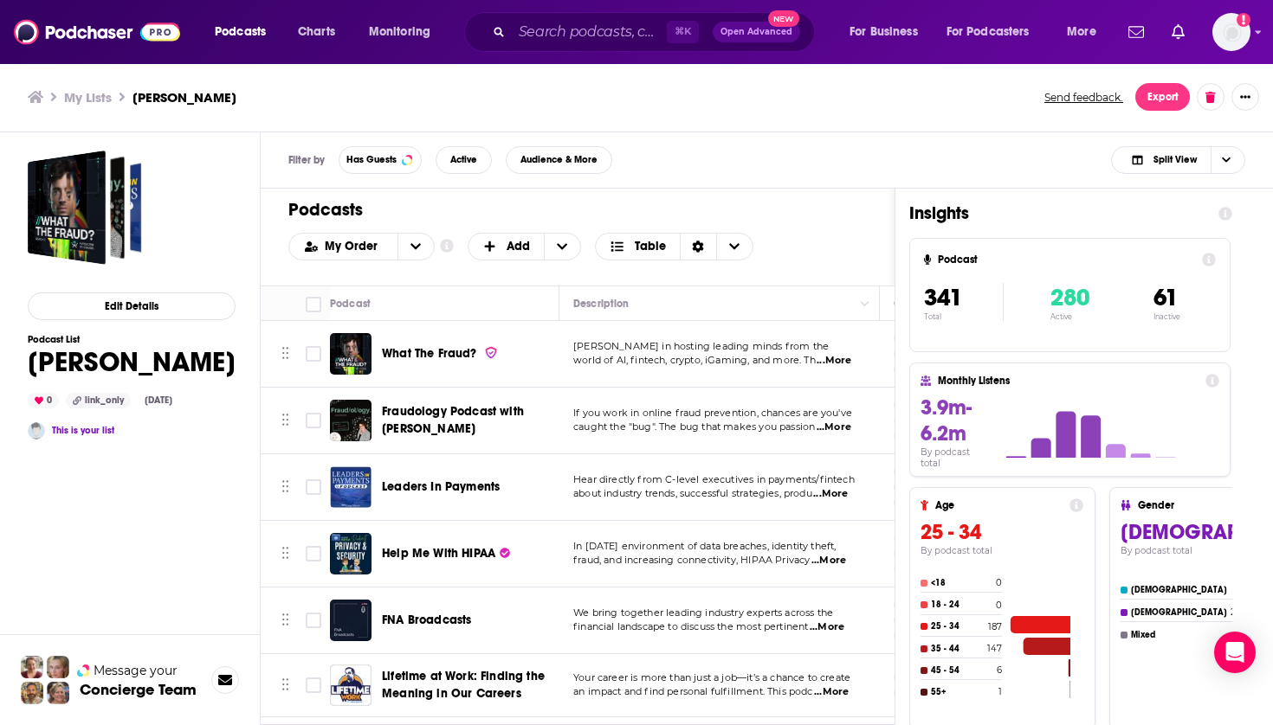
scroll to position [21476, 0]
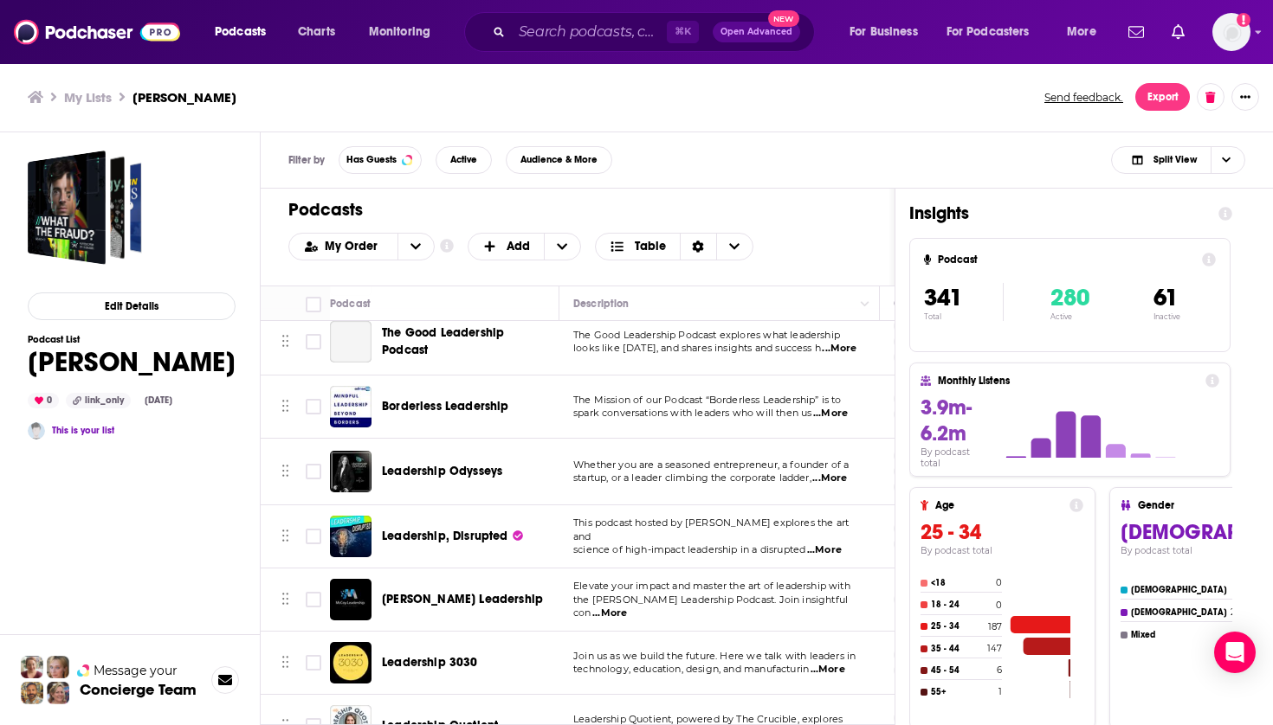
click at [430, 719] on span "Leadership Quotient" at bounding box center [440, 726] width 116 height 15
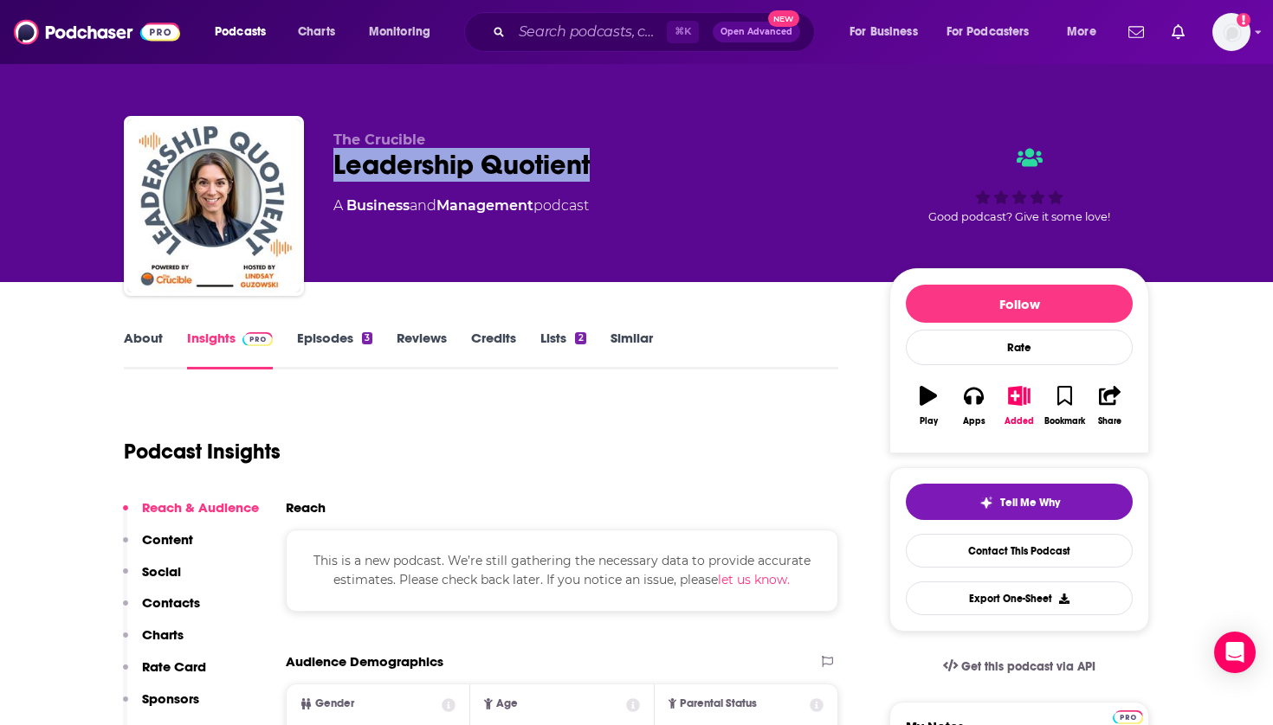
drag, startPoint x: 610, startPoint y: 165, endPoint x: 326, endPoint y: 158, distance: 284.9
click at [326, 158] on div "The Crucible Leadership Quotient A Business and Management podcast Good podcast…" at bounding box center [636, 209] width 1025 height 187
copy h2 "Leadership Quotient"
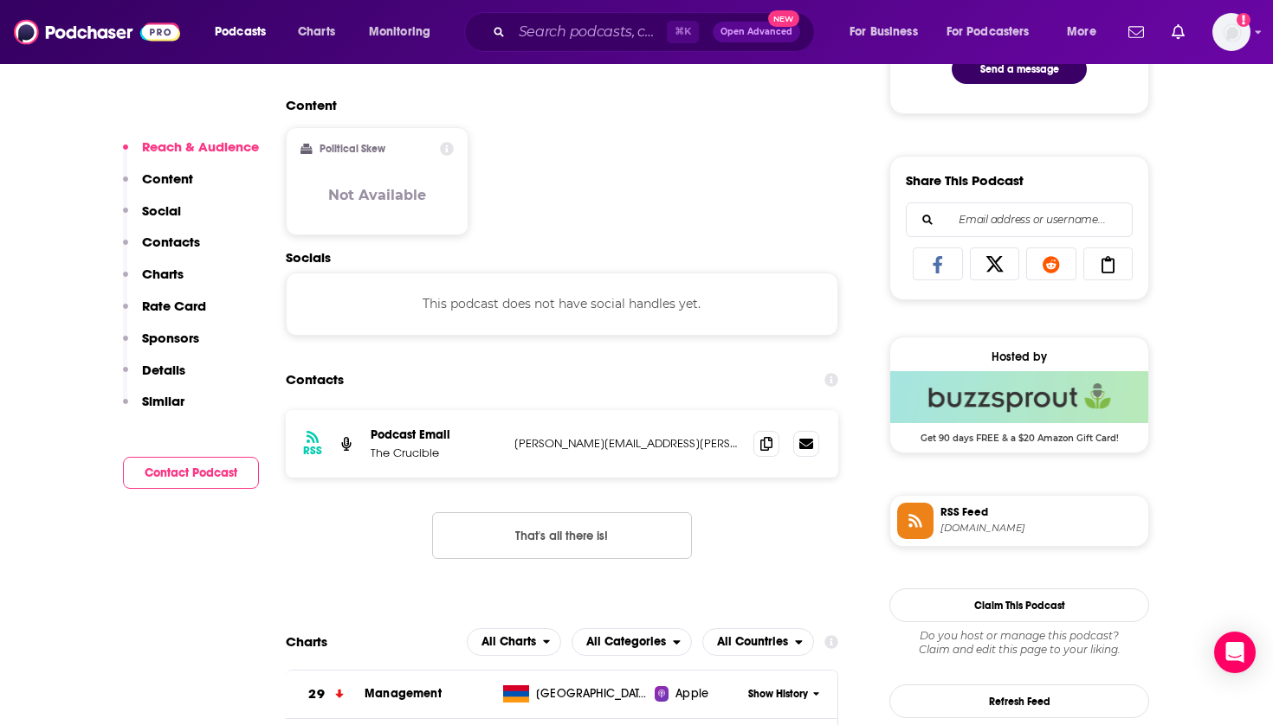
scroll to position [1018, 0]
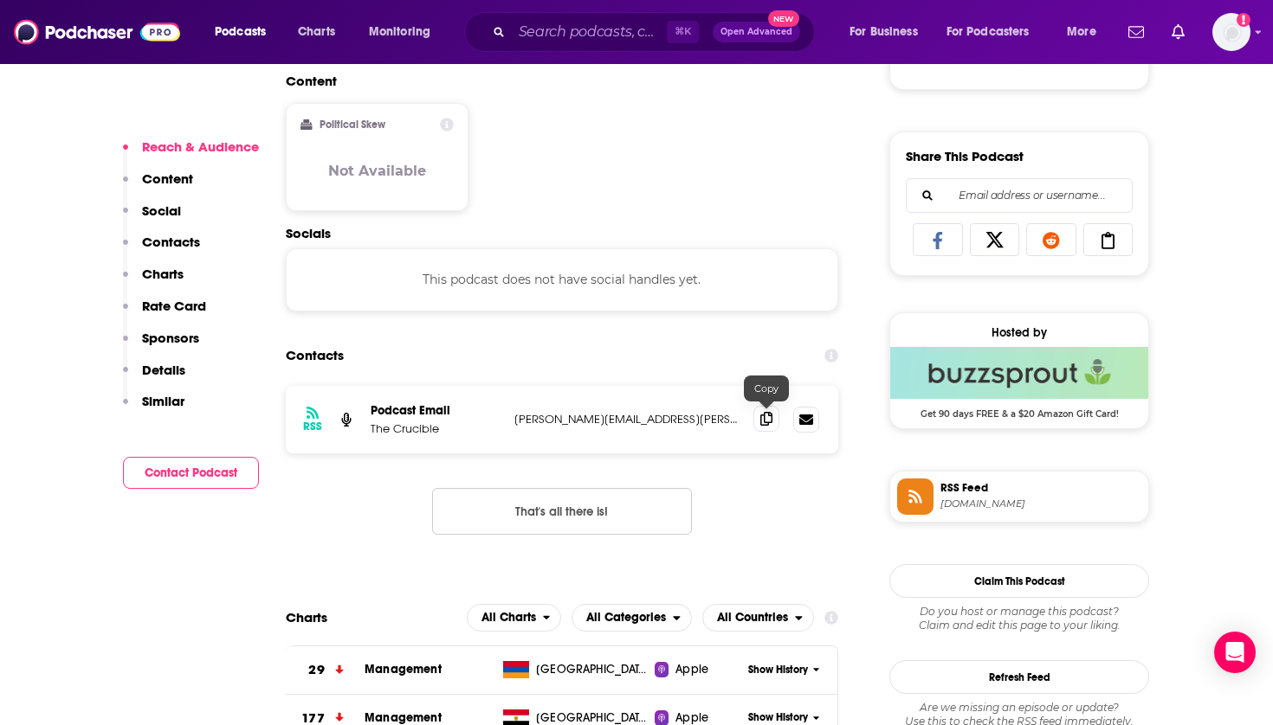
click at [774, 427] on span at bounding box center [766, 419] width 26 height 26
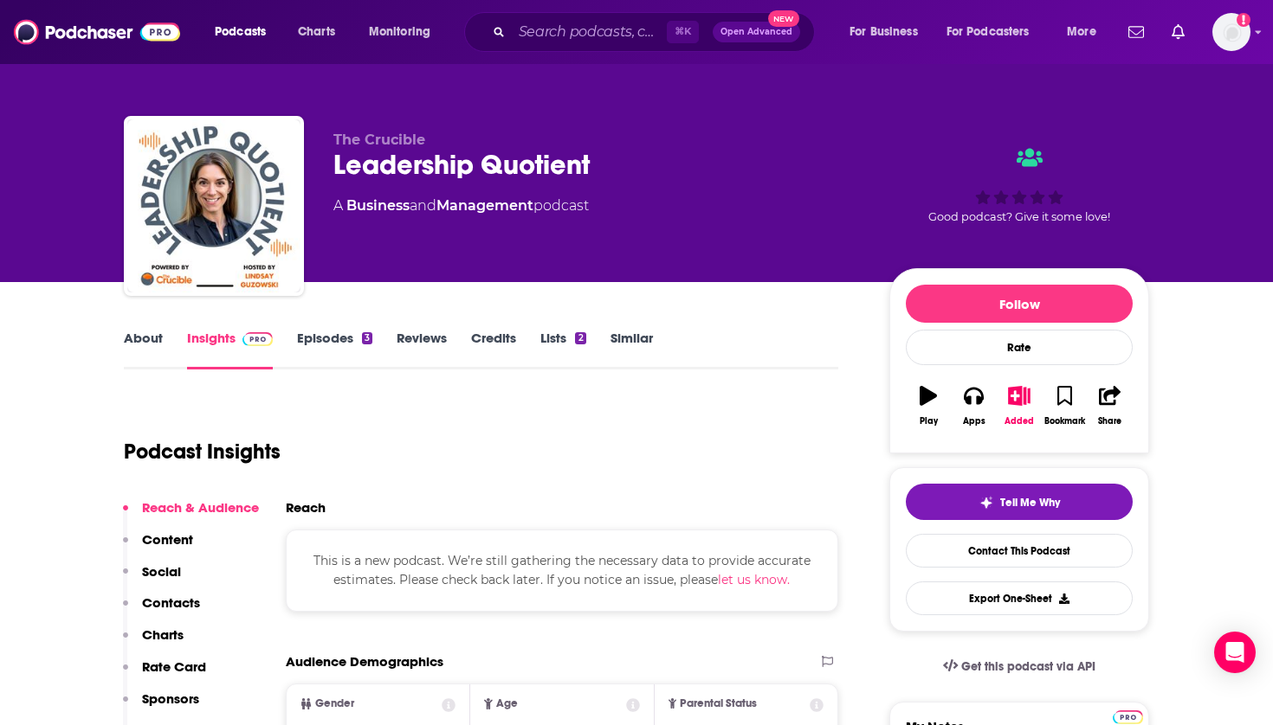
scroll to position [0, 0]
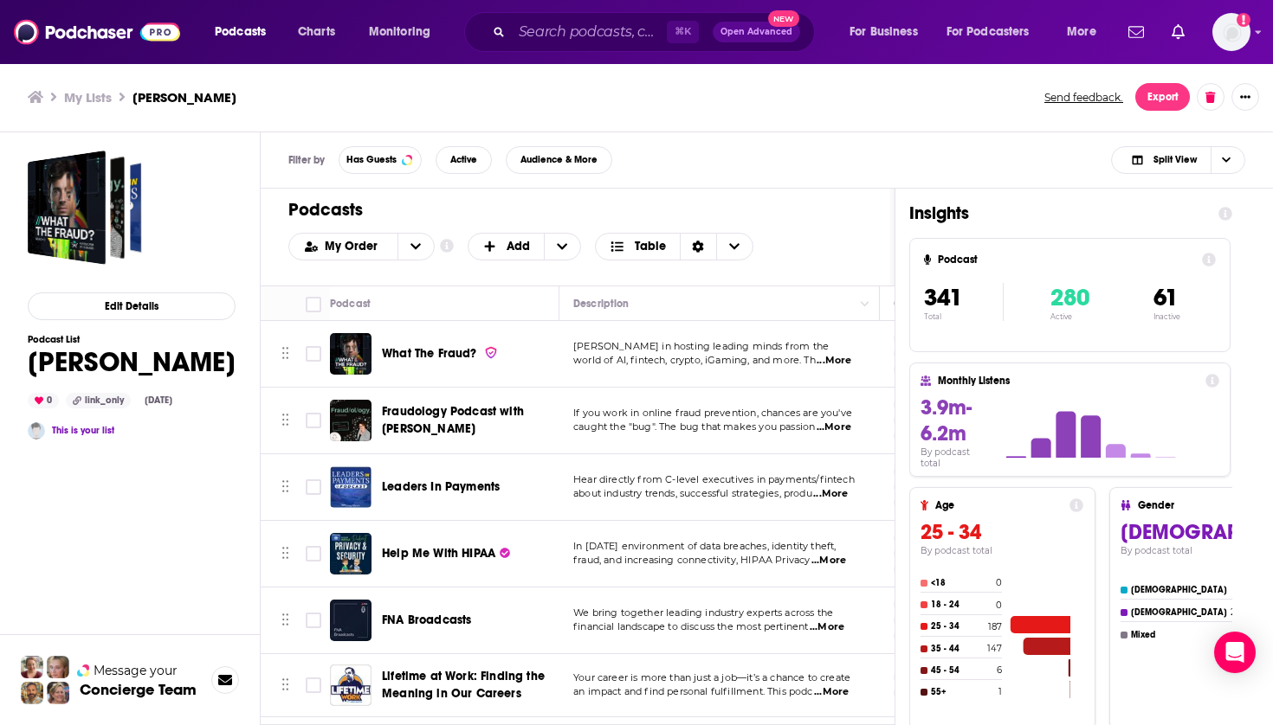
scroll to position [21702, 0]
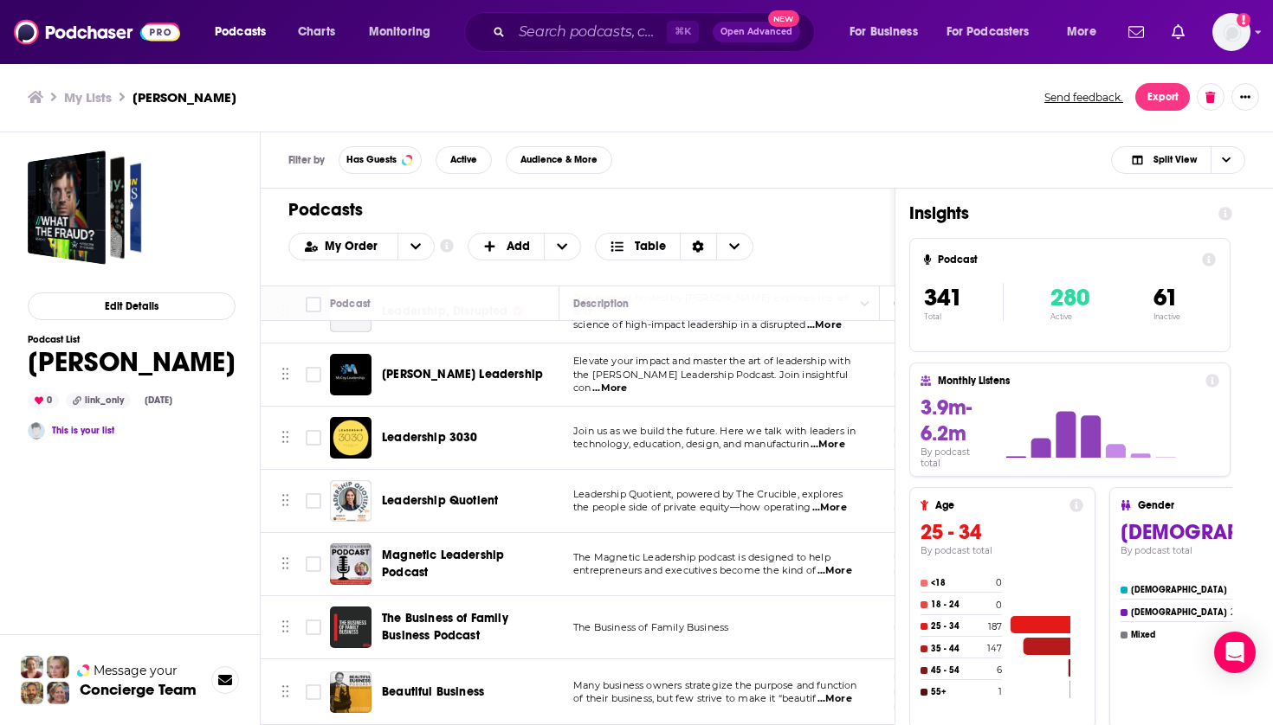
click at [474, 548] on span "Magnetic Leadership Podcast" at bounding box center [443, 564] width 122 height 32
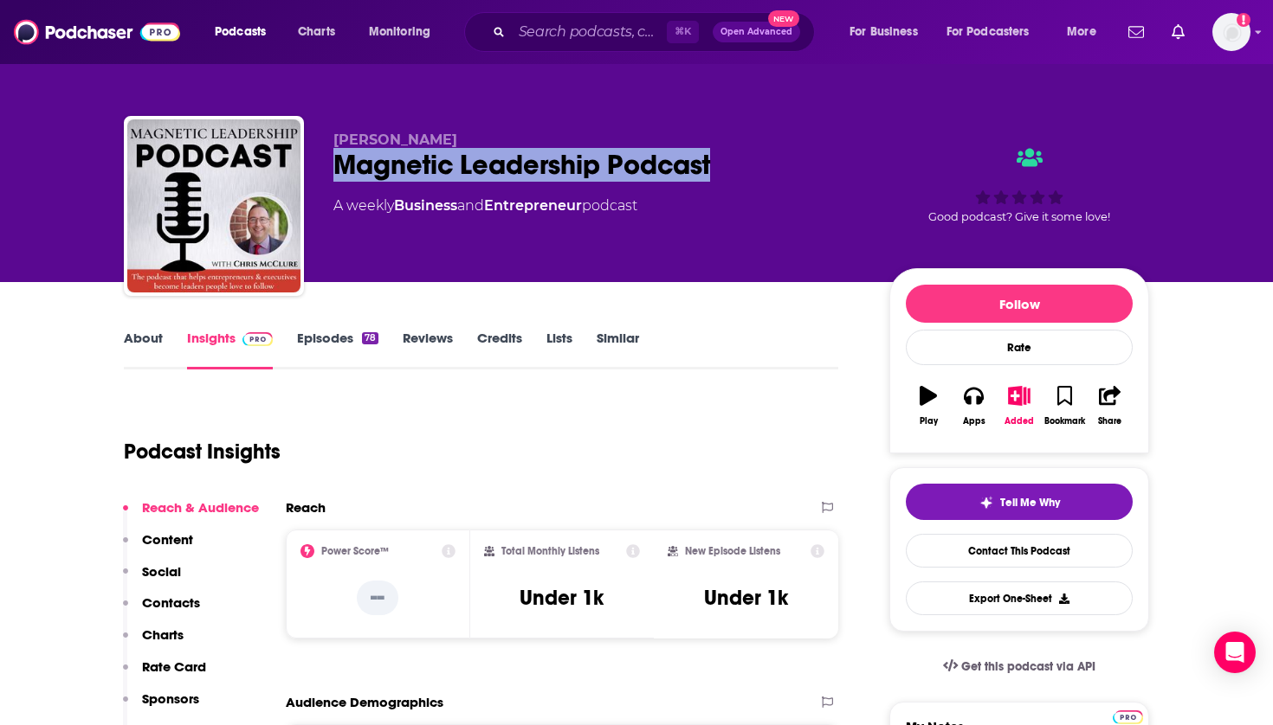
drag, startPoint x: 590, startPoint y: 175, endPoint x: 338, endPoint y: 176, distance: 251.1
click at [338, 176] on div "Magnetic Leadership Podcast" at bounding box center [597, 165] width 528 height 34
copy h2 "Magnetic Leadership Podcast"
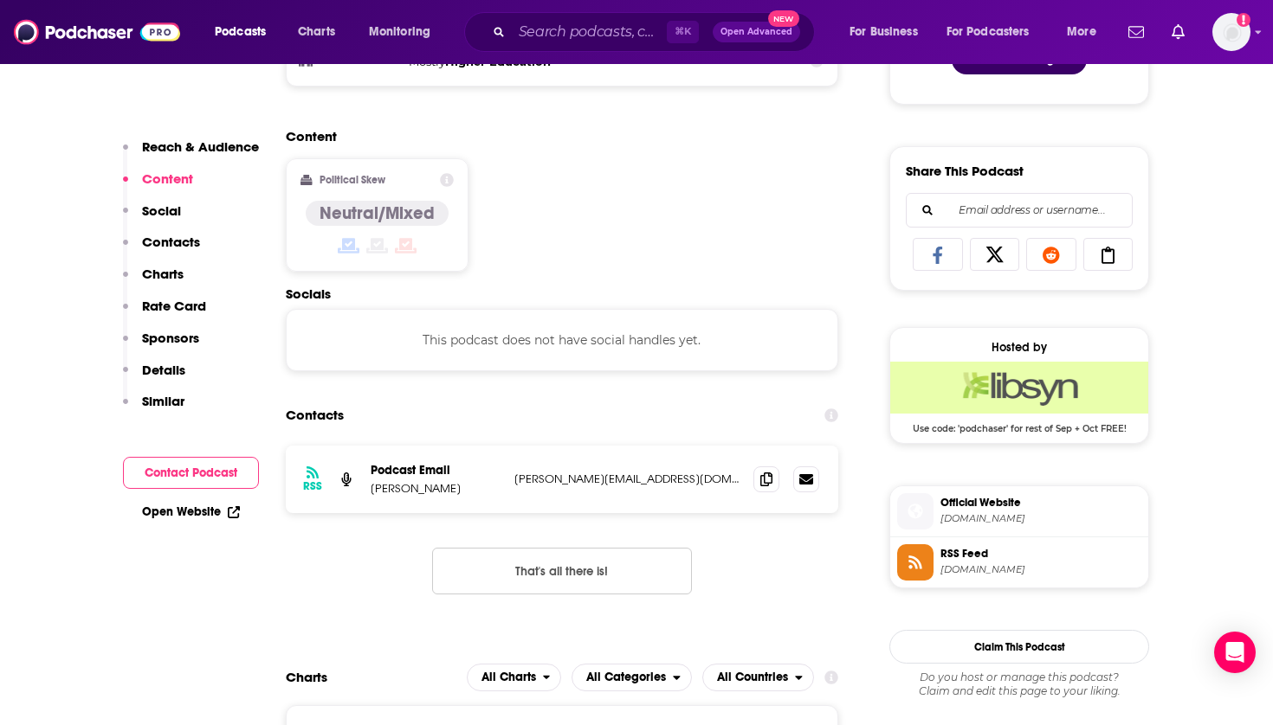
scroll to position [1007, 0]
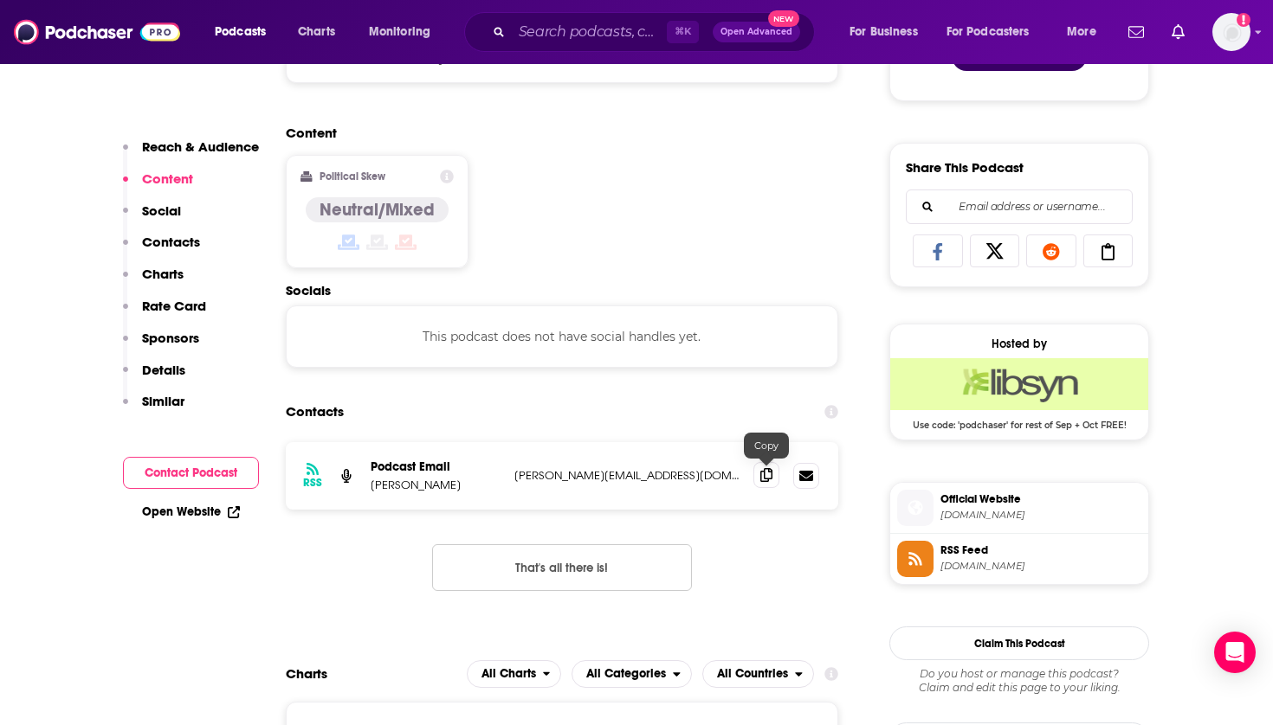
click at [764, 469] on icon at bounding box center [766, 475] width 12 height 14
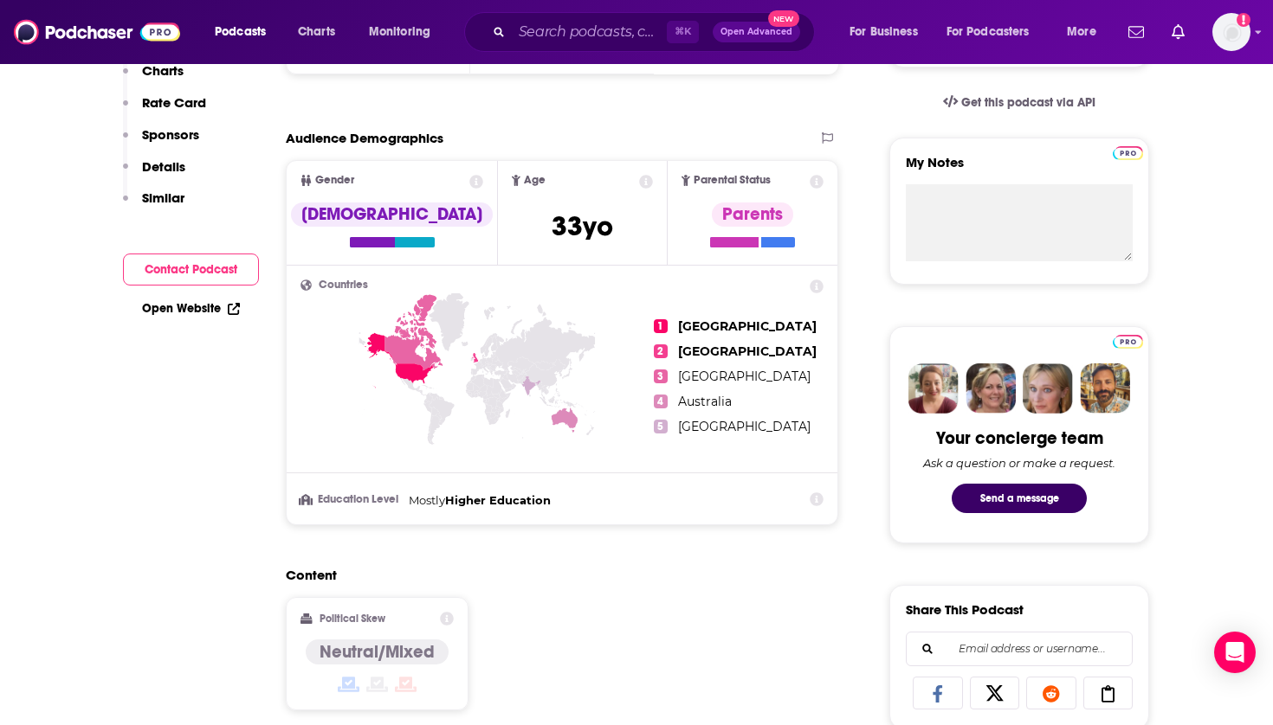
scroll to position [0, 0]
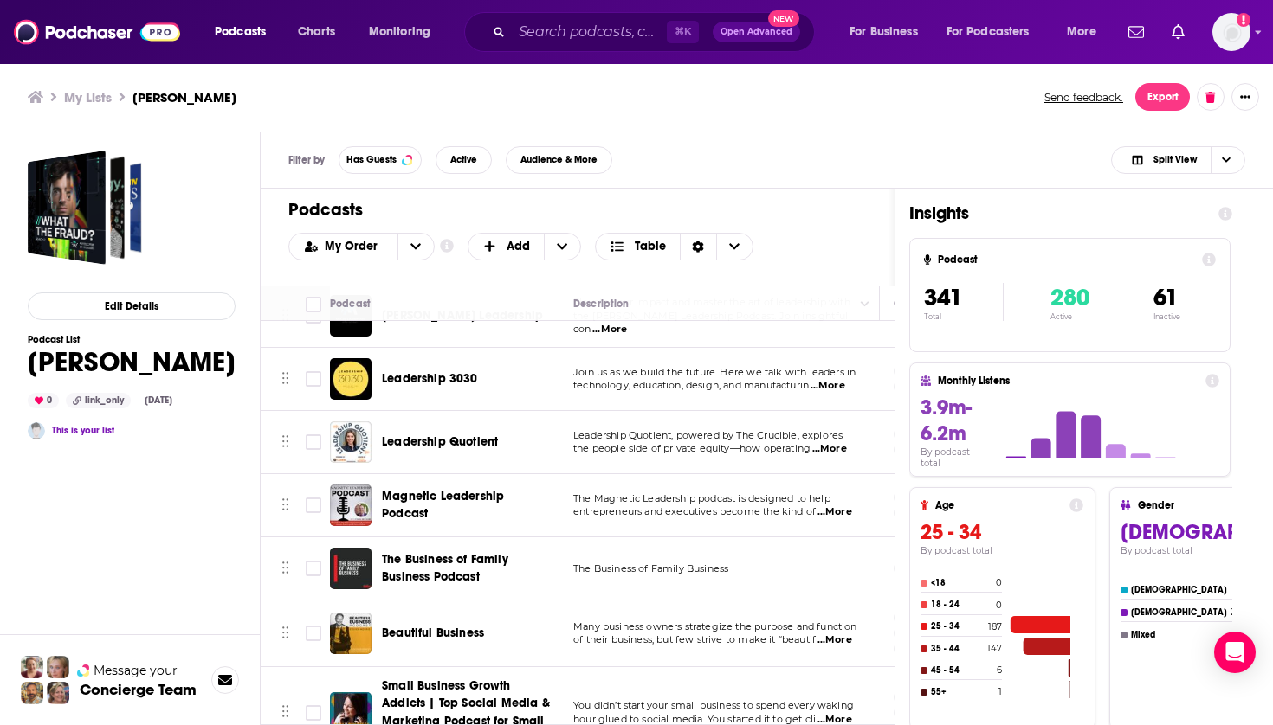
scroll to position [21702, 0]
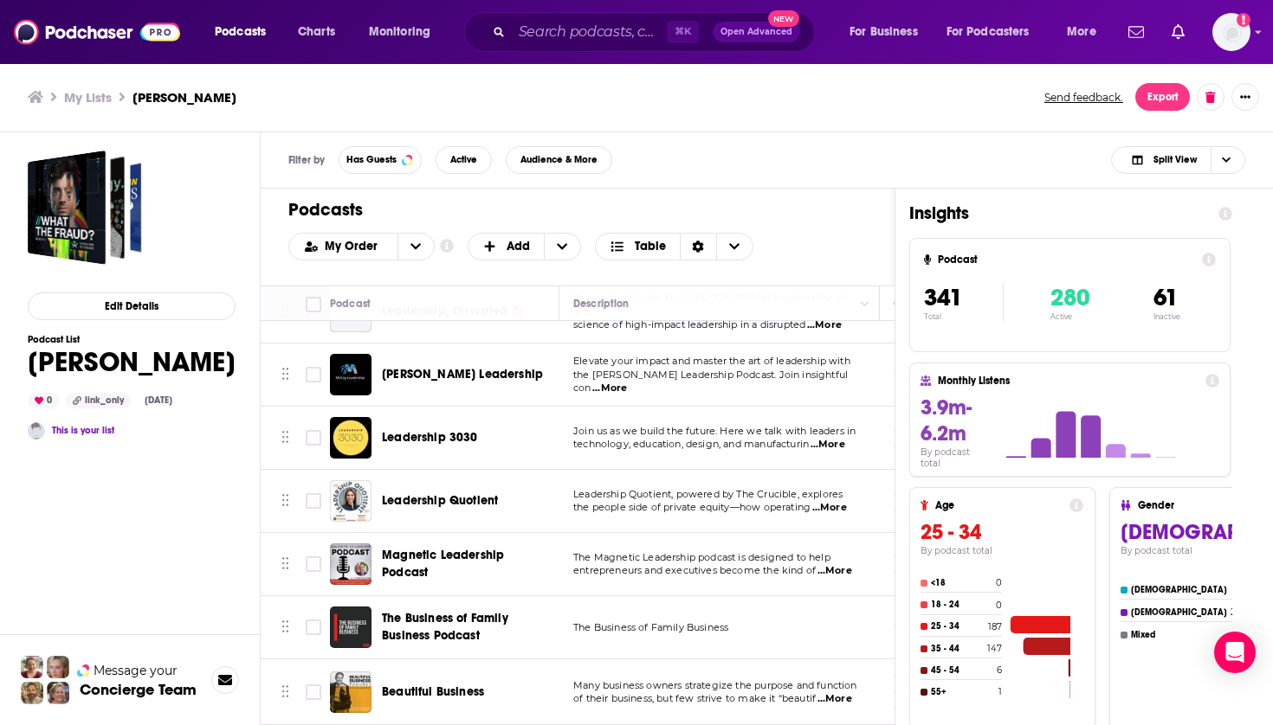
click at [459, 611] on span "The Business of Family Business Podcast" at bounding box center [445, 627] width 126 height 32
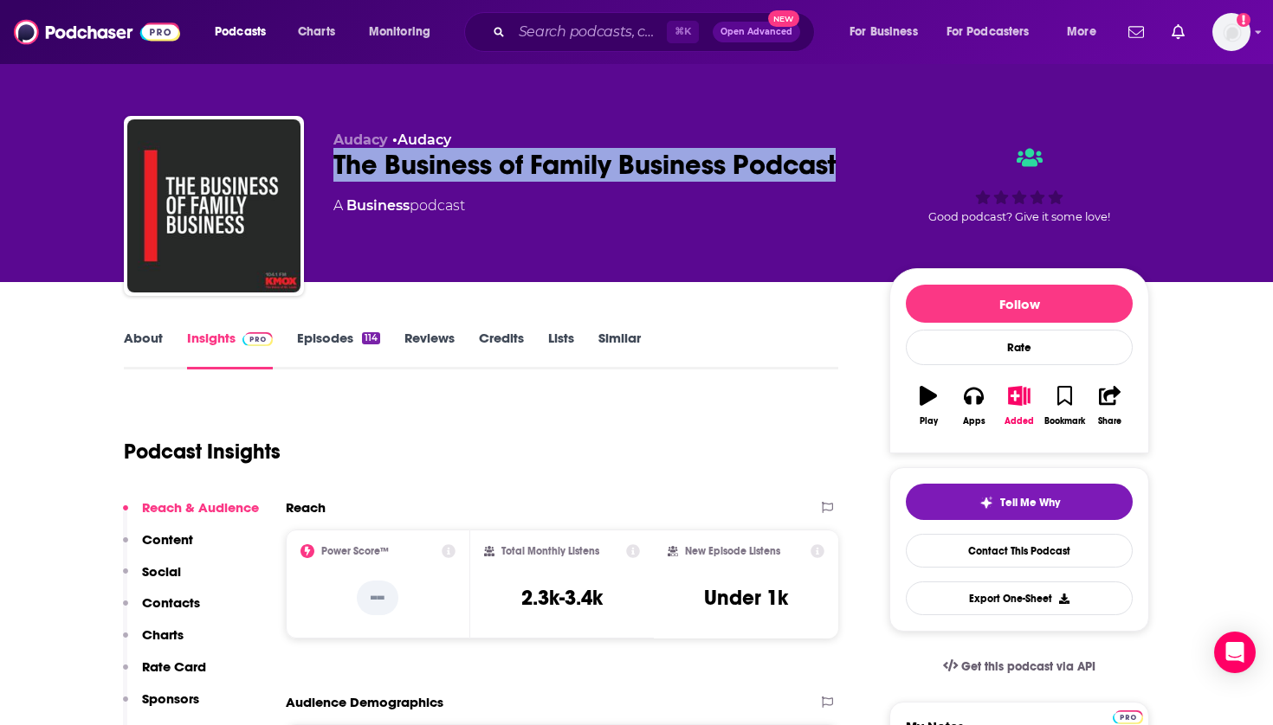
drag, startPoint x: 846, startPoint y: 162, endPoint x: 334, endPoint y: 161, distance: 511.6
click at [334, 161] on div "The Business of Family Business Podcast" at bounding box center [597, 165] width 528 height 34
copy h2 "The Business of Family Business Podcast"
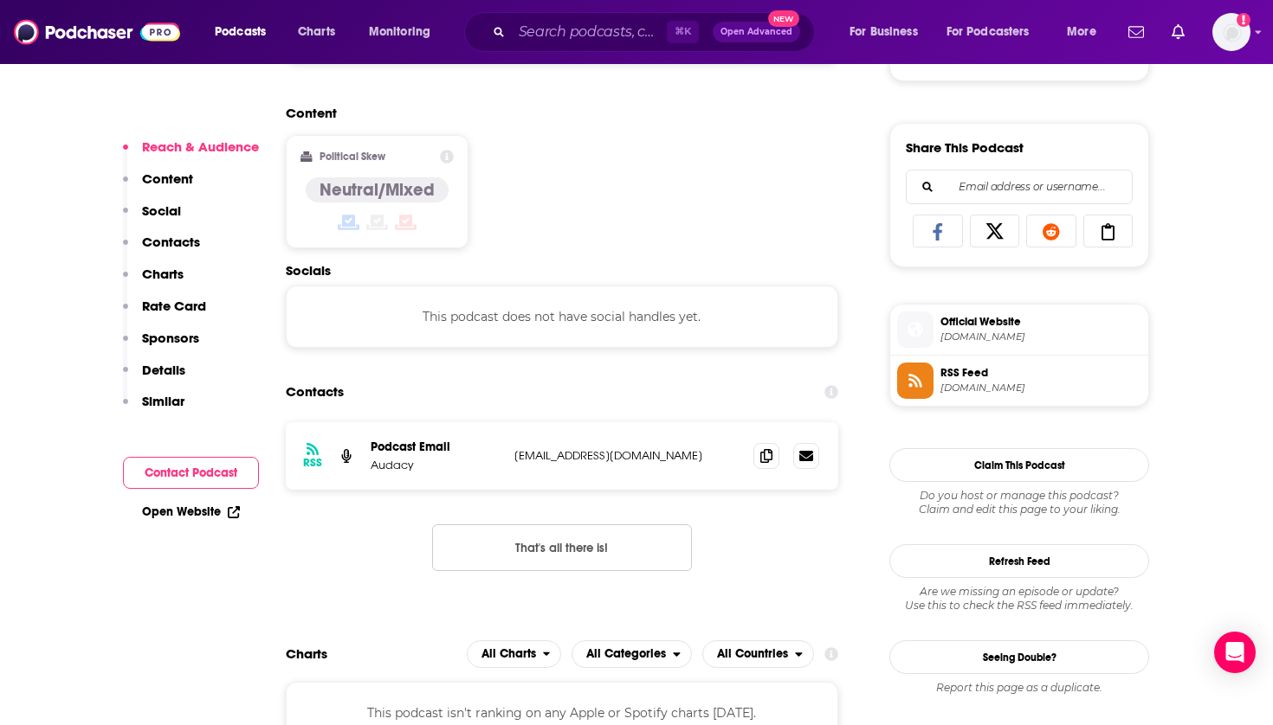
scroll to position [1067, 0]
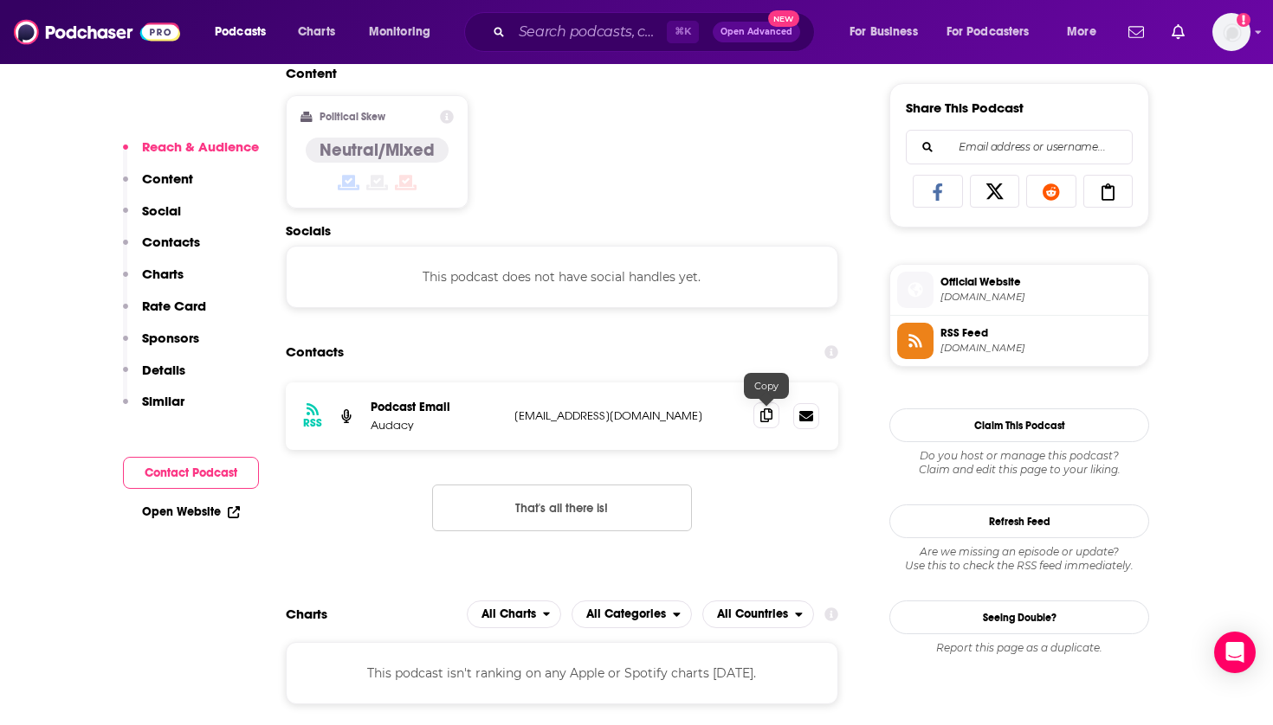
click at [768, 416] on icon at bounding box center [766, 416] width 12 height 14
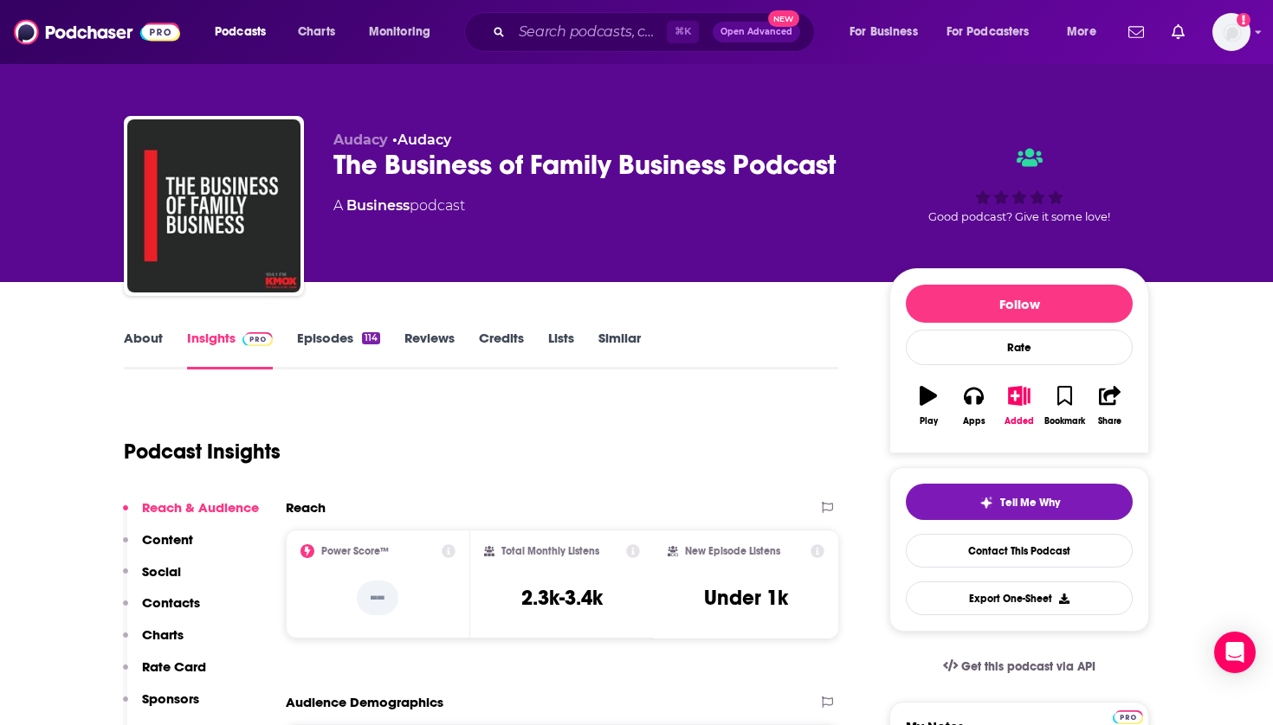
scroll to position [0, 0]
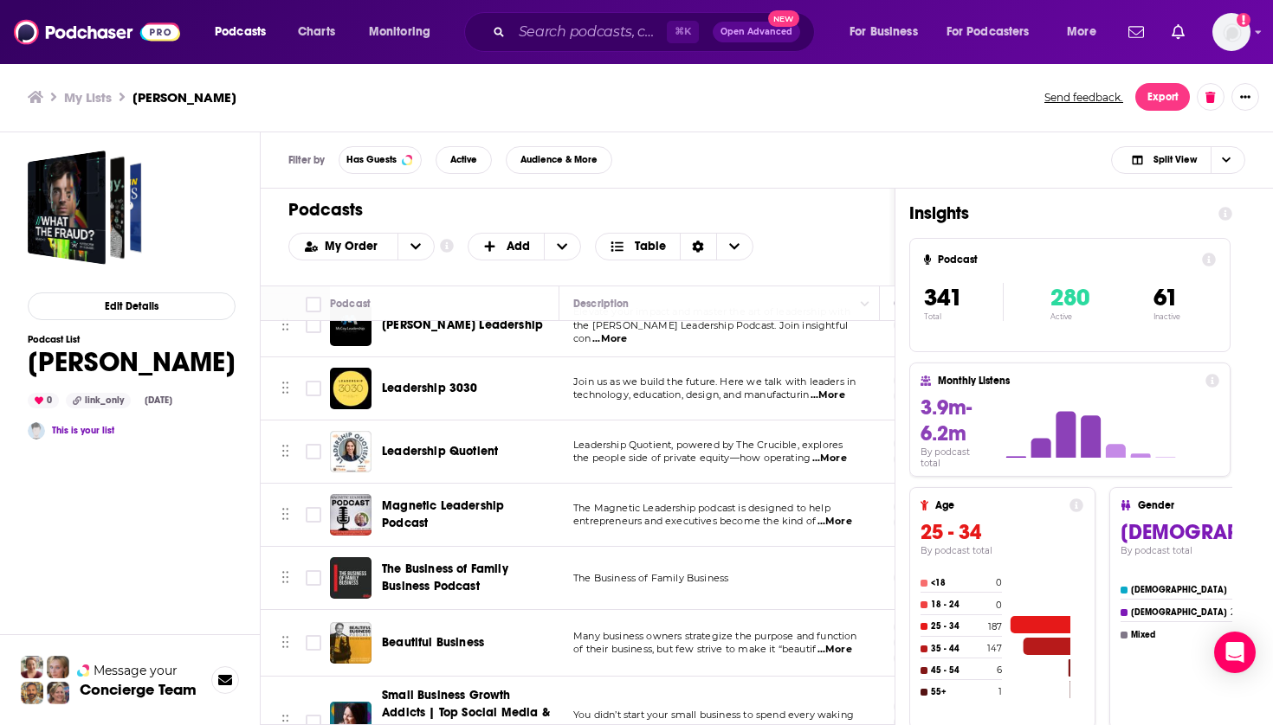
scroll to position [21693, 0]
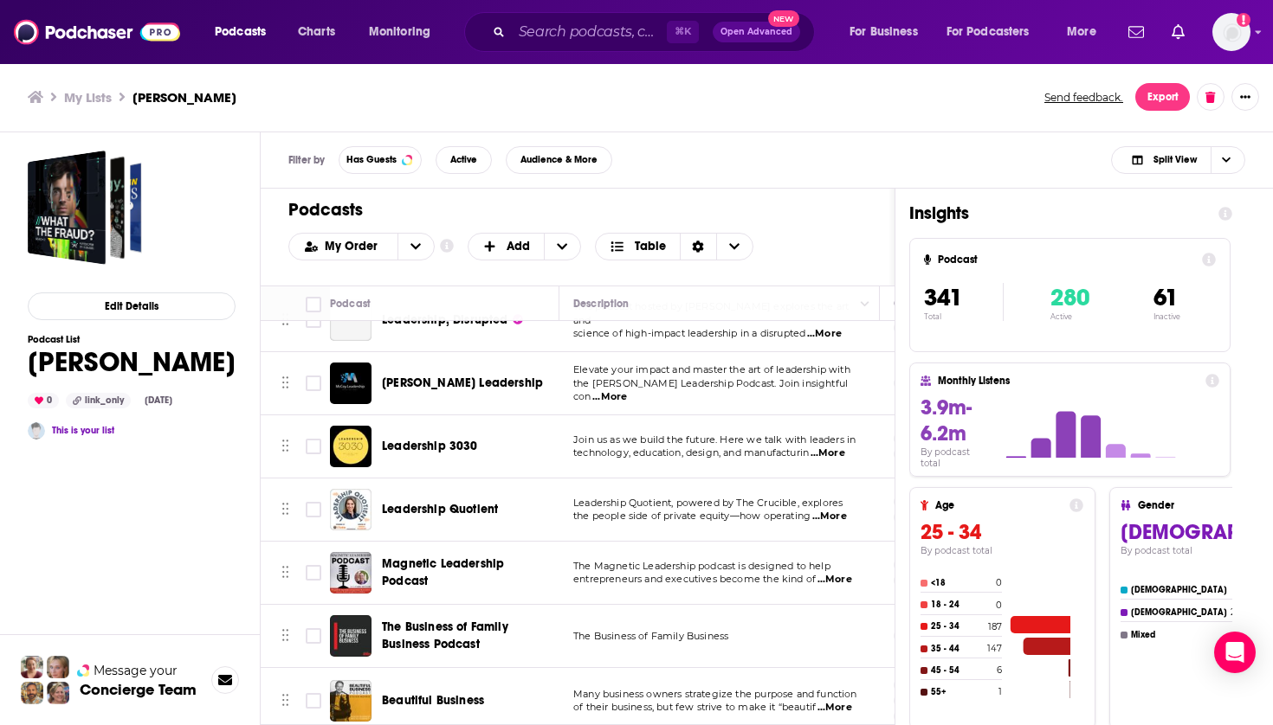
click at [425, 693] on span "Beautiful Business" at bounding box center [433, 700] width 102 height 15
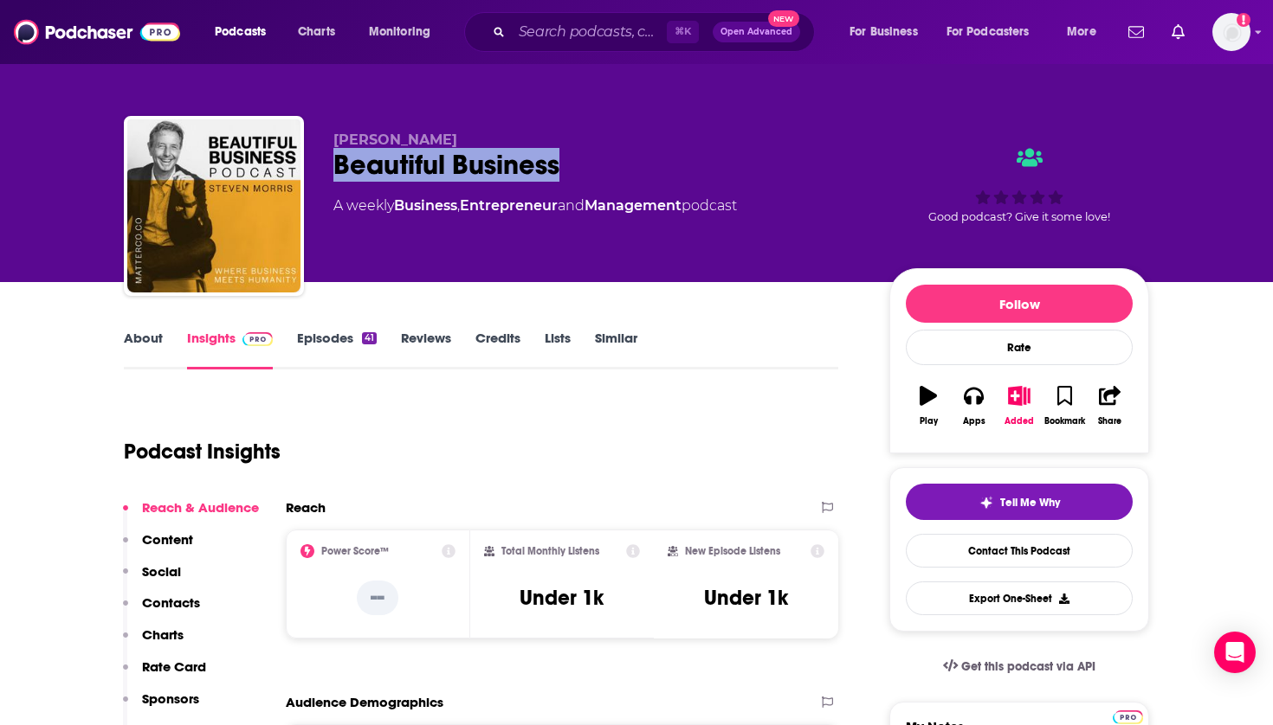
drag, startPoint x: 472, startPoint y: 164, endPoint x: 319, endPoint y: 160, distance: 153.3
click at [319, 160] on div "[PERSON_NAME] Beautiful Business A weekly Business , Entrepreneur and Managemen…" at bounding box center [636, 209] width 1025 height 187
copy h2 "Beautiful Business"
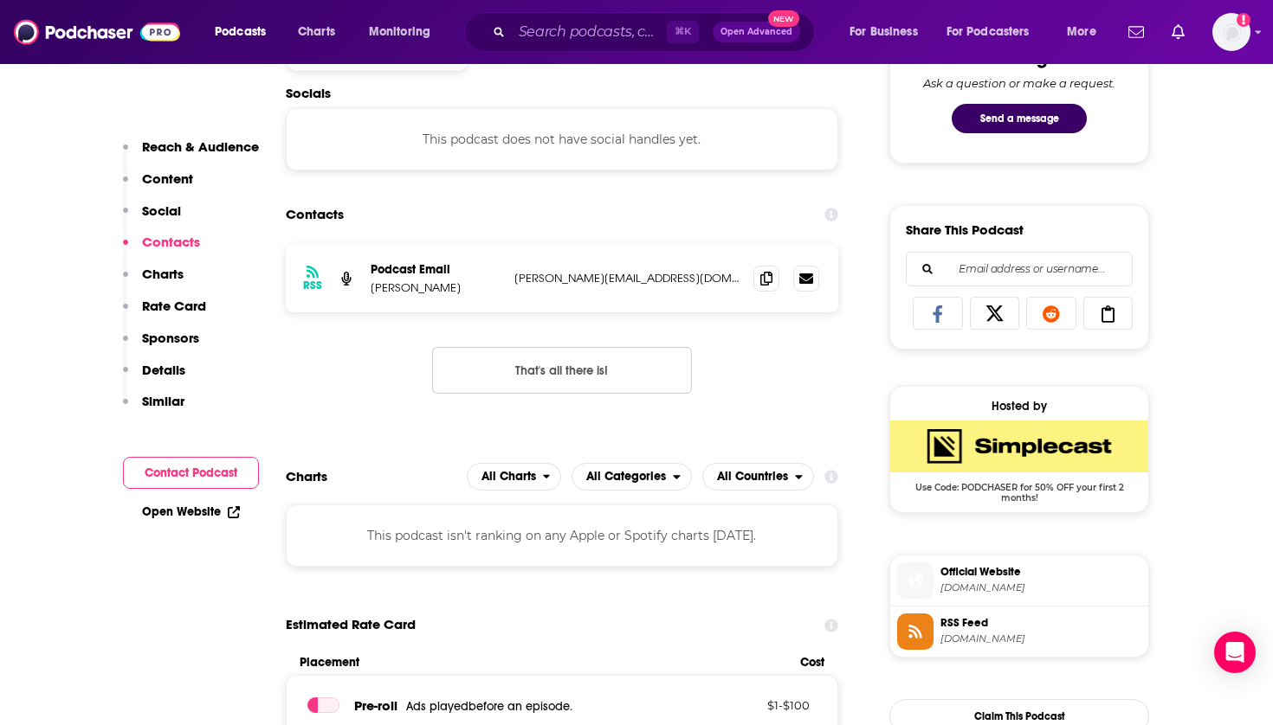
scroll to position [945, 0]
click at [770, 285] on span at bounding box center [766, 277] width 26 height 26
